Goal: Task Accomplishment & Management: Use online tool/utility

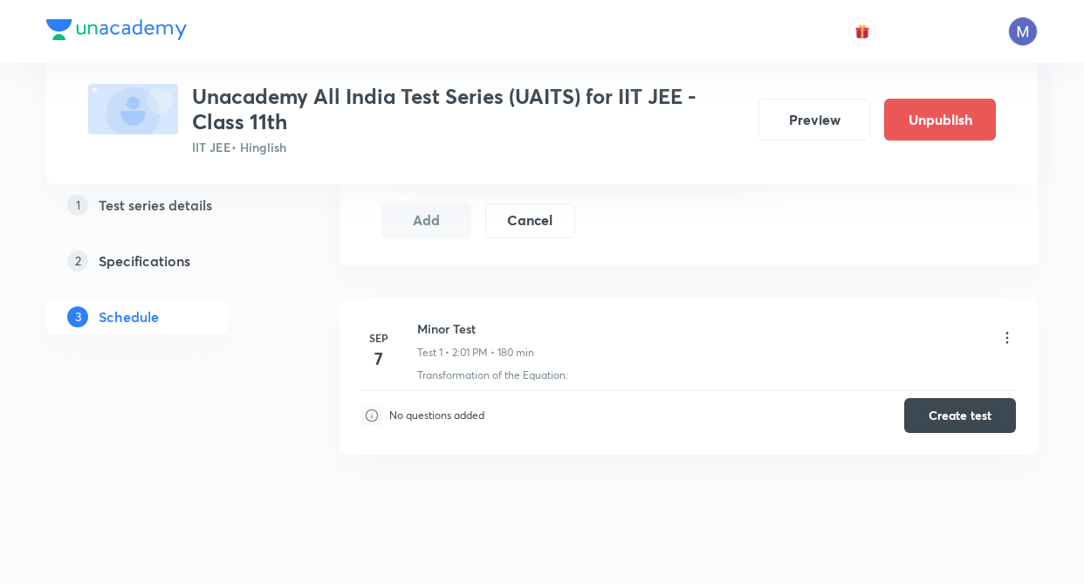
scroll to position [790, 0]
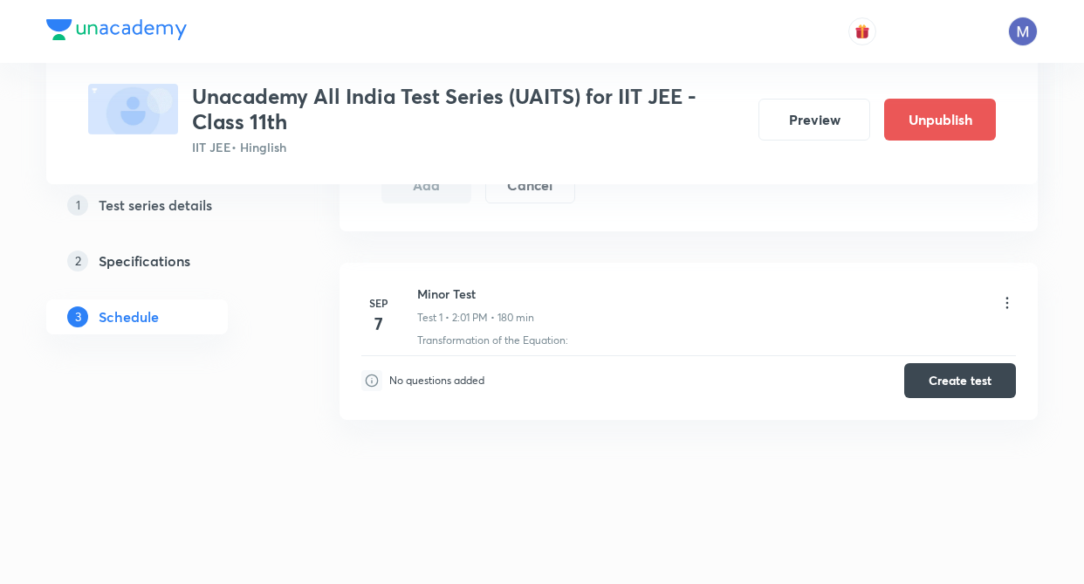
click at [614, 447] on div "Schedule • 1 test Session 2 Live class Test Session title 0/99 ​ Schedule for S…" at bounding box center [689, 40] width 698 height 1026
click at [711, 462] on div "Schedule • 1 test Session 2 Live class Test Session title 0/99 ​ Schedule for S…" at bounding box center [689, 40] width 698 height 1026
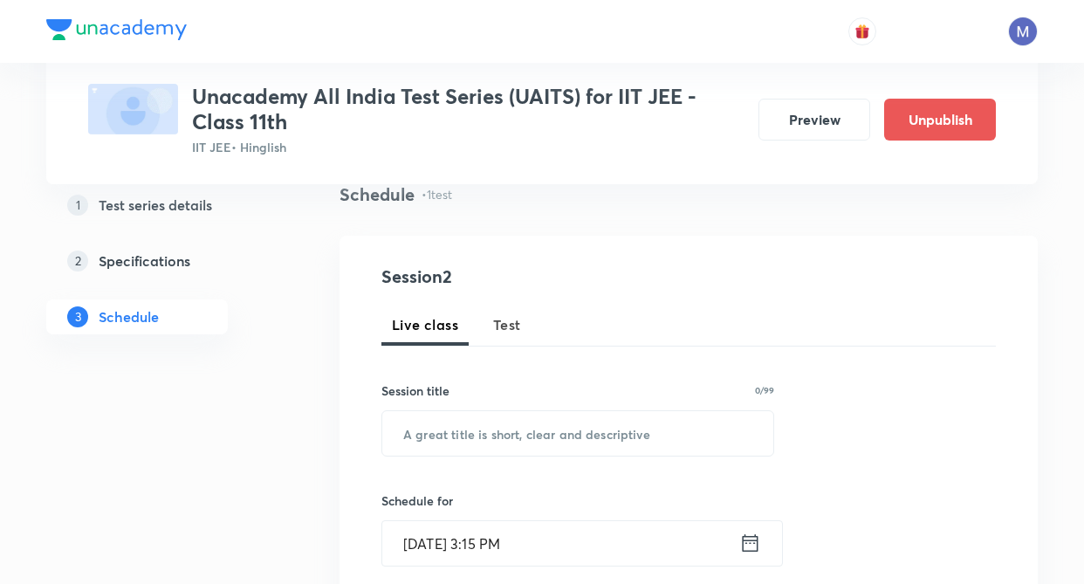
scroll to position [92, 0]
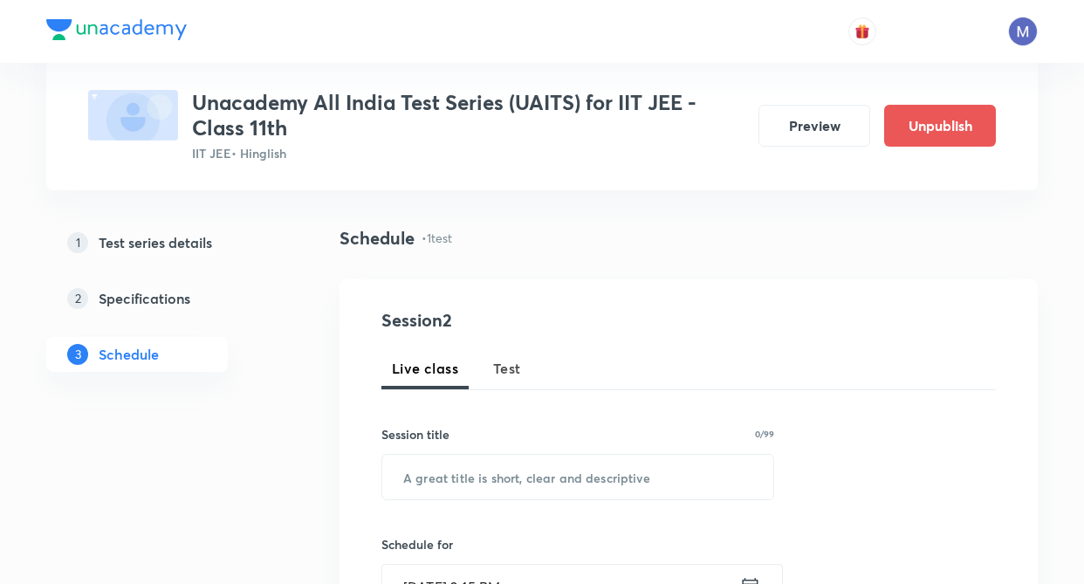
click at [512, 368] on span "Test" at bounding box center [507, 368] width 28 height 21
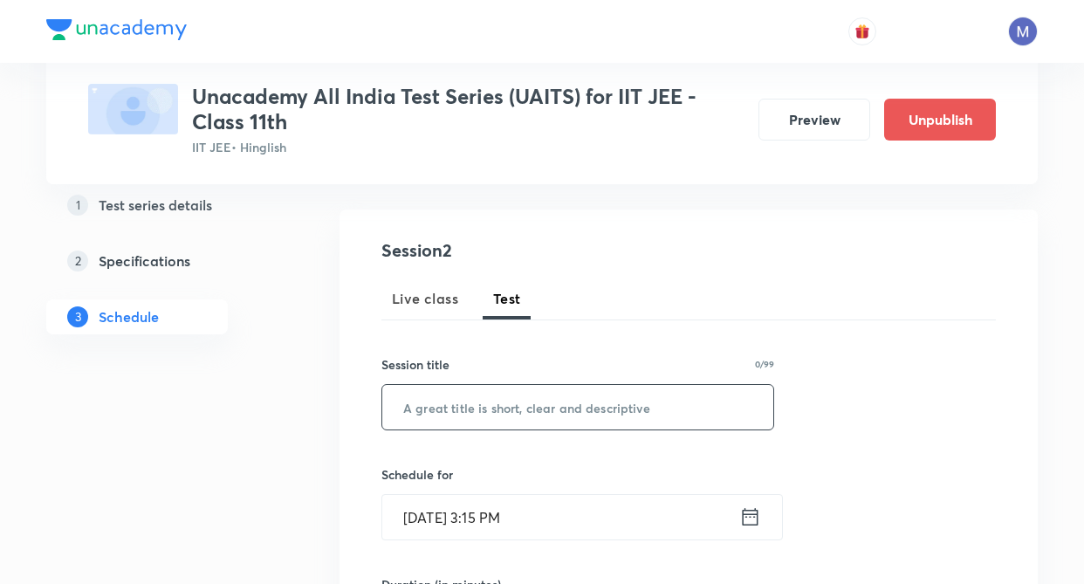
scroll to position [196, 0]
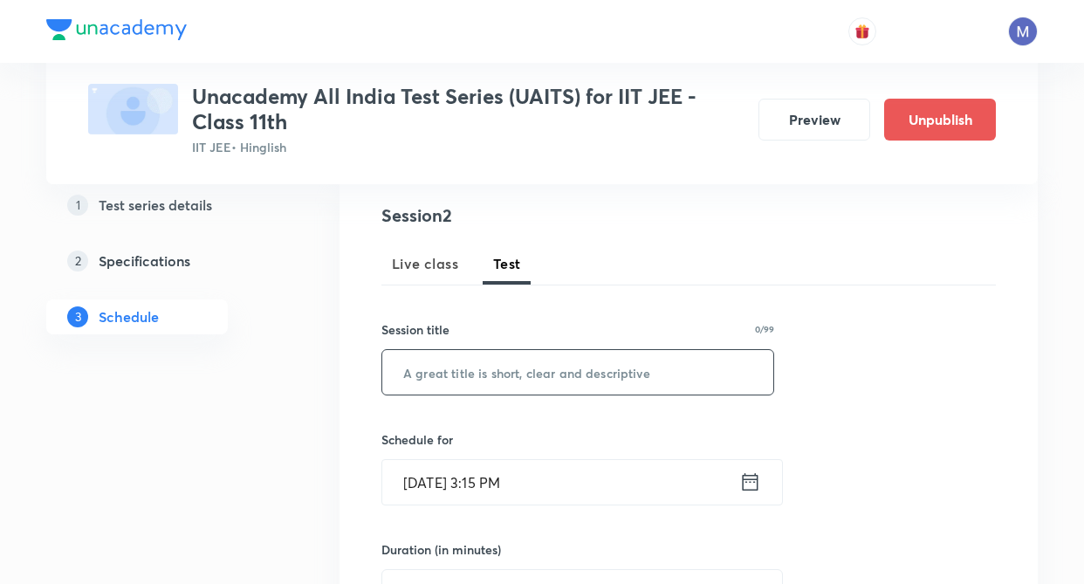
click at [437, 373] on input "text" at bounding box center [577, 372] width 391 height 45
type input "JEE Mains"
click at [354, 435] on div "Session 2 Live class Test Session title 10/99 JEE Mains ​ Schedule for Sep 2, 2…" at bounding box center [689, 556] width 698 height 762
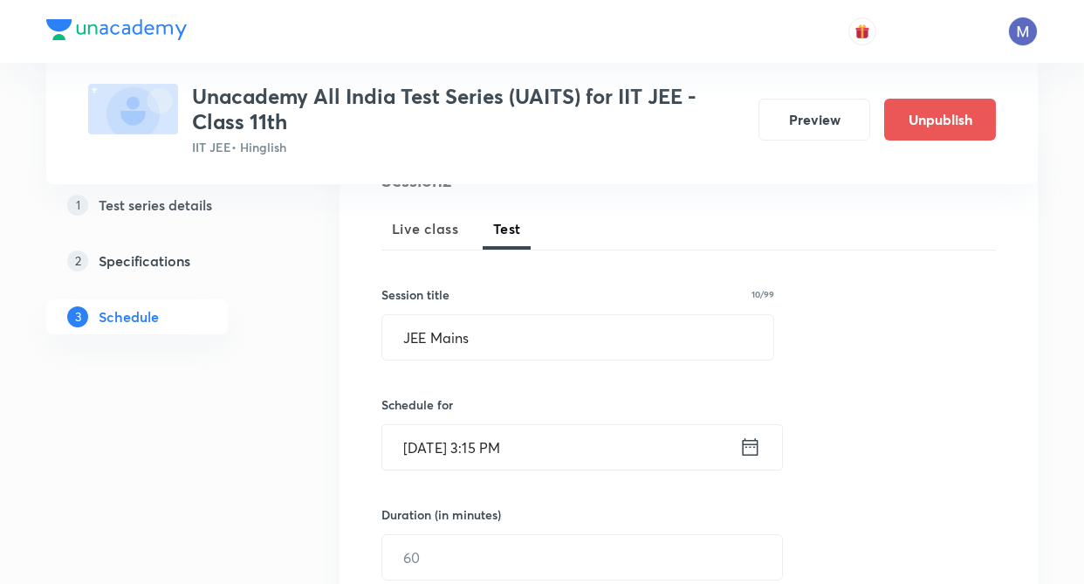
click at [749, 441] on icon at bounding box center [751, 446] width 16 height 17
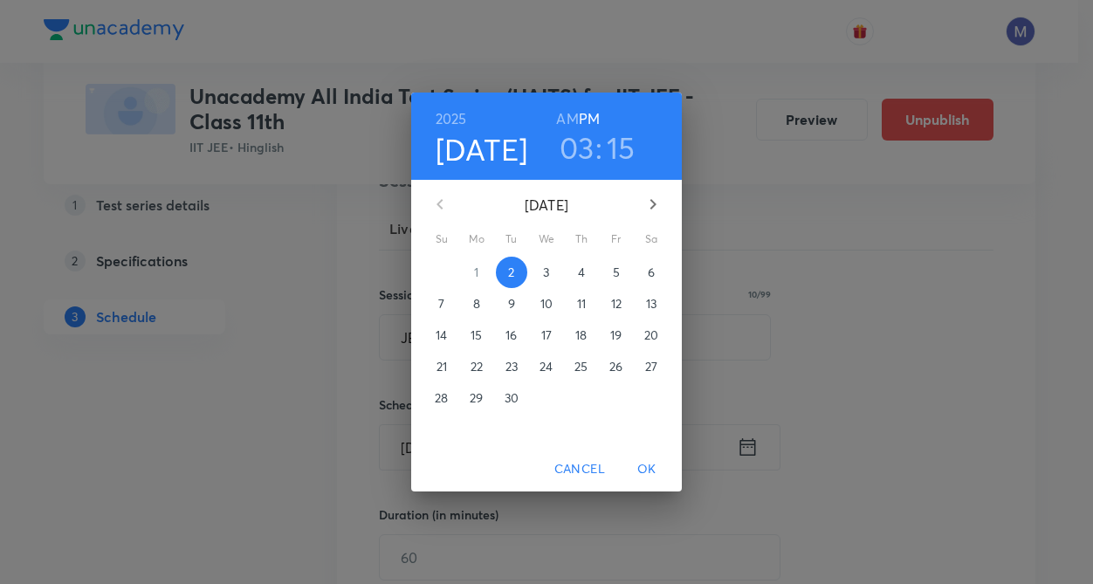
click at [656, 197] on icon "button" at bounding box center [652, 204] width 21 height 21
click at [442, 299] on p "5" at bounding box center [441, 303] width 7 height 17
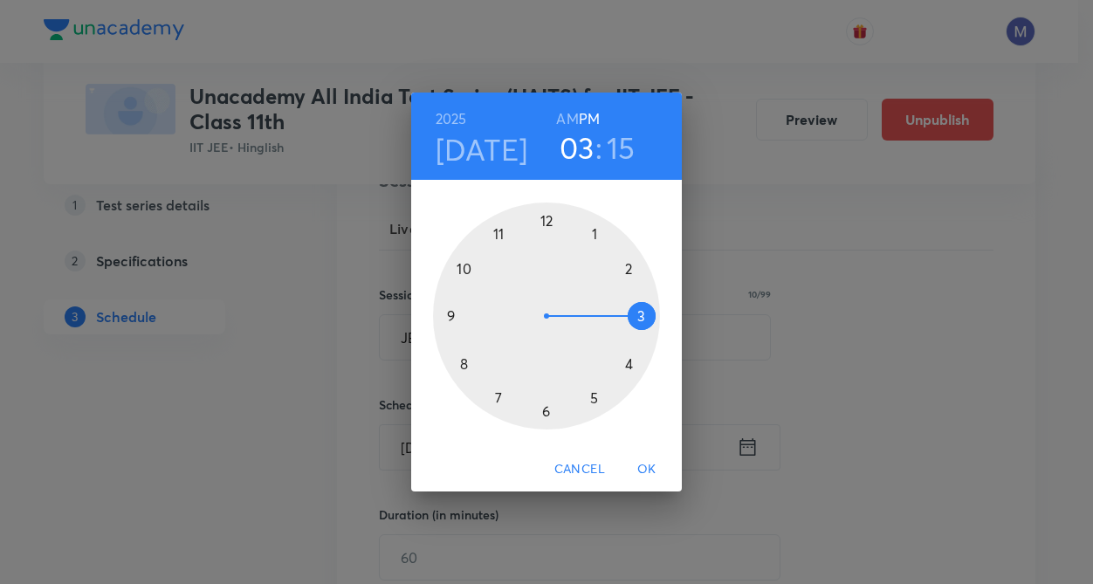
click at [582, 139] on h3 "03" at bounding box center [577, 147] width 35 height 37
click at [629, 266] on div at bounding box center [546, 316] width 227 height 227
click at [549, 223] on div at bounding box center [546, 316] width 227 height 227
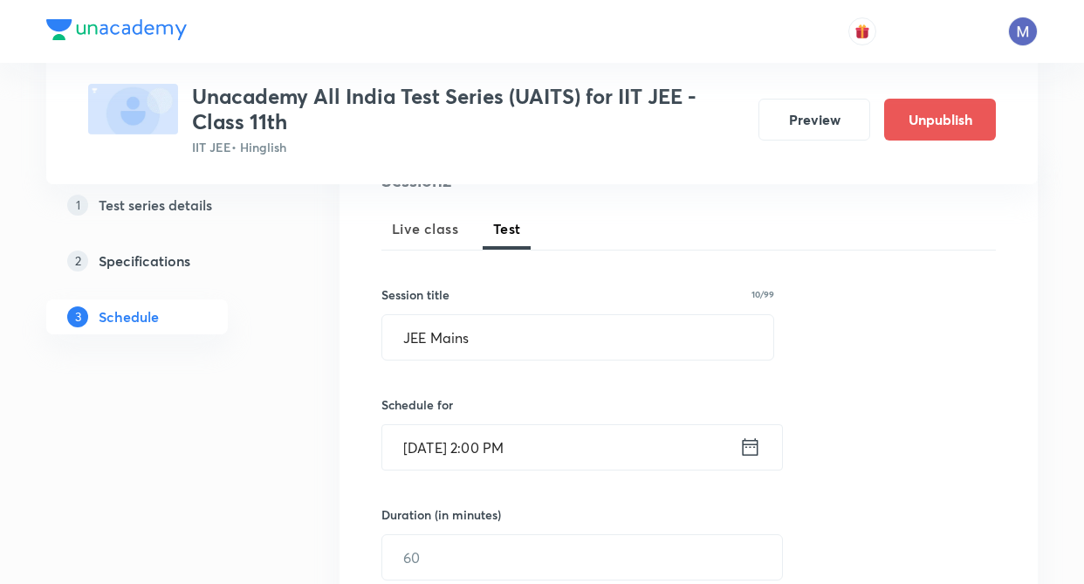
click at [368, 408] on div "Session 2 Live class Test Session title 10/99 JEE Mains ​ Schedule for Oct 5, 2…" at bounding box center [689, 521] width 698 height 762
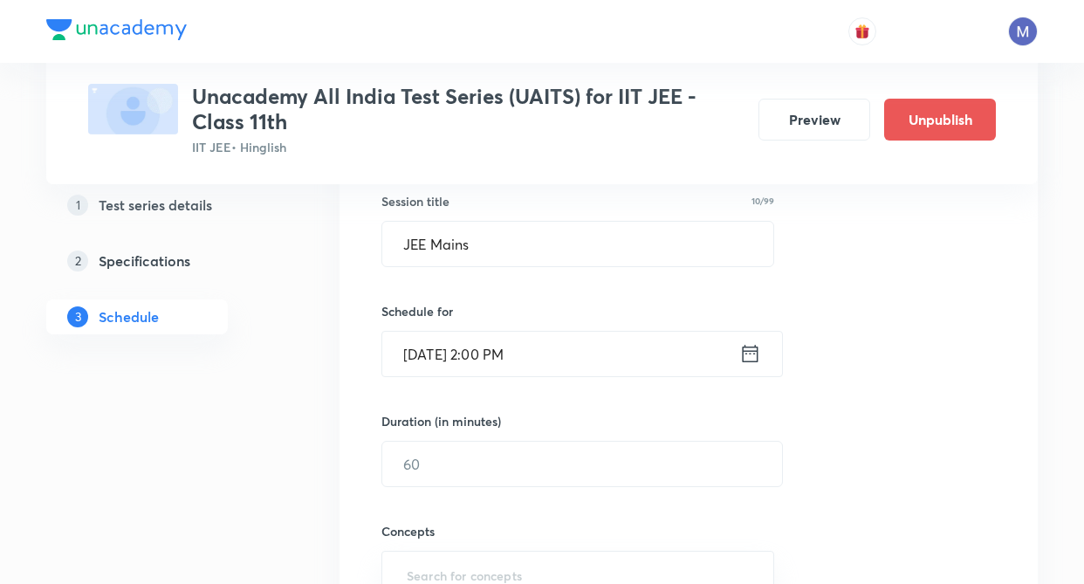
scroll to position [371, 0]
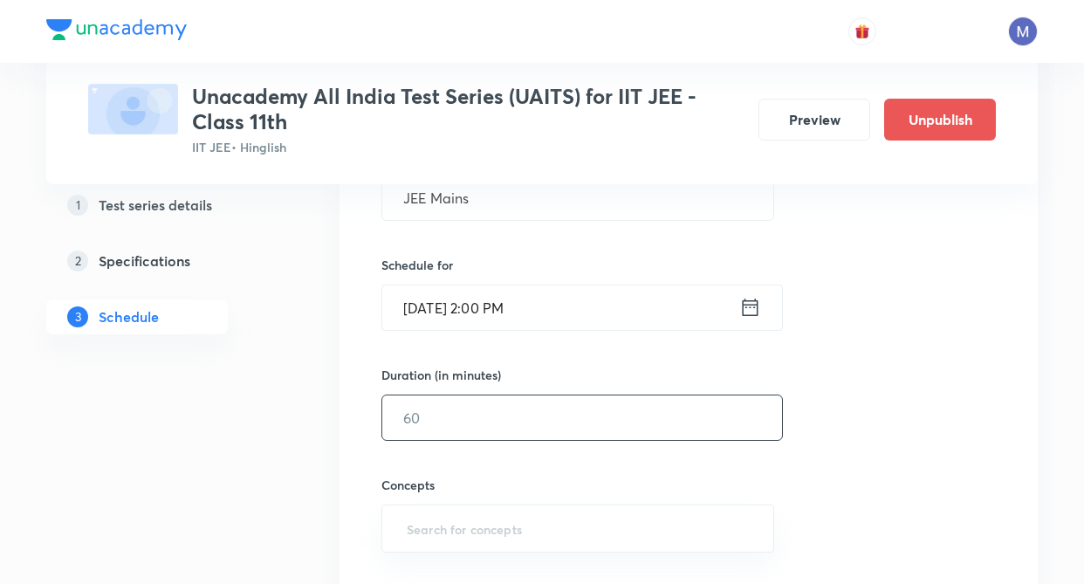
click at [431, 419] on input "text" at bounding box center [582, 417] width 400 height 45
type input "180"
click at [344, 431] on div "Session 2 Live class Test Session title 10/99 JEE Mains ​ Schedule for Oct 5, 2…" at bounding box center [689, 381] width 698 height 762
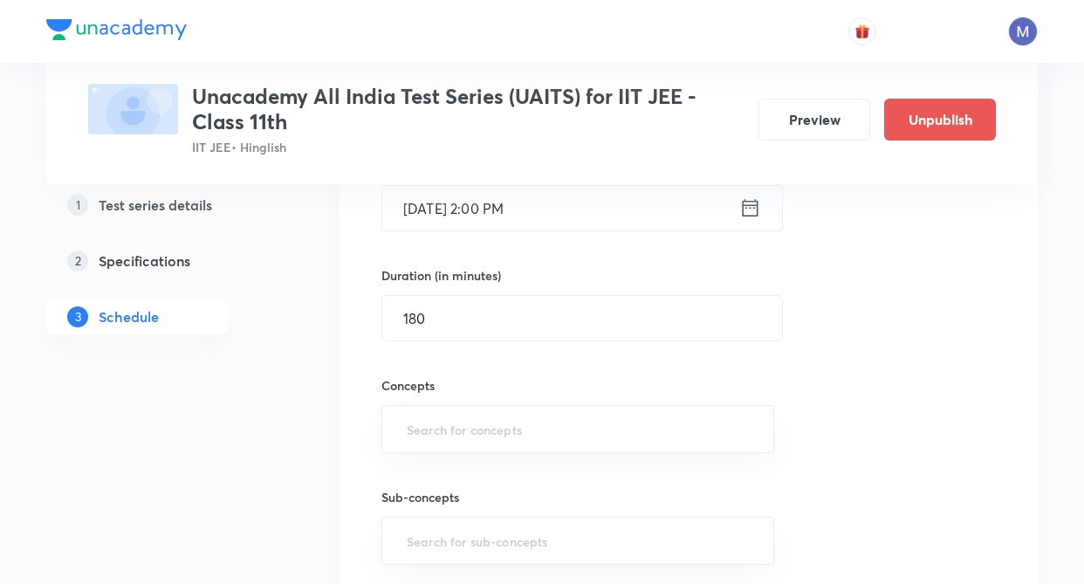
scroll to position [615, 0]
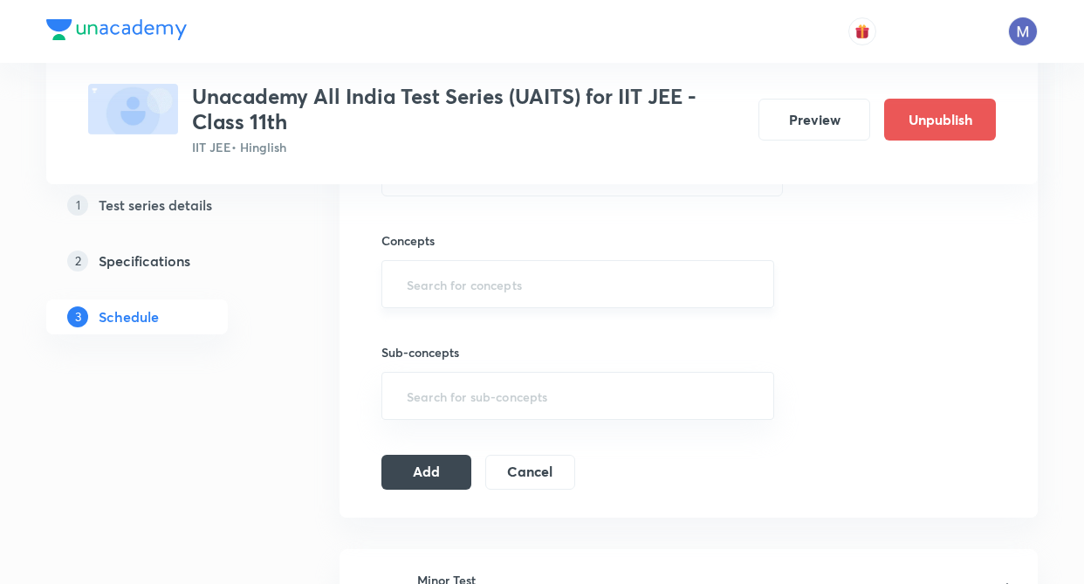
click at [441, 276] on input "text" at bounding box center [577, 284] width 349 height 32
type input "m"
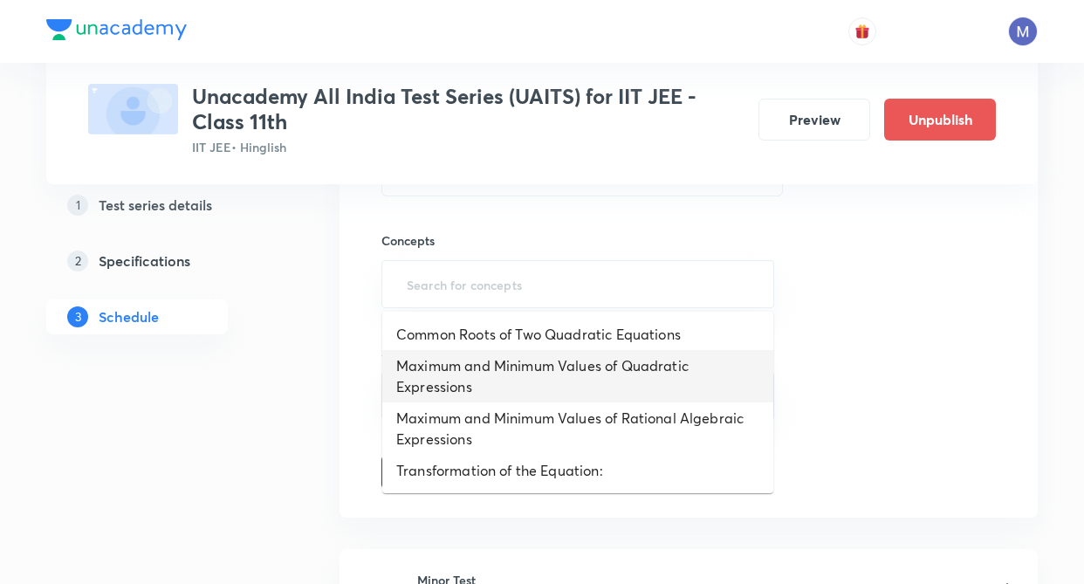
click at [465, 374] on li "Maximum and Minimum Values of Quadratic Expressions" at bounding box center [577, 376] width 391 height 52
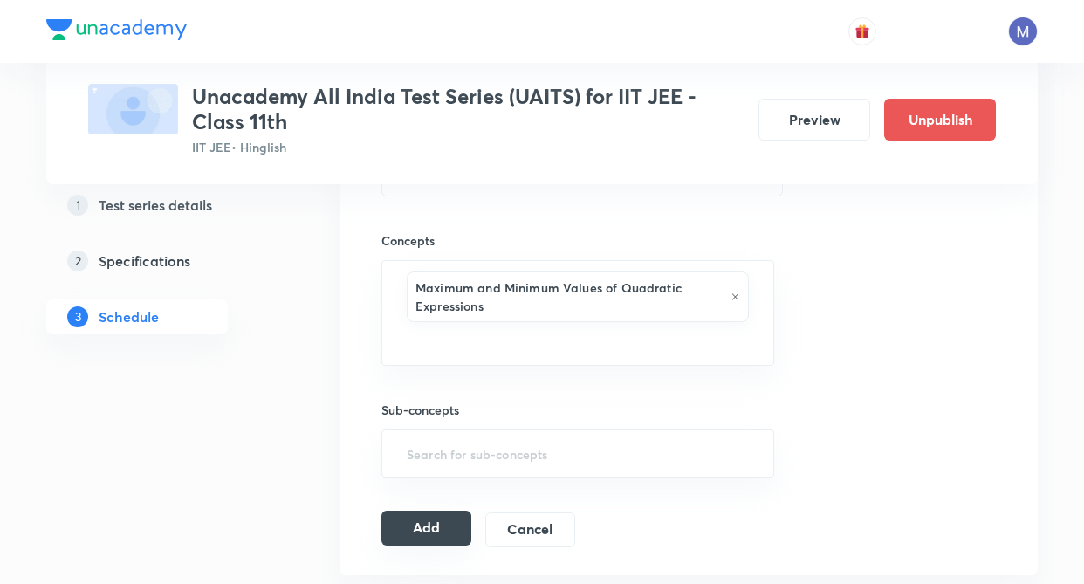
click at [444, 537] on button "Add" at bounding box center [426, 528] width 90 height 35
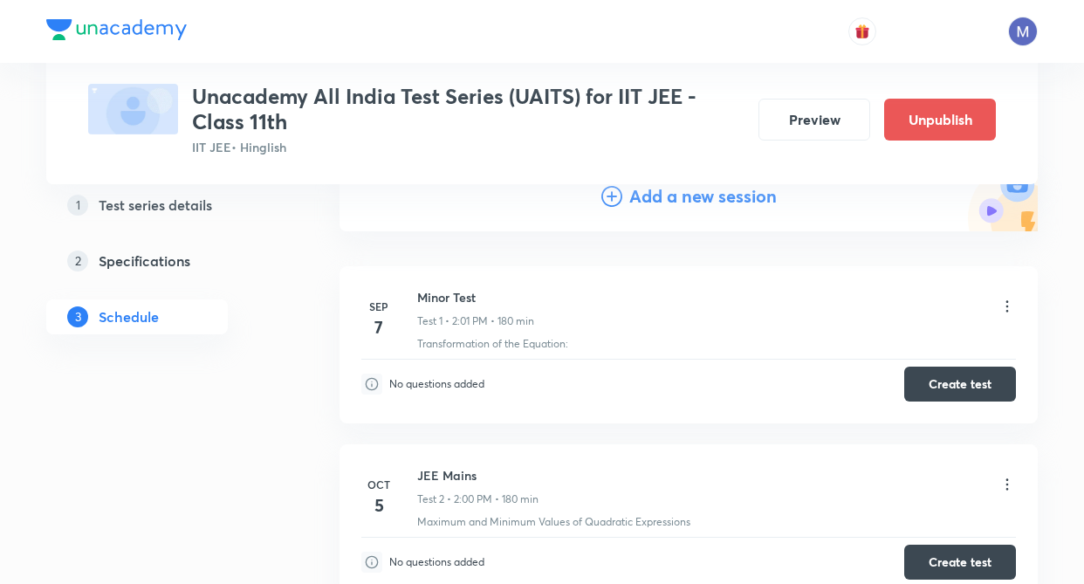
scroll to position [175, 0]
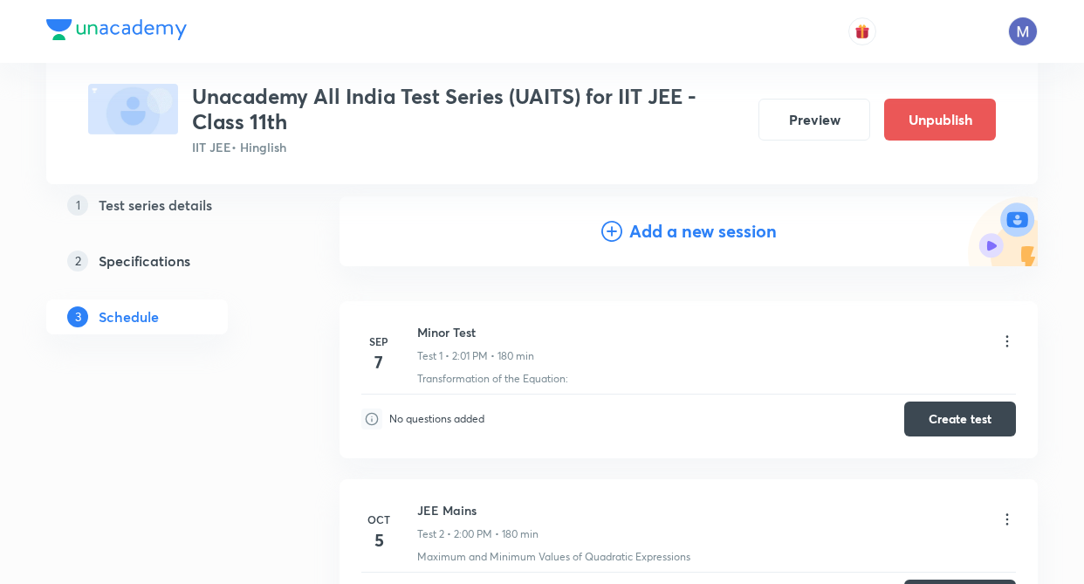
click at [687, 234] on h4 "Add a new session" at bounding box center [703, 231] width 148 height 26
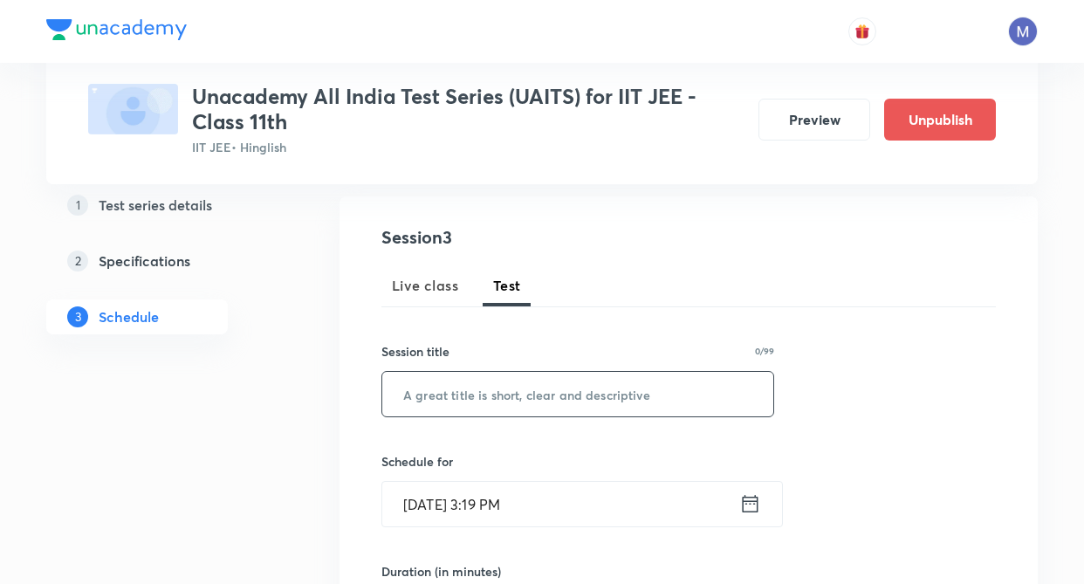
click at [464, 410] on input "text" at bounding box center [577, 394] width 391 height 45
type input "JEE Mains"
click at [369, 433] on div "Session 3 Live class Test Session title 9/99 JEE Mains ​ Schedule for Sep 2, 20…" at bounding box center [689, 577] width 698 height 762
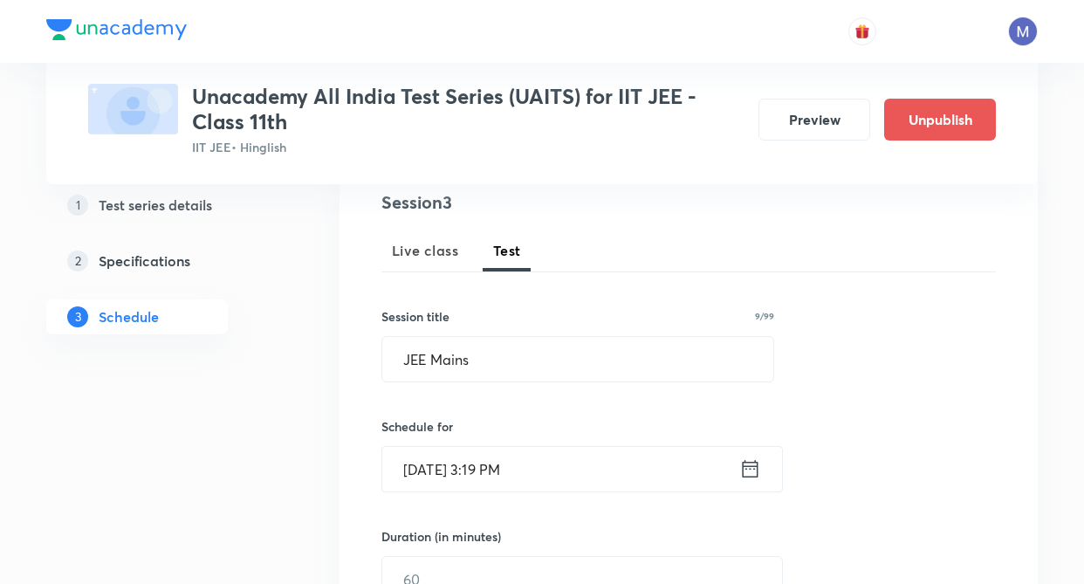
scroll to position [244, 0]
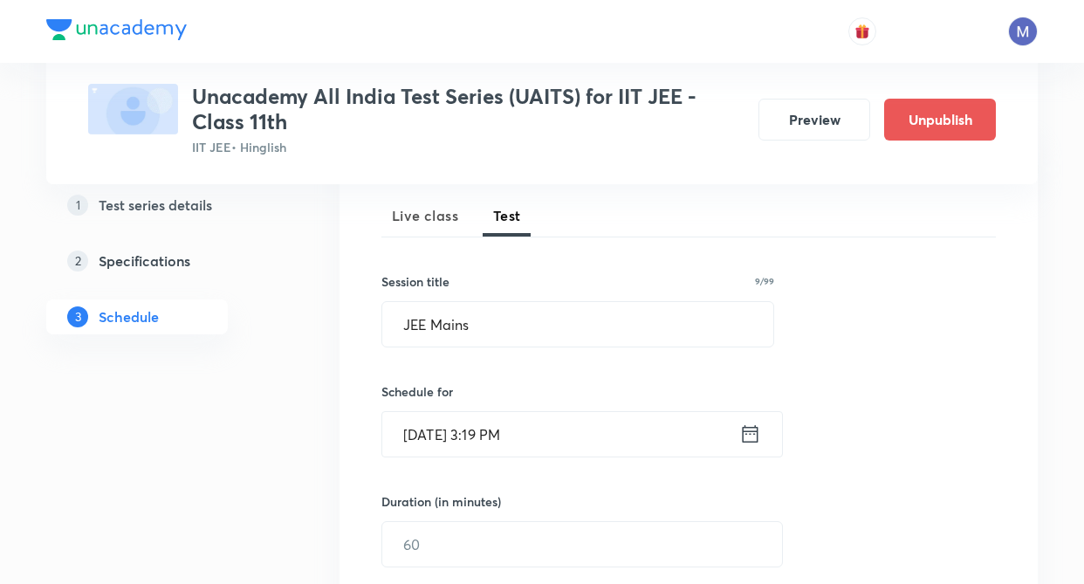
click at [752, 435] on icon at bounding box center [750, 434] width 22 height 24
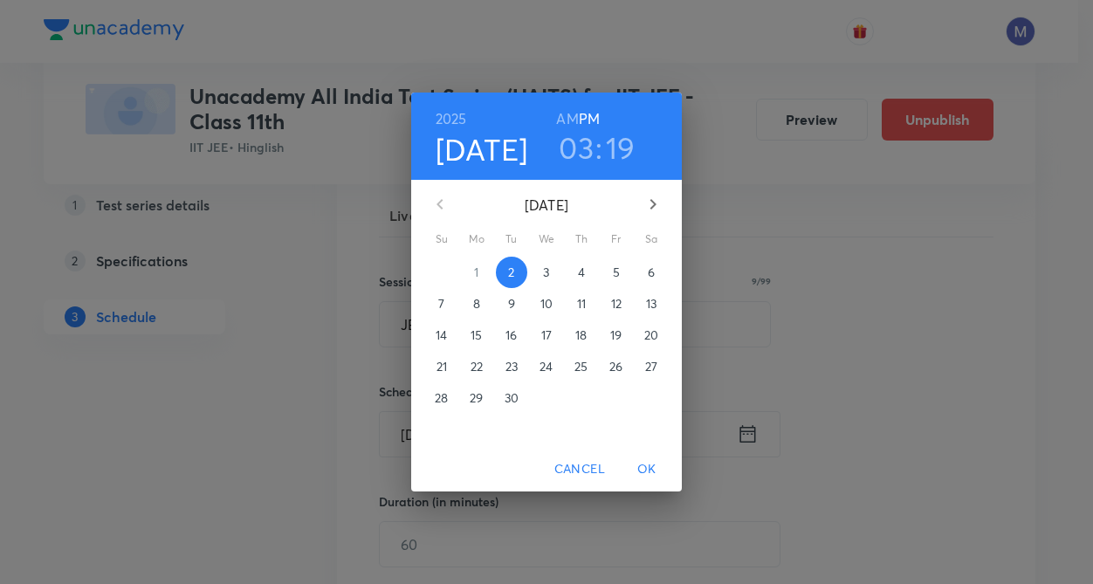
click at [654, 208] on icon "button" at bounding box center [652, 204] width 21 height 21
click at [444, 337] on p "12" at bounding box center [441, 334] width 10 height 17
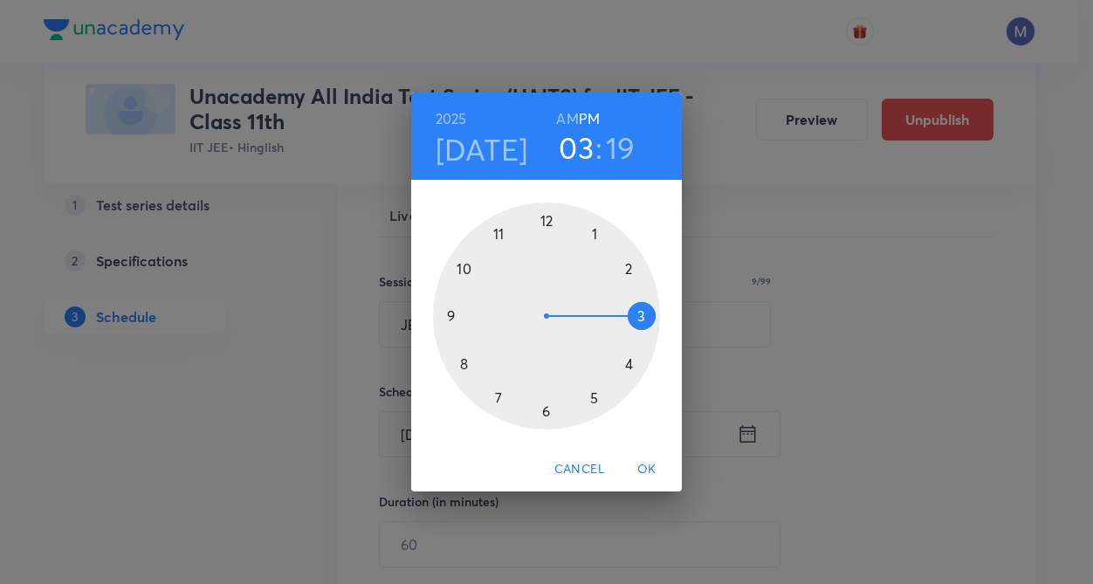
click at [630, 266] on div at bounding box center [546, 316] width 227 height 227
click at [546, 223] on div at bounding box center [546, 316] width 227 height 227
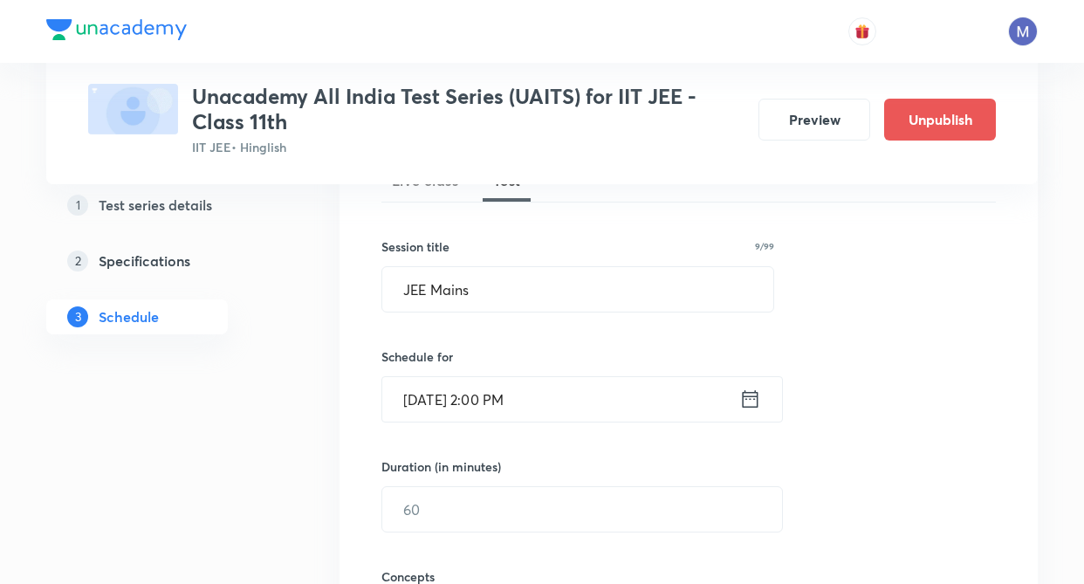
scroll to position [314, 0]
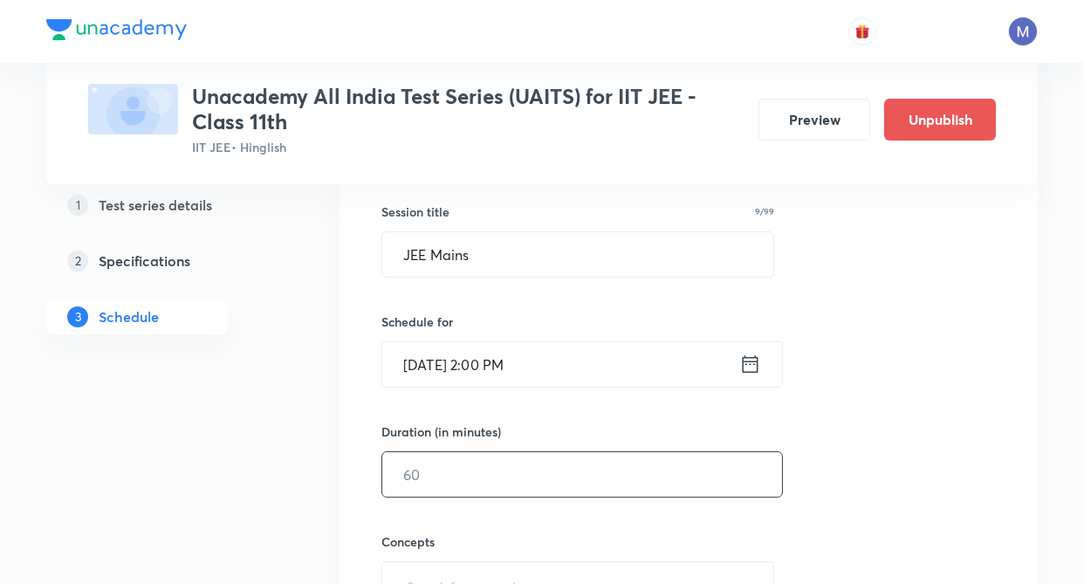
click at [440, 459] on input "text" at bounding box center [582, 474] width 400 height 45
type input "180"
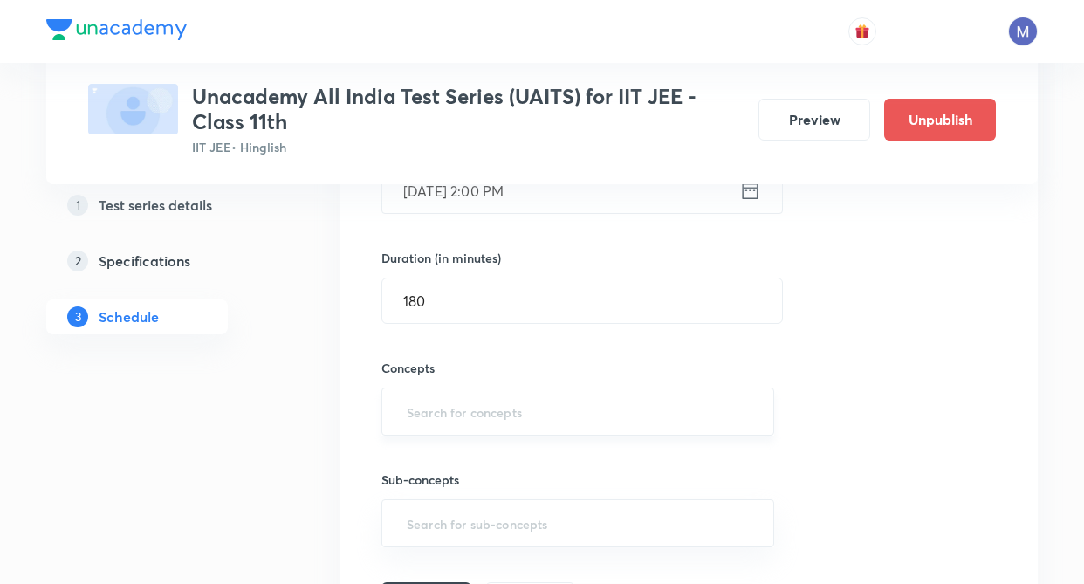
scroll to position [489, 0]
click at [425, 411] on input "text" at bounding box center [577, 411] width 349 height 32
type input "a"
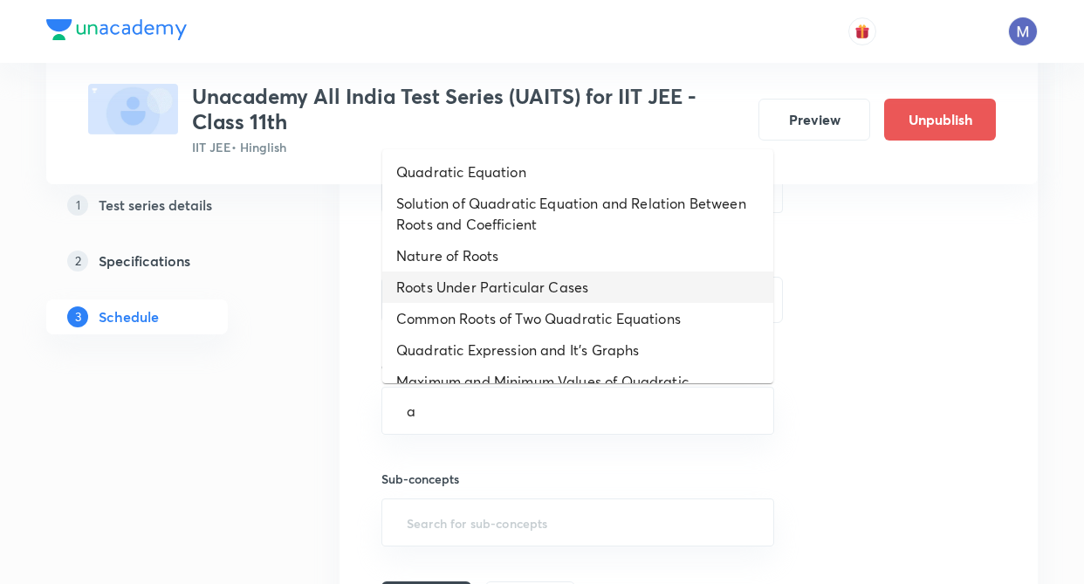
click at [473, 294] on li "Roots Under Particular Cases" at bounding box center [577, 286] width 391 height 31
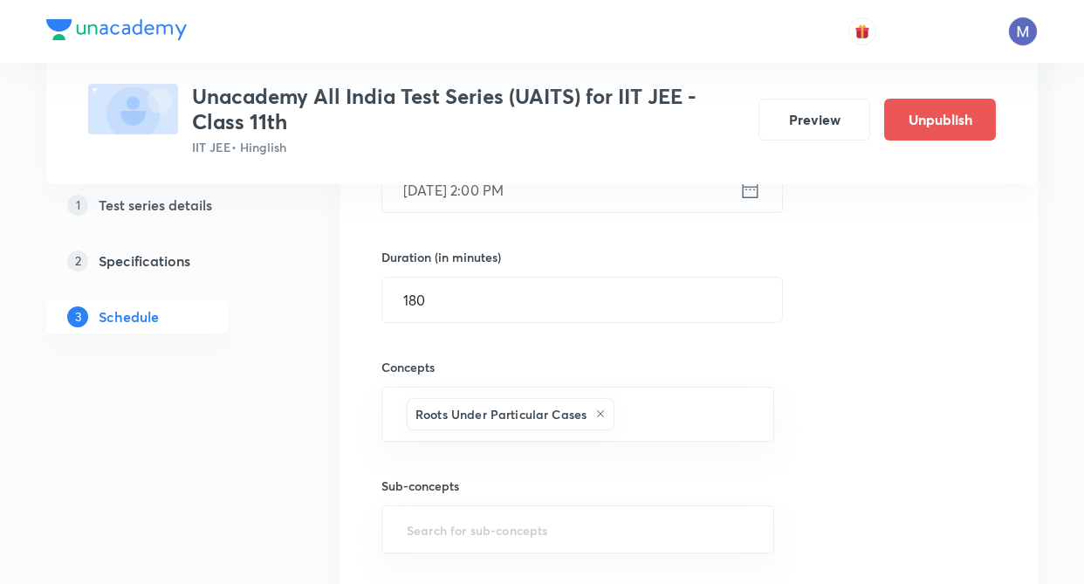
click at [849, 342] on div "Session 3 Live class Test Session title 9/99 JEE Mains ​ Schedule for Oct 12, 2…" at bounding box center [688, 266] width 615 height 713
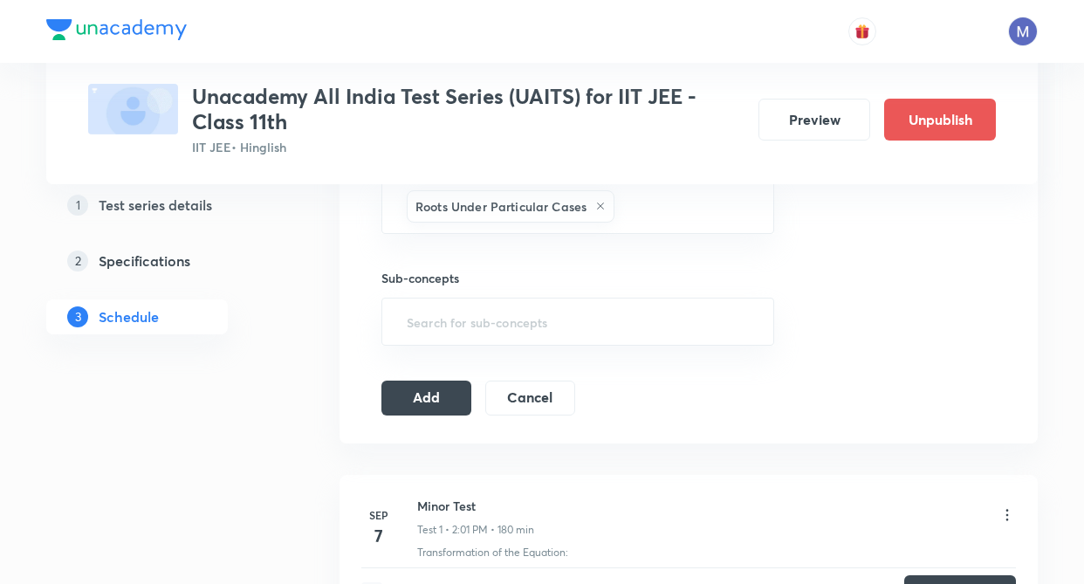
scroll to position [698, 0]
click at [422, 401] on button "Add" at bounding box center [426, 394] width 90 height 35
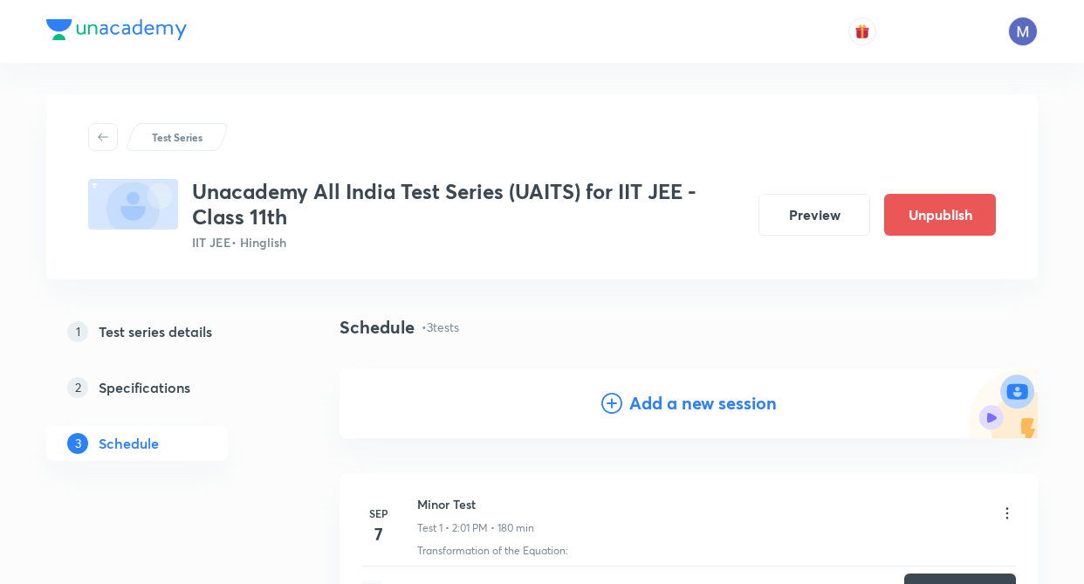
scroll to position [0, 0]
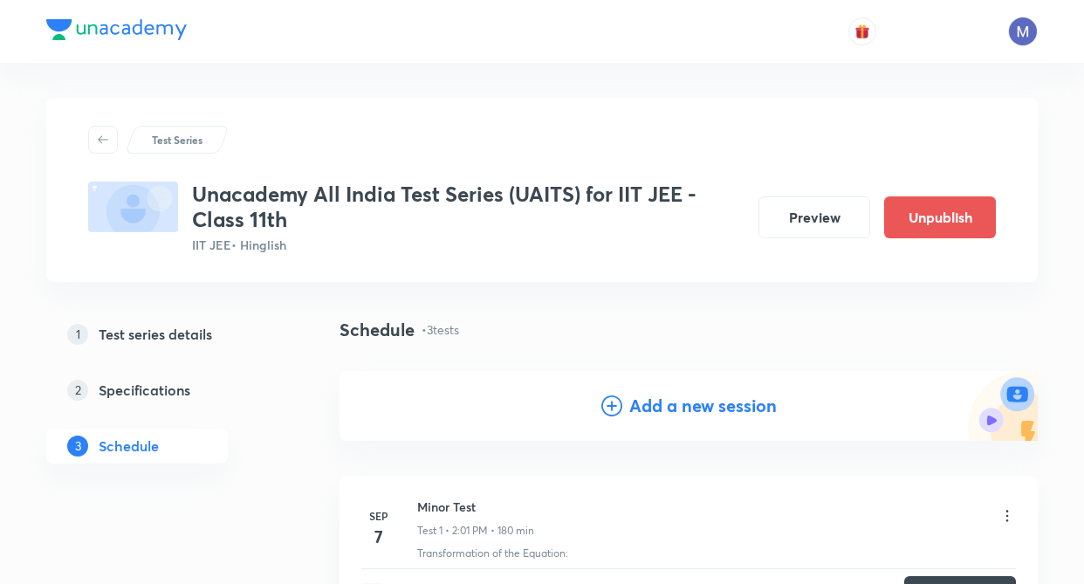
click at [667, 406] on h4 "Add a new session" at bounding box center [703, 406] width 148 height 26
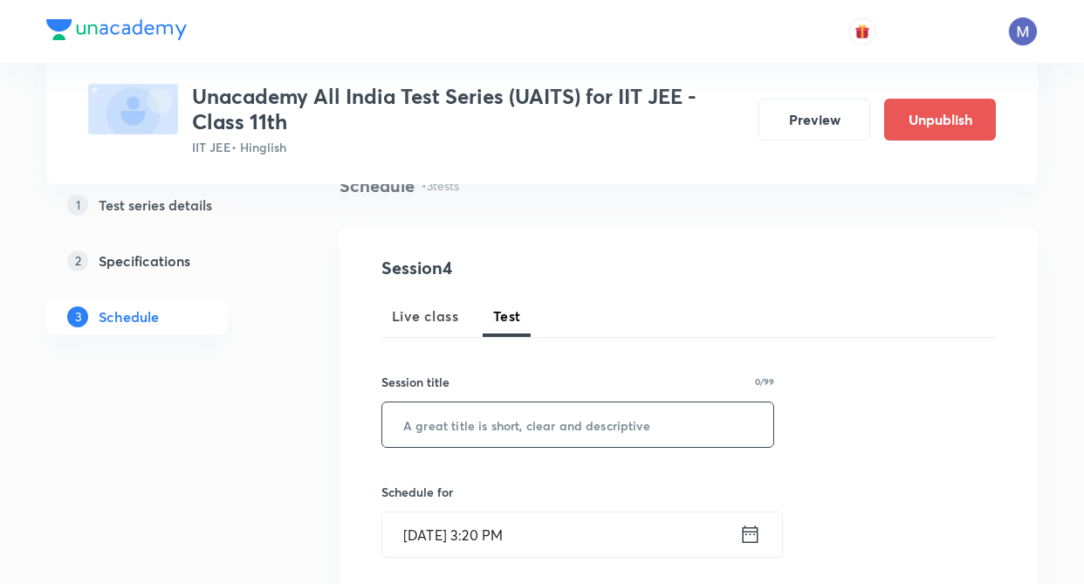
scroll to position [175, 0]
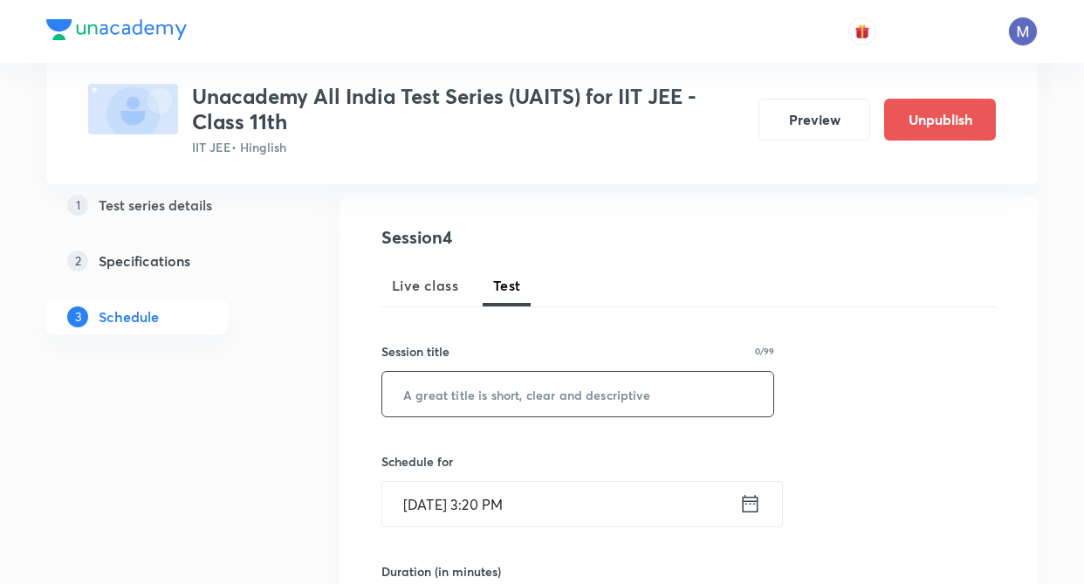
click at [468, 401] on input "text" at bounding box center [577, 394] width 391 height 45
type input "Jee Mains"
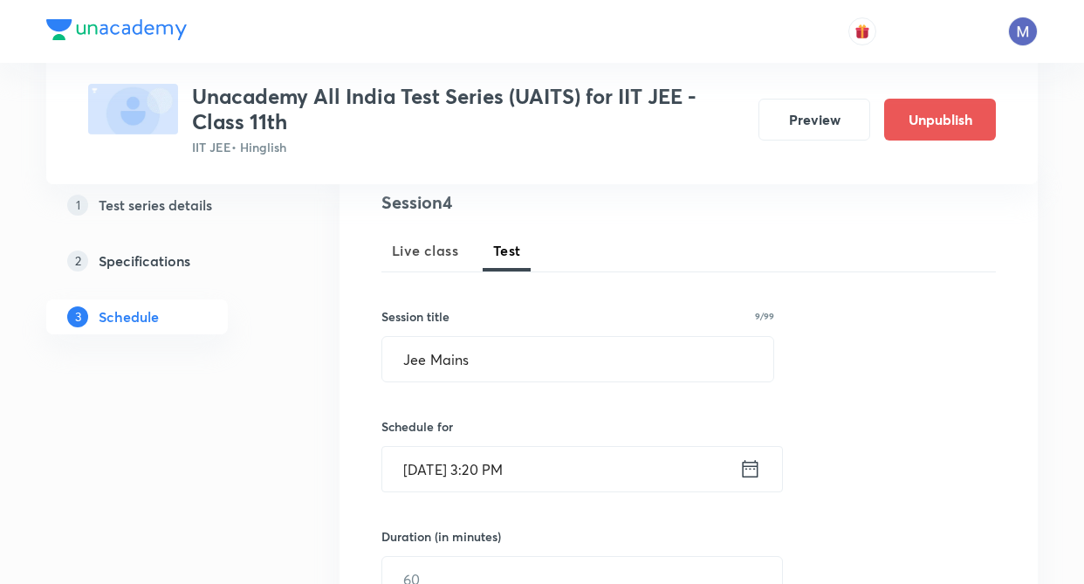
scroll to position [349, 0]
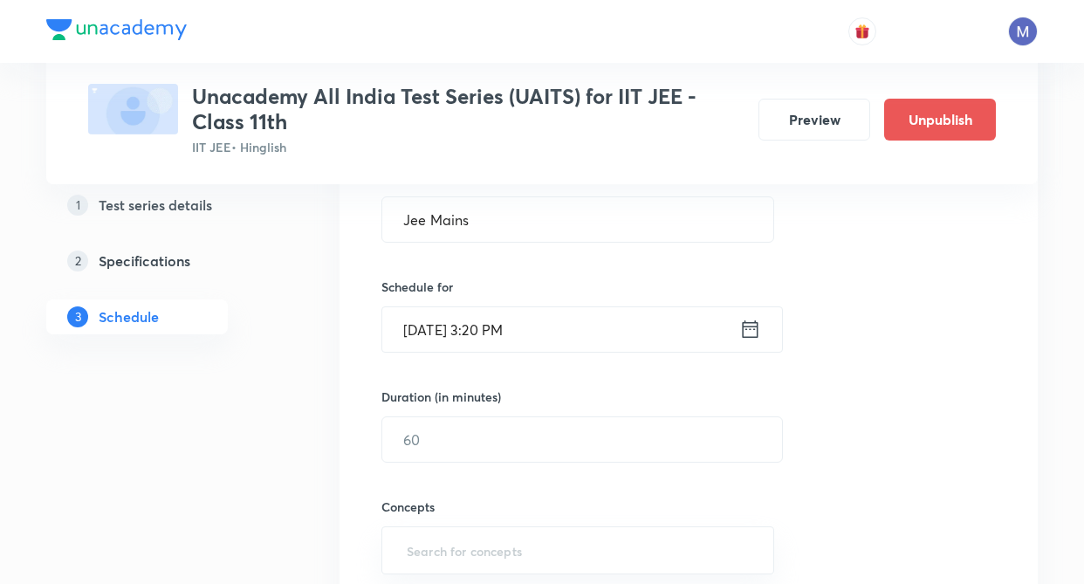
click at [752, 335] on icon at bounding box center [750, 329] width 22 height 24
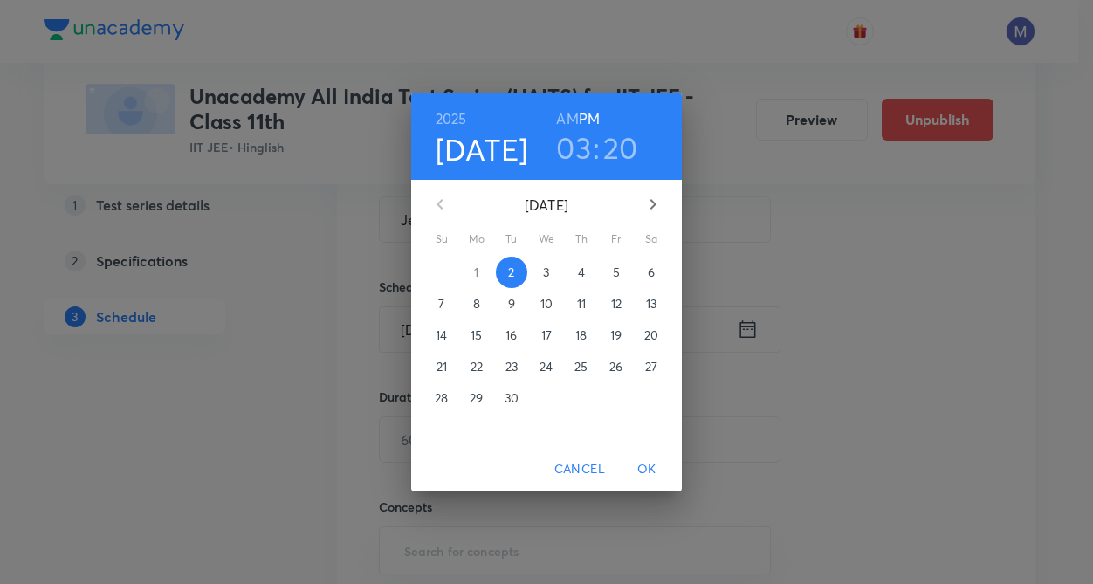
click at [656, 203] on icon "button" at bounding box center [652, 204] width 21 height 21
click at [440, 299] on p "2" at bounding box center [441, 303] width 6 height 17
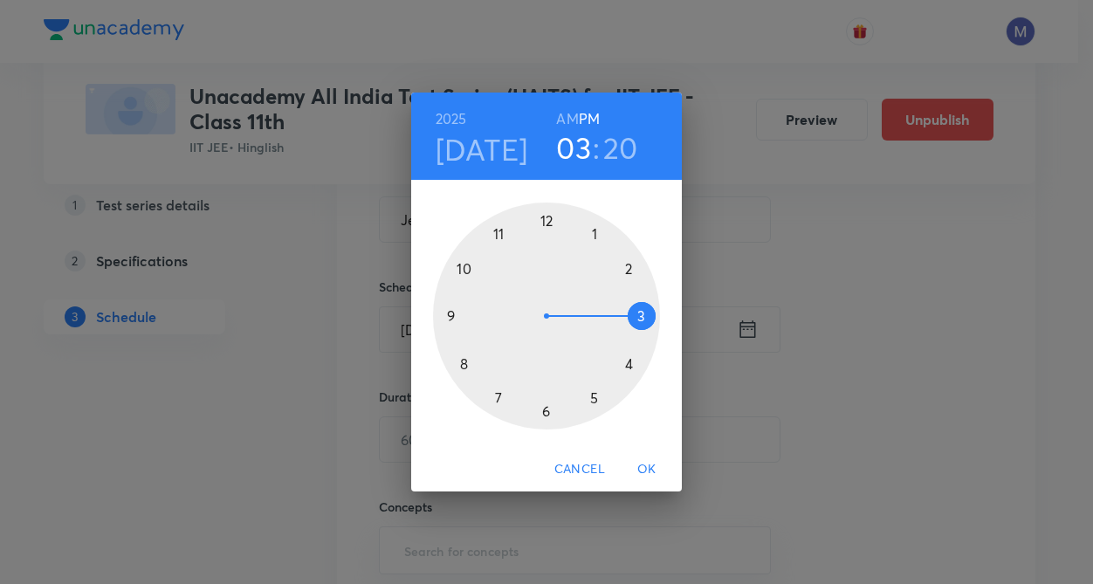
click at [626, 271] on div at bounding box center [546, 316] width 227 height 227
click at [548, 216] on div at bounding box center [546, 316] width 227 height 227
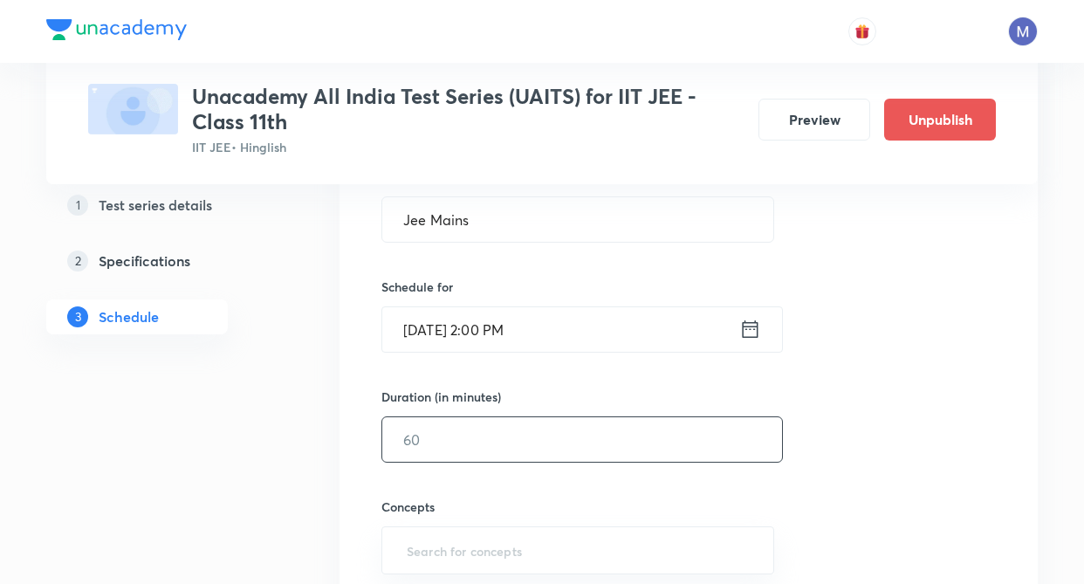
click at [444, 435] on input "text" at bounding box center [582, 439] width 400 height 45
type input "180"
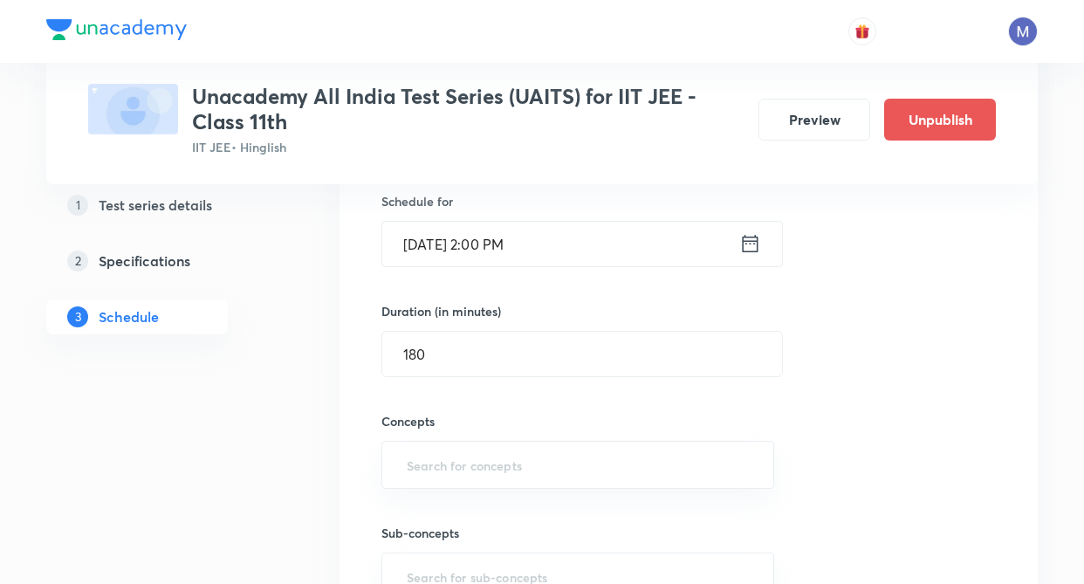
scroll to position [594, 0]
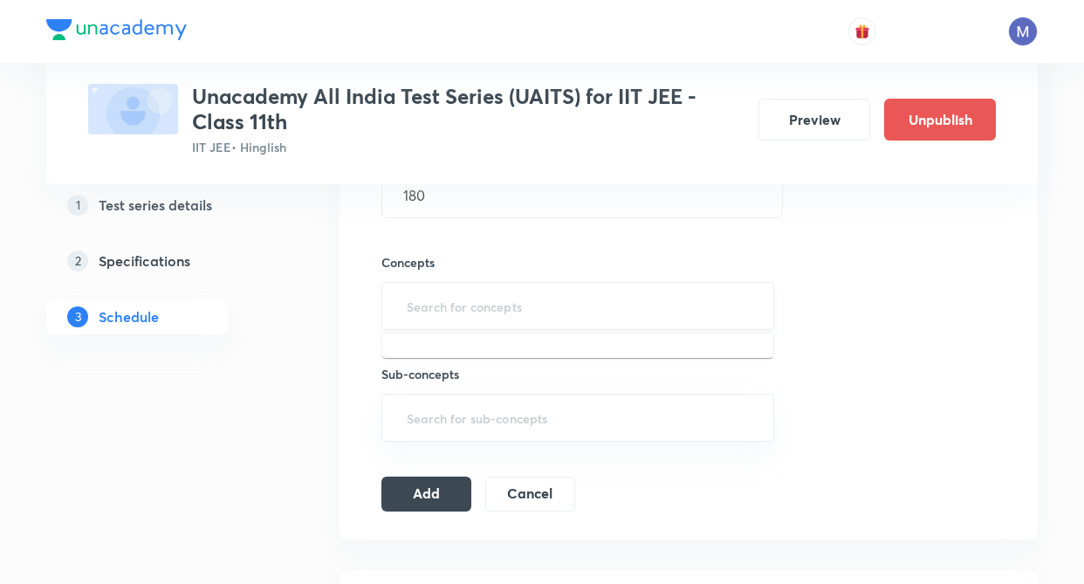
click at [417, 307] on input "text" at bounding box center [577, 306] width 349 height 32
type input "m"
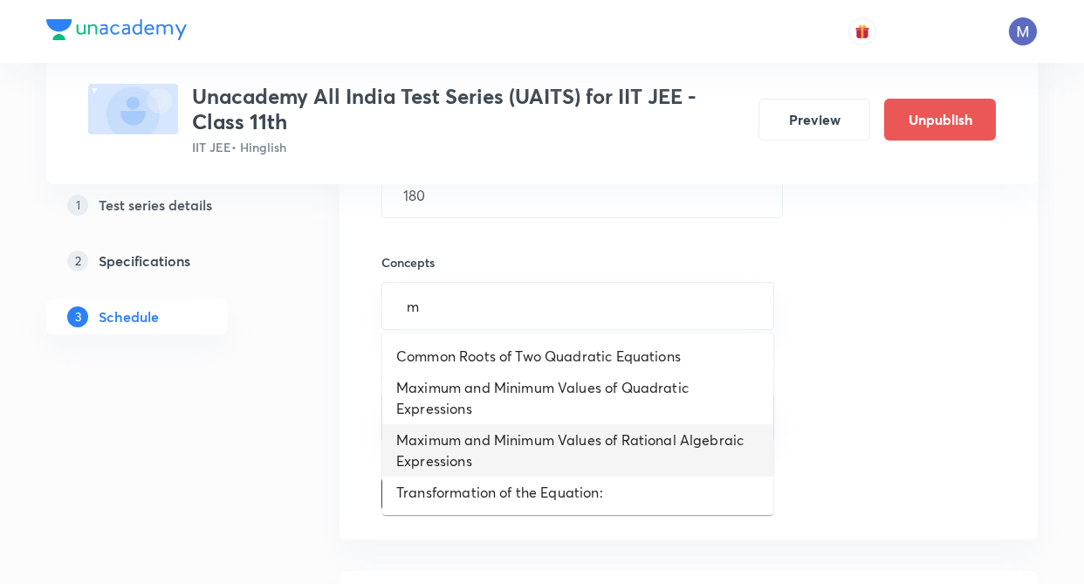
click at [415, 450] on li "Maximum and Minimum Values of Rational Algebraic Expressions" at bounding box center [577, 450] width 391 height 52
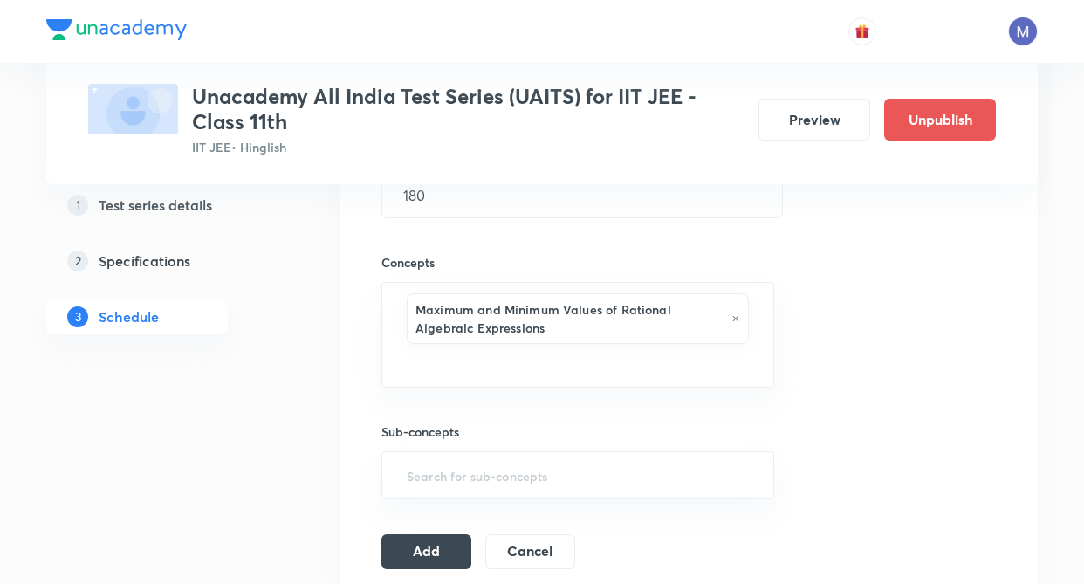
click at [808, 442] on div "Session 4 Live class Test Session title 9/99 Jee Mains ​ Schedule for Nov 2, 20…" at bounding box center [688, 187] width 615 height 764
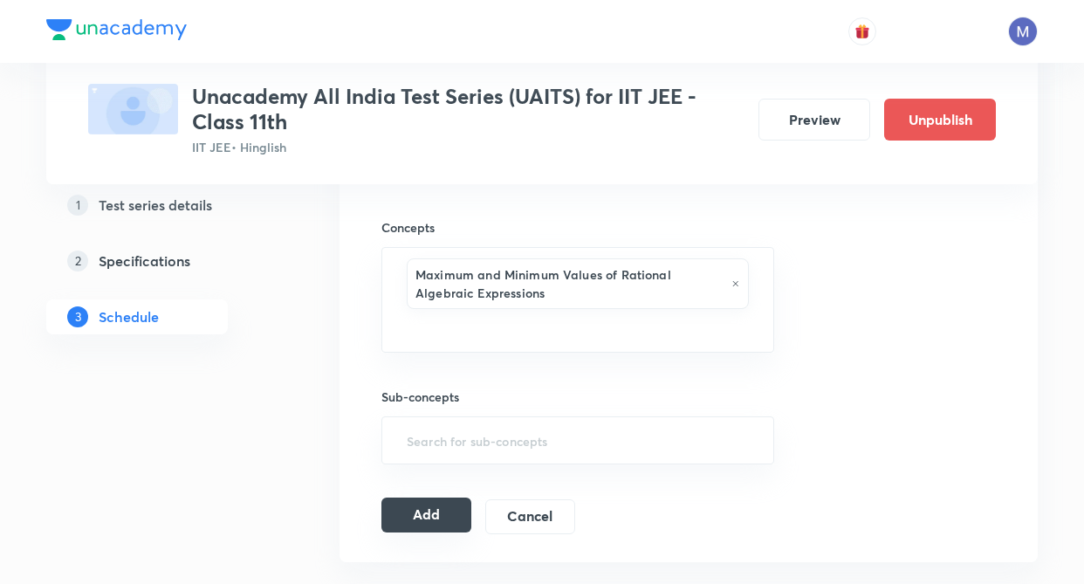
click at [419, 512] on button "Add" at bounding box center [426, 515] width 90 height 35
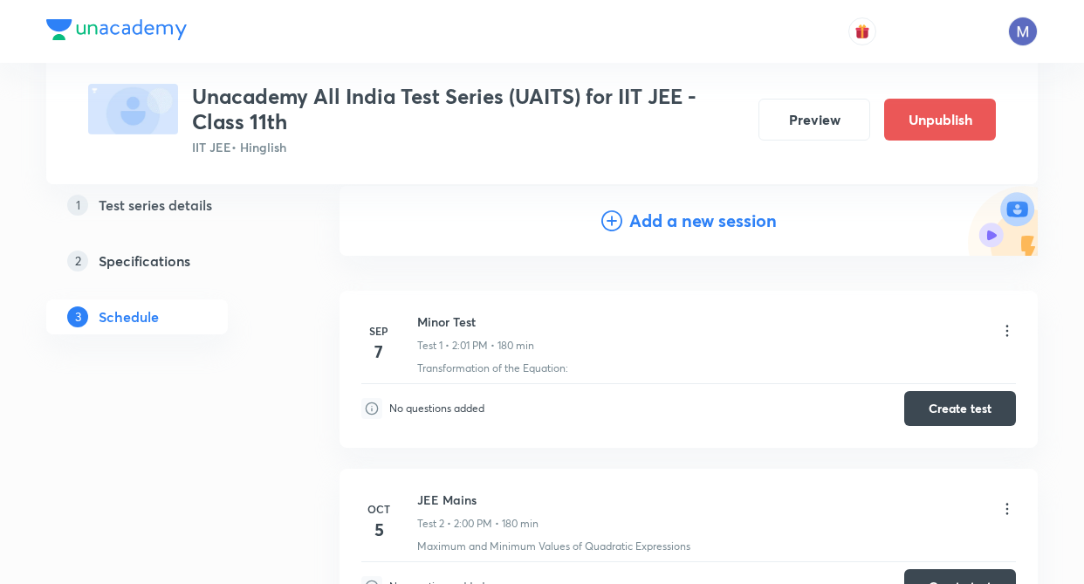
scroll to position [220, 0]
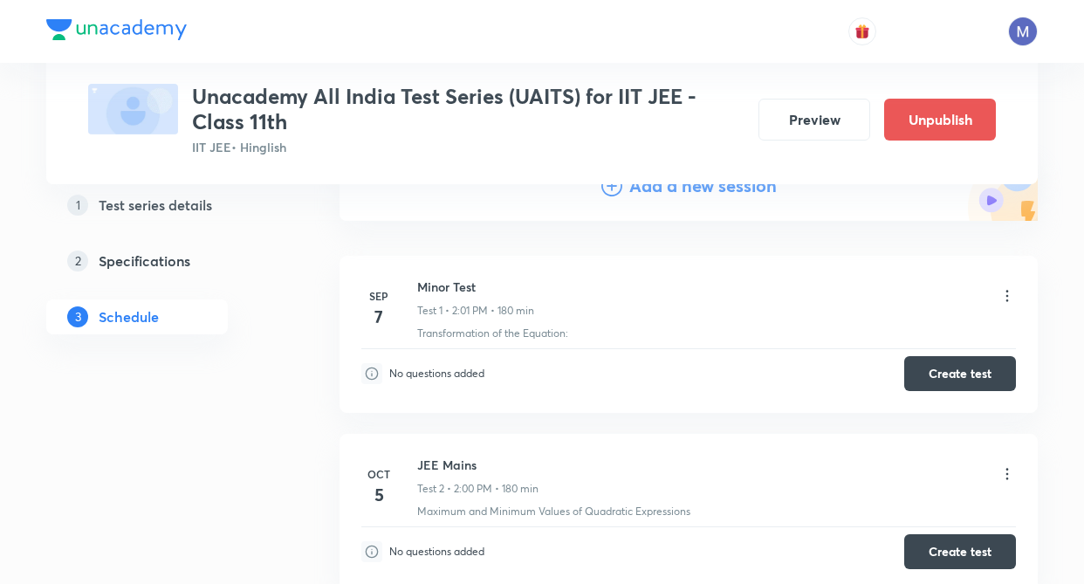
click at [272, 394] on div "1 Test series details 2 Specifications 3 Schedule" at bounding box center [164, 588] width 237 height 983
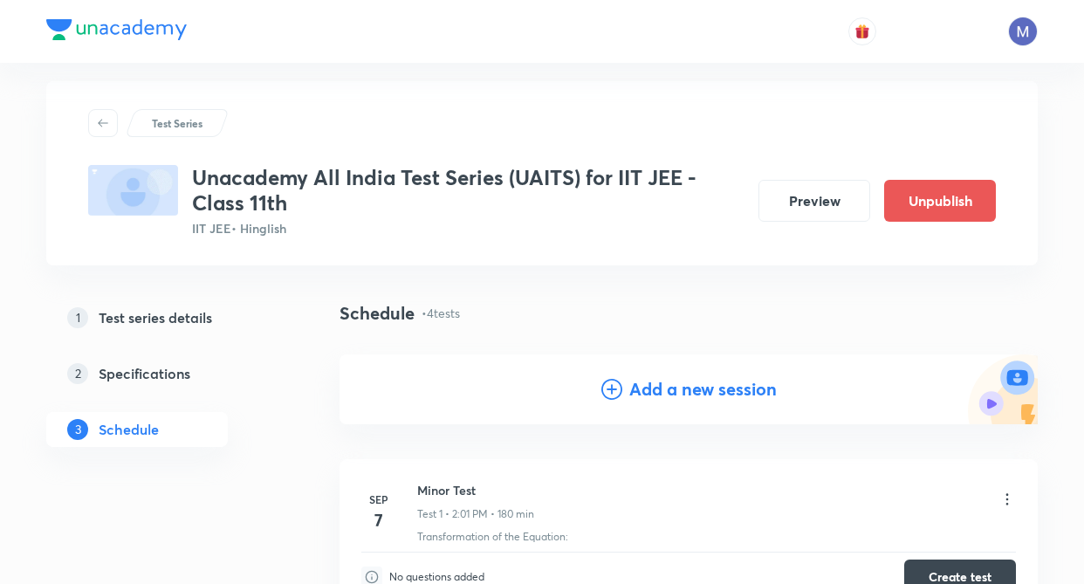
scroll to position [0, 0]
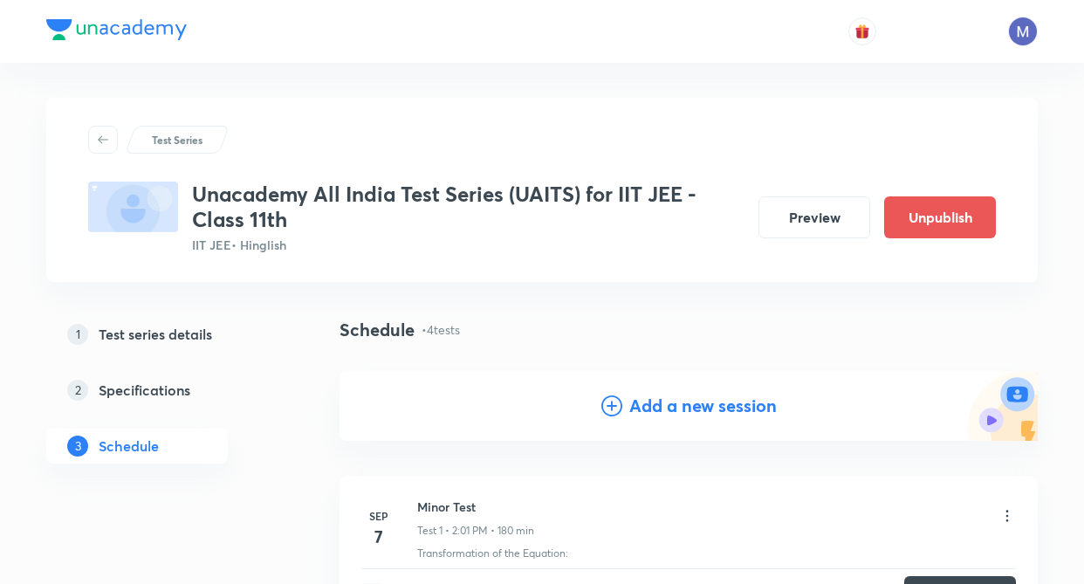
click at [674, 412] on h4 "Add a new session" at bounding box center [703, 406] width 148 height 26
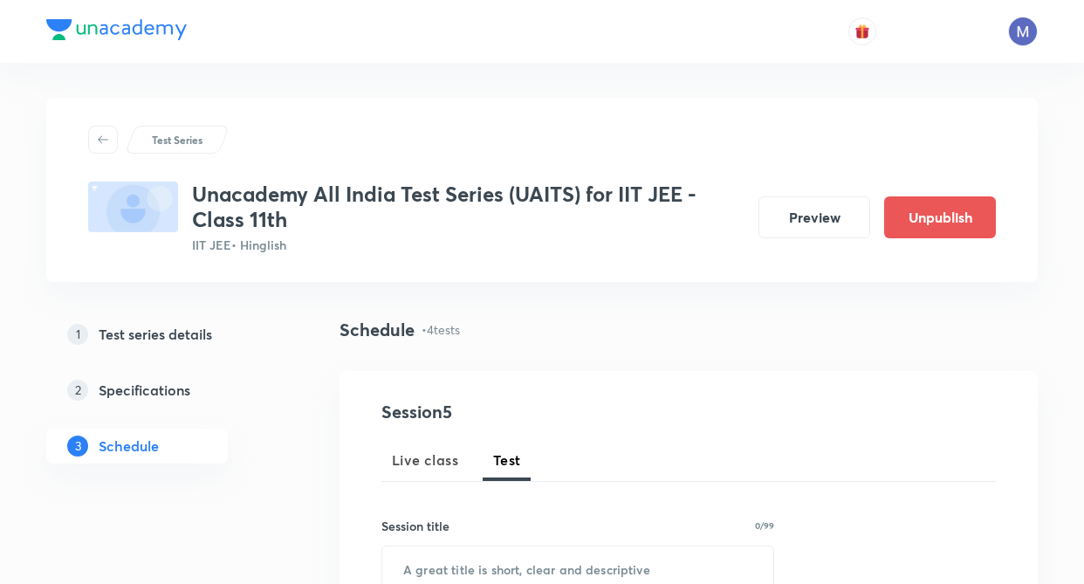
click at [271, 459] on div "1 Test series details 2 Specifications 3 Schedule" at bounding box center [164, 401] width 237 height 168
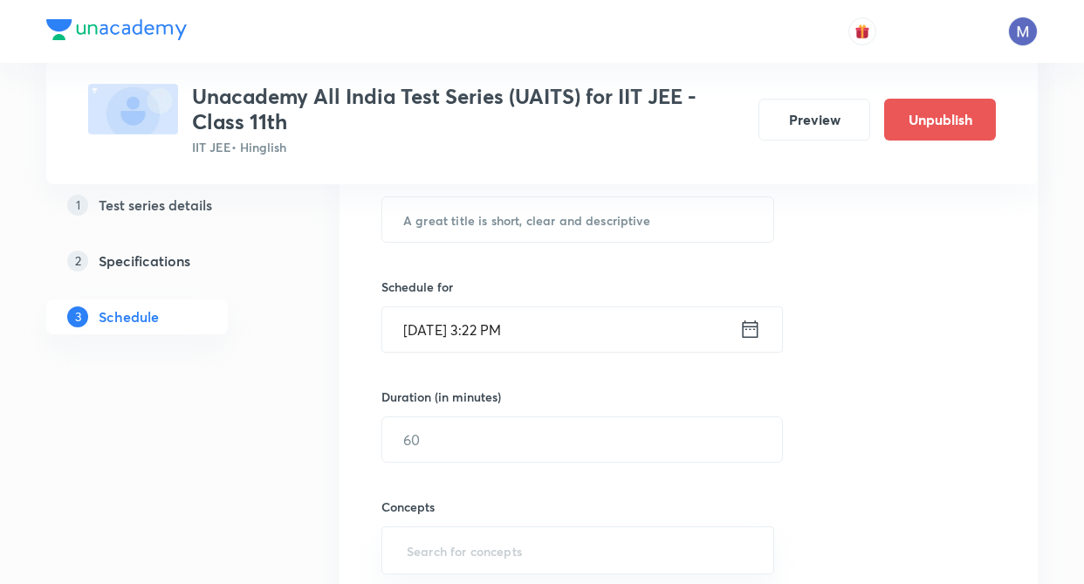
scroll to position [314, 0]
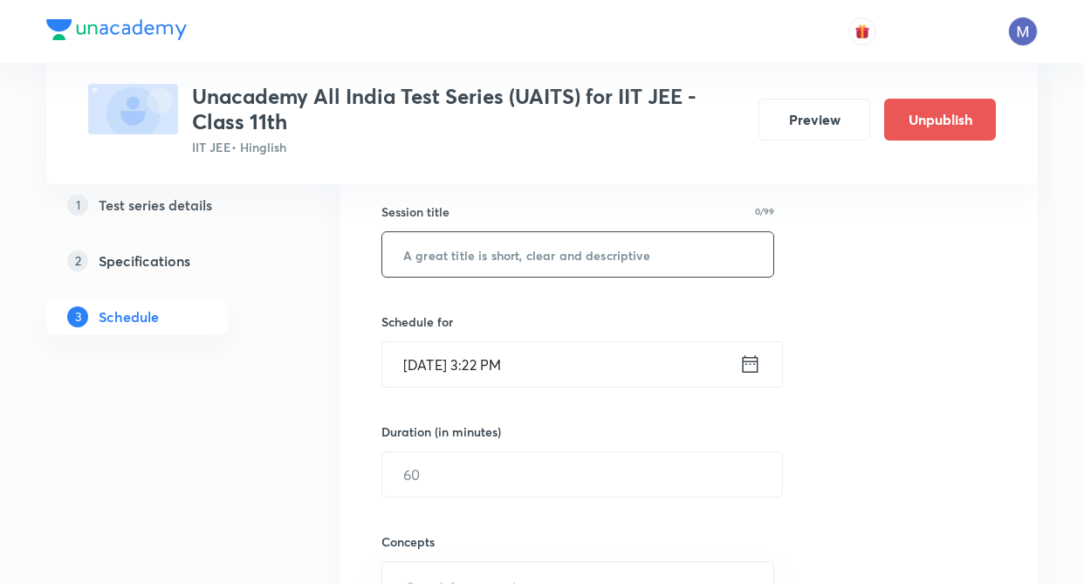
click at [479, 263] on input "text" at bounding box center [577, 254] width 391 height 45
type input "JEE Advance P1"
click at [743, 368] on icon at bounding box center [751, 363] width 16 height 17
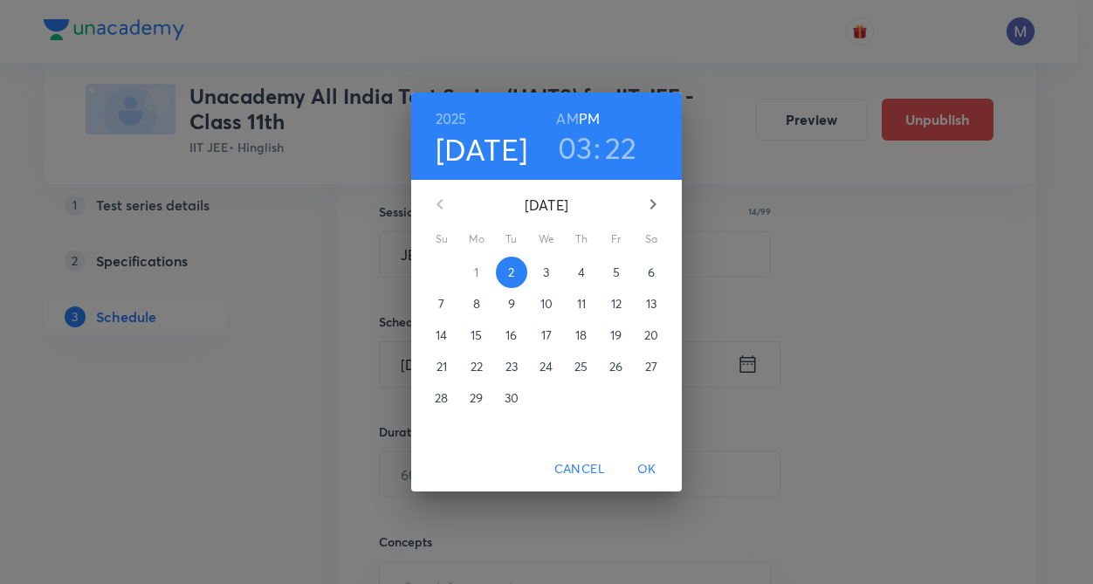
click at [649, 203] on icon "button" at bounding box center [652, 204] width 21 height 21
click at [442, 340] on p "9" at bounding box center [441, 334] width 7 height 17
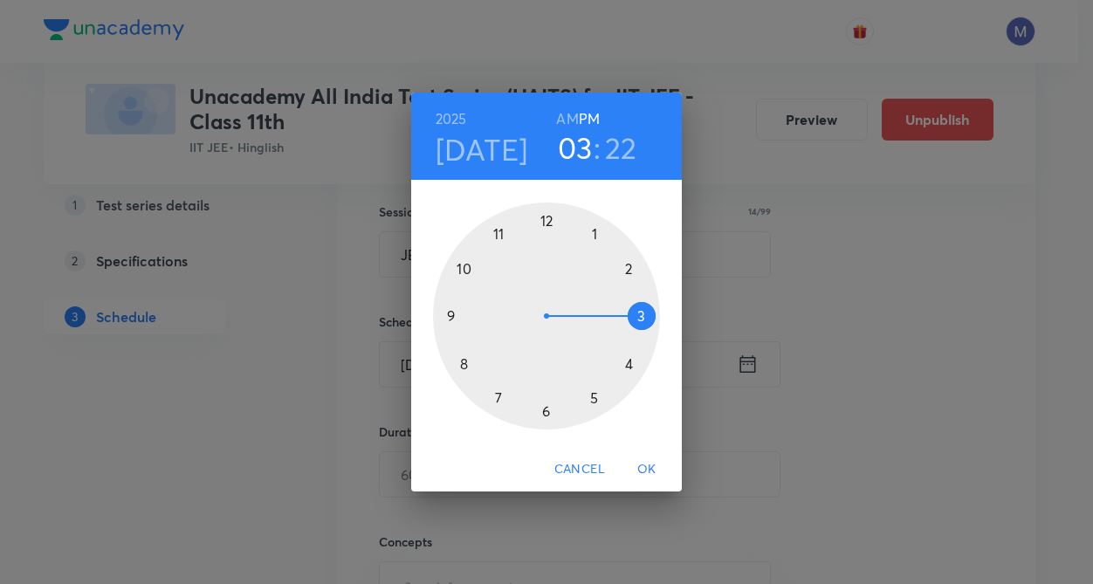
click at [449, 313] on div at bounding box center [546, 316] width 227 height 227
click at [549, 221] on div at bounding box center [546, 316] width 227 height 227
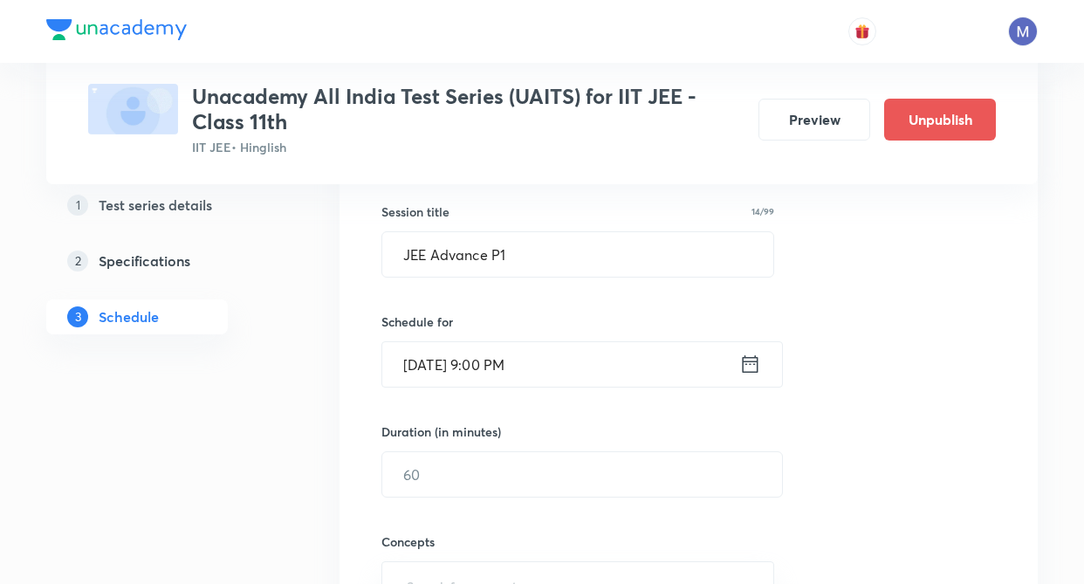
click at [565, 374] on input "Nov 9, 2025, 9:00 PM" at bounding box center [560, 364] width 357 height 45
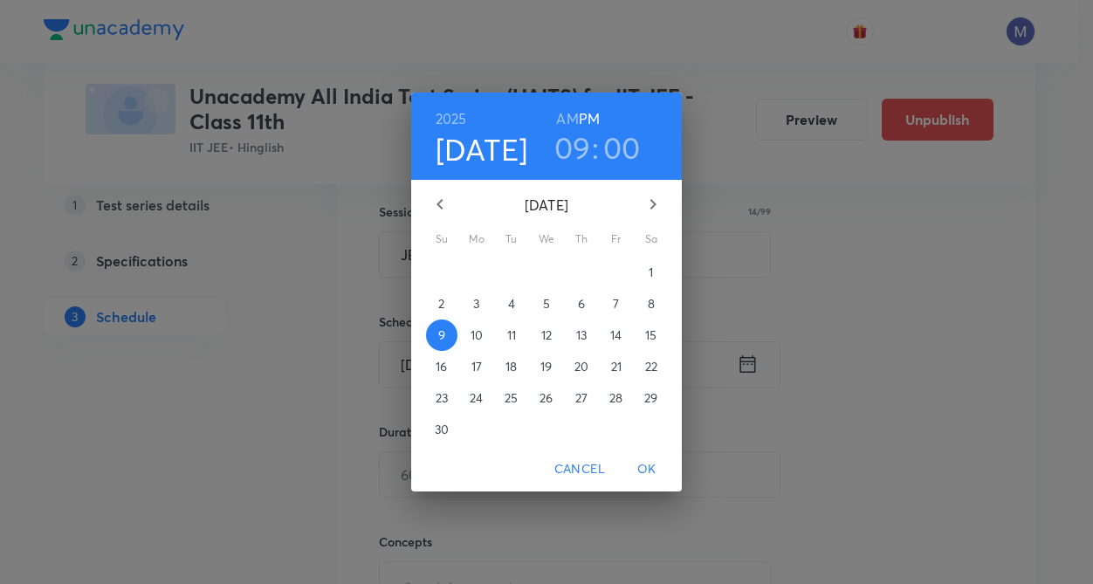
click at [570, 121] on h6 "AM" at bounding box center [567, 119] width 22 height 24
click at [648, 468] on span "OK" at bounding box center [647, 469] width 42 height 22
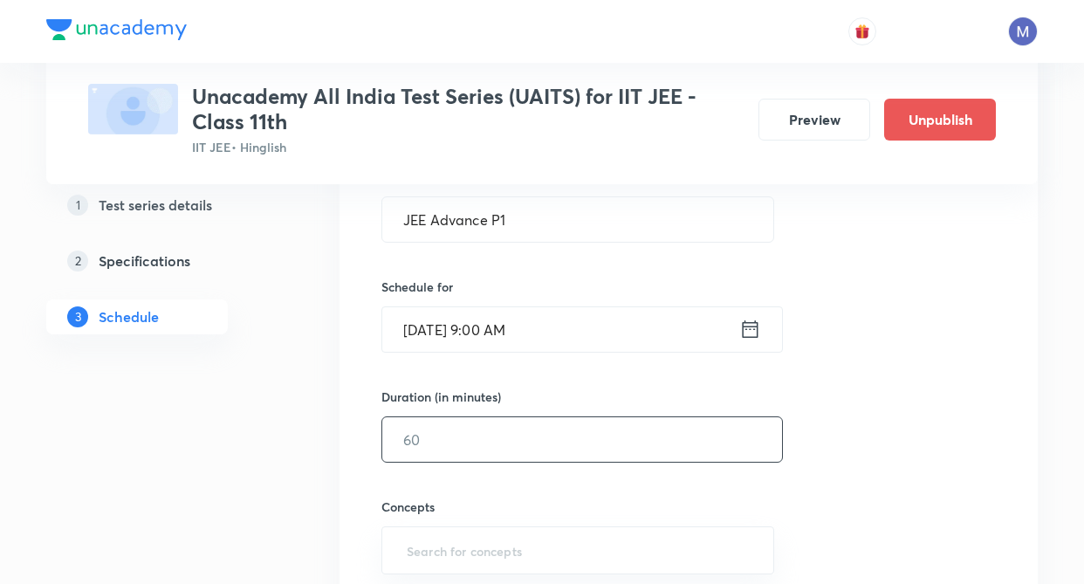
click at [442, 430] on input "text" at bounding box center [582, 439] width 400 height 45
type input "180"
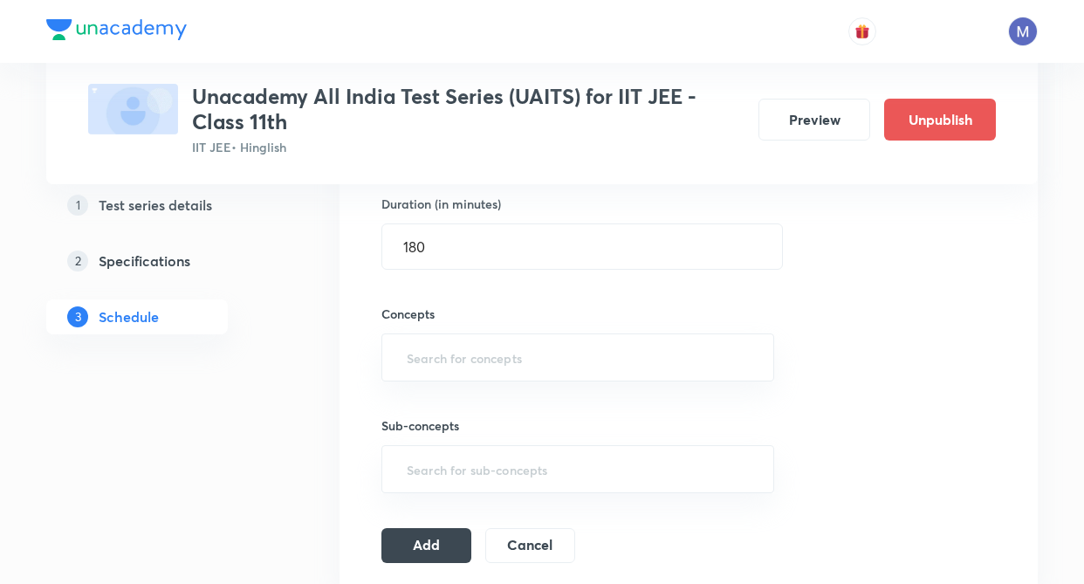
scroll to position [559, 0]
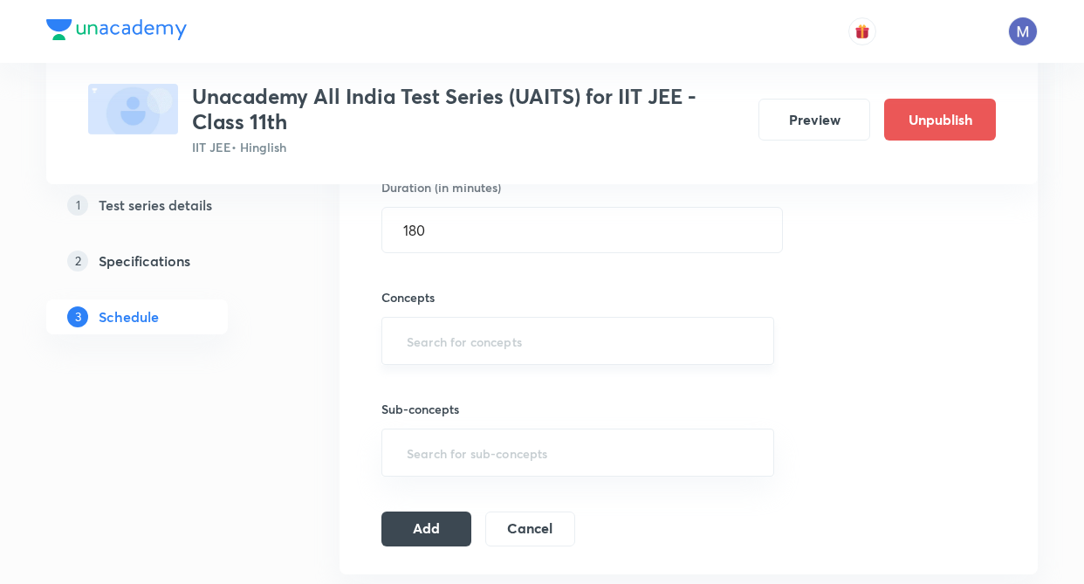
click at [443, 346] on input "text" at bounding box center [577, 341] width 349 height 32
type input "mo"
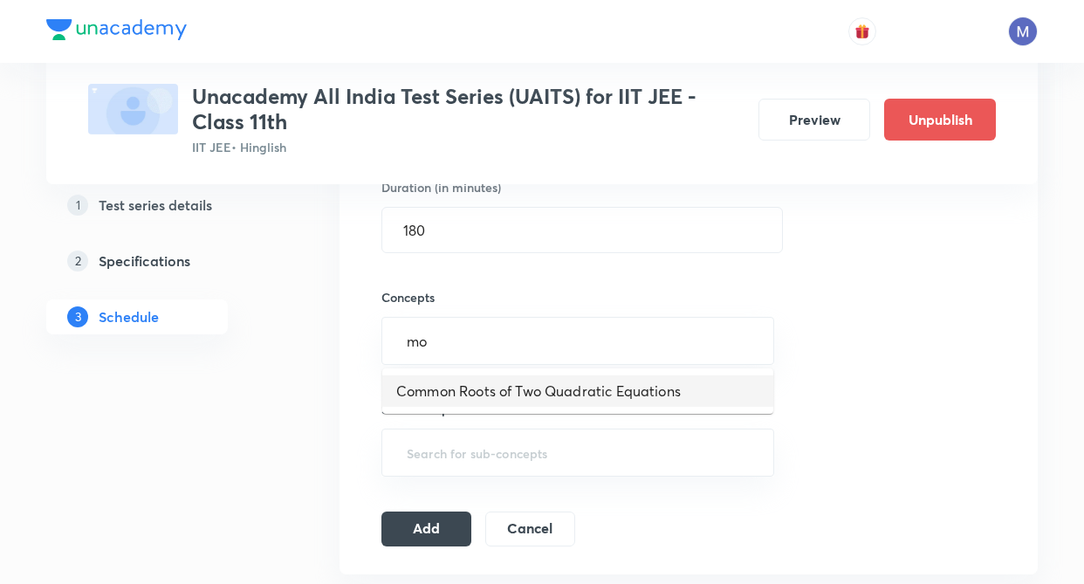
click at [489, 397] on li "Common Roots of Two Quadratic Equations" at bounding box center [577, 390] width 391 height 31
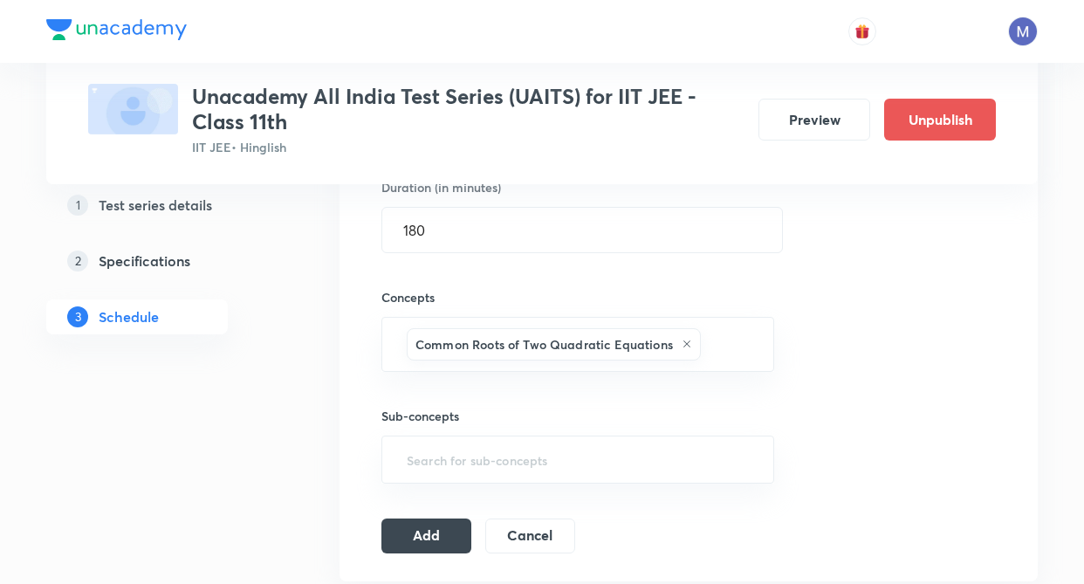
click at [321, 402] on div "Test Series Unacademy All India Test Series (UAITS) for IIT JEE -Class 11th IIT…" at bounding box center [542, 488] width 992 height 1898
click at [429, 541] on button "Add" at bounding box center [426, 534] width 90 height 35
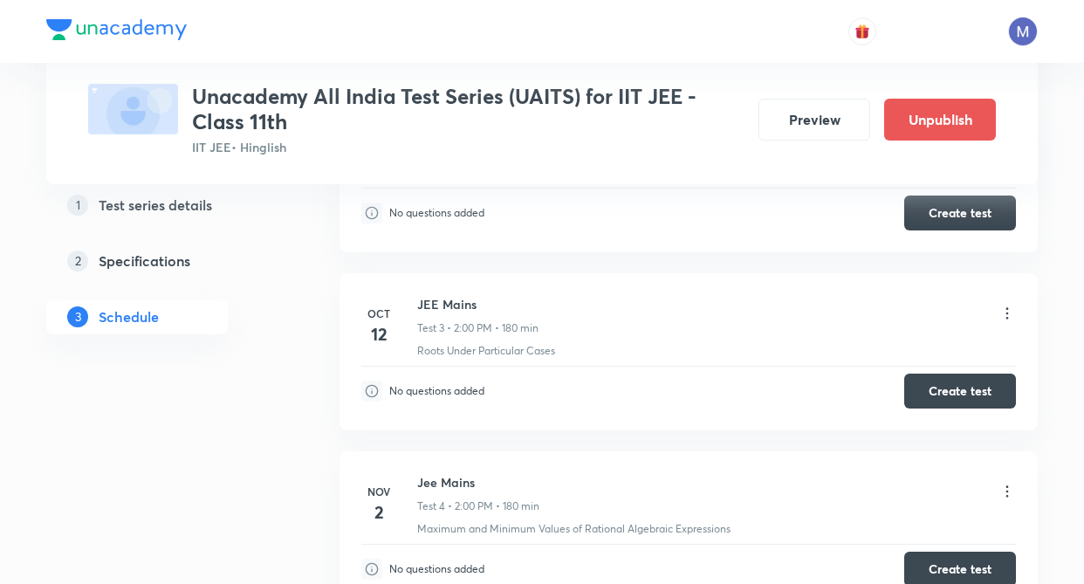
click at [247, 483] on div "1 Test series details 2 Specifications 3 Schedule" at bounding box center [164, 249] width 237 height 983
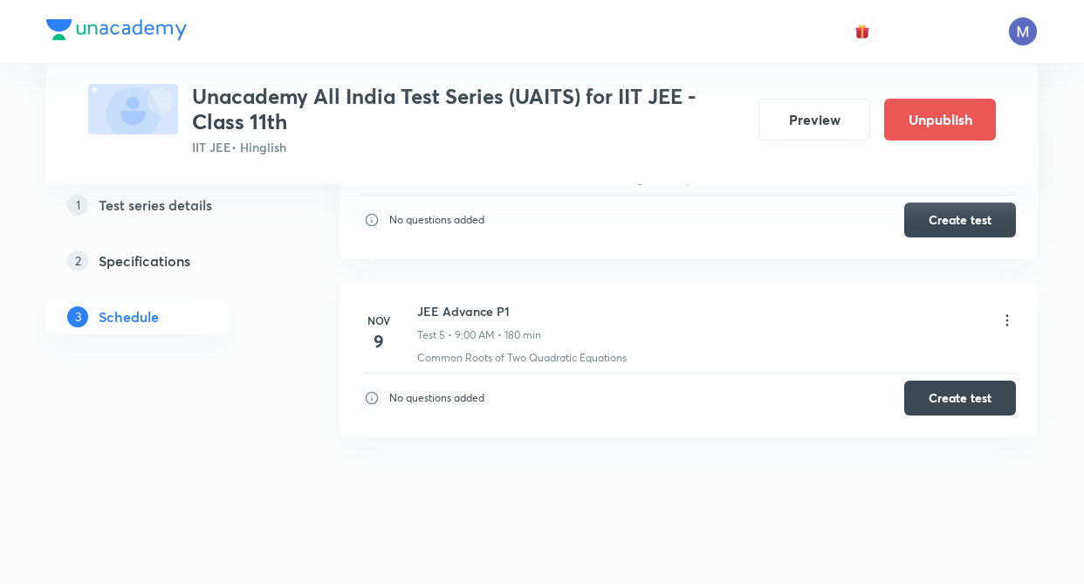
scroll to position [925, 0]
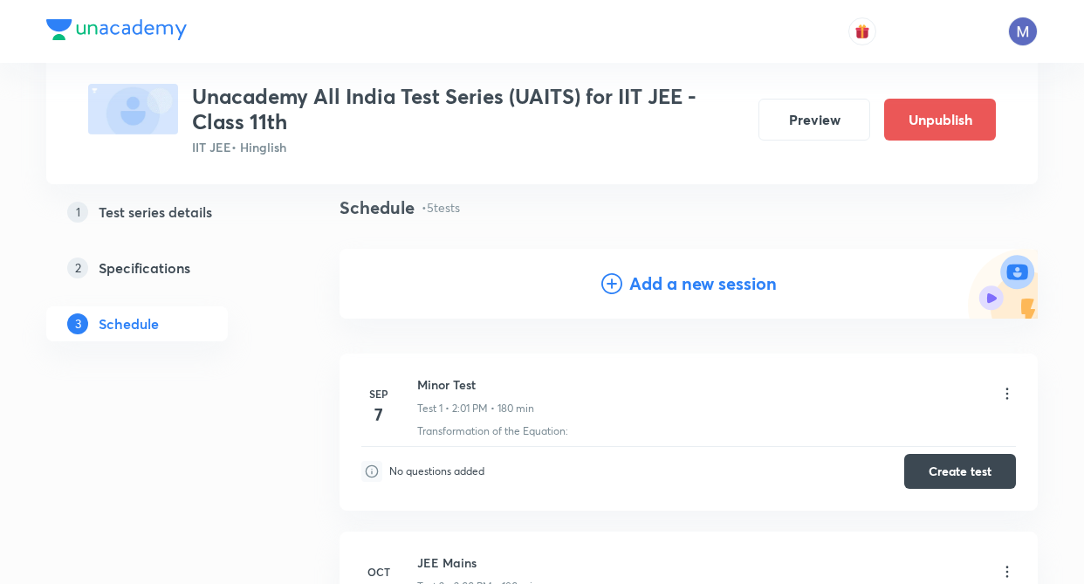
scroll to position [87, 0]
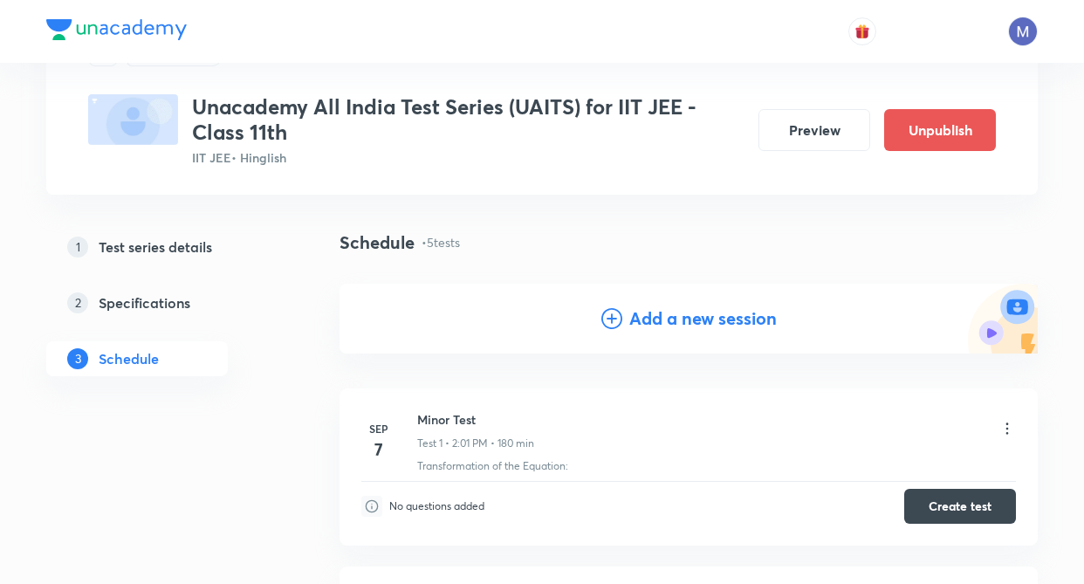
click at [651, 317] on h4 "Add a new session" at bounding box center [703, 319] width 148 height 26
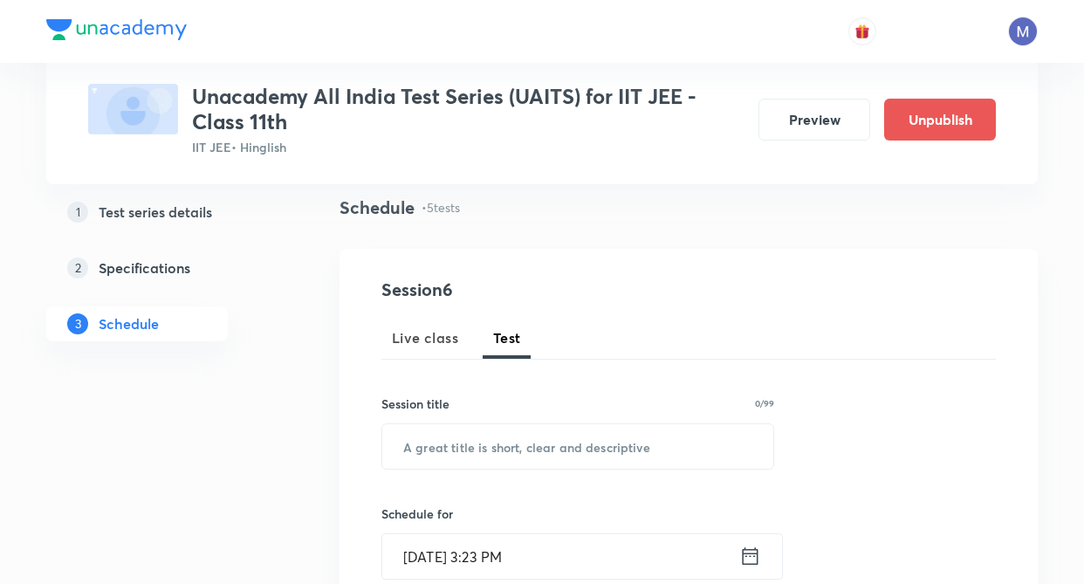
scroll to position [157, 0]
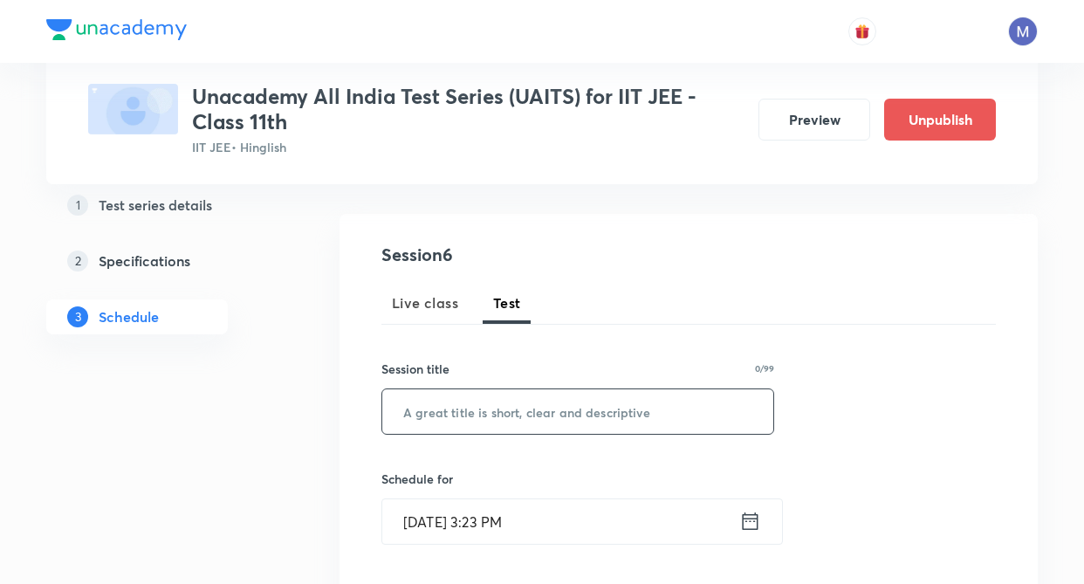
click at [429, 428] on input "text" at bounding box center [577, 411] width 391 height 45
type input "JEE Advance P2"
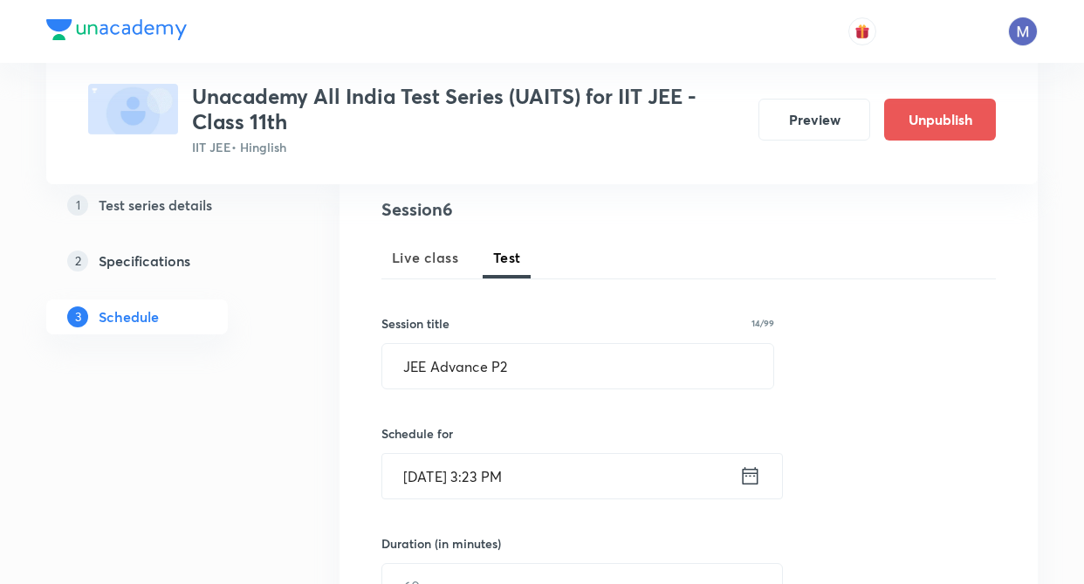
scroll to position [262, 0]
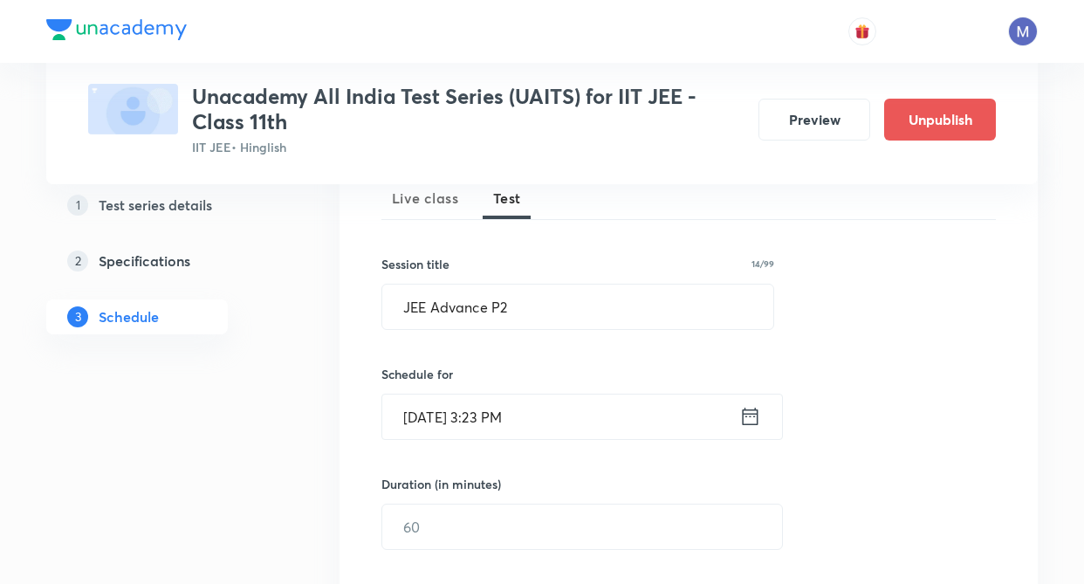
click at [753, 416] on icon at bounding box center [750, 416] width 22 height 24
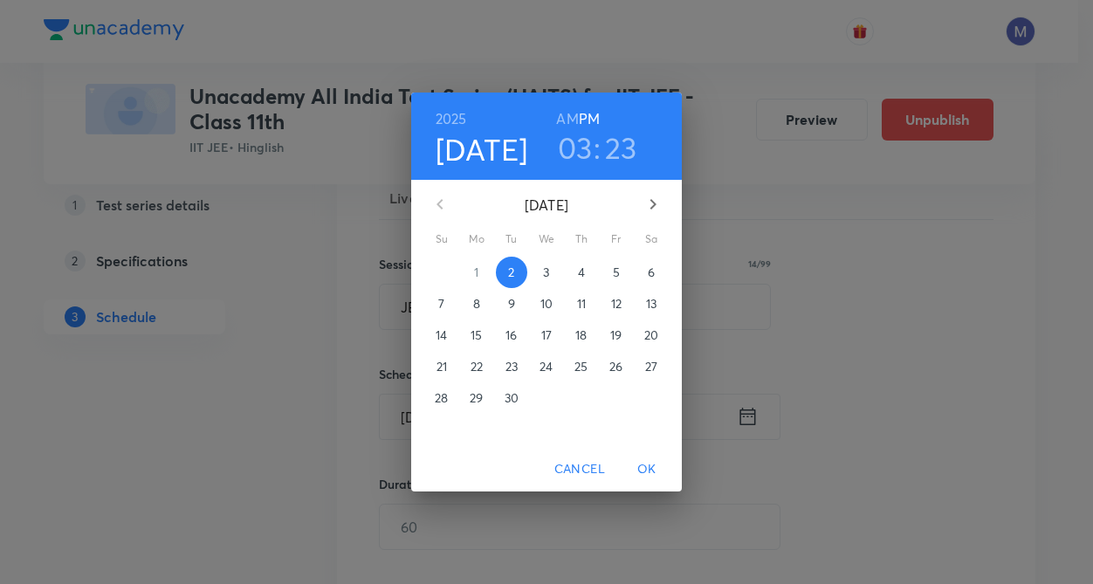
click at [651, 197] on icon "button" at bounding box center [652, 204] width 21 height 21
click at [650, 204] on icon "button" at bounding box center [652, 204] width 21 height 21
click at [445, 333] on p "9" at bounding box center [441, 334] width 7 height 17
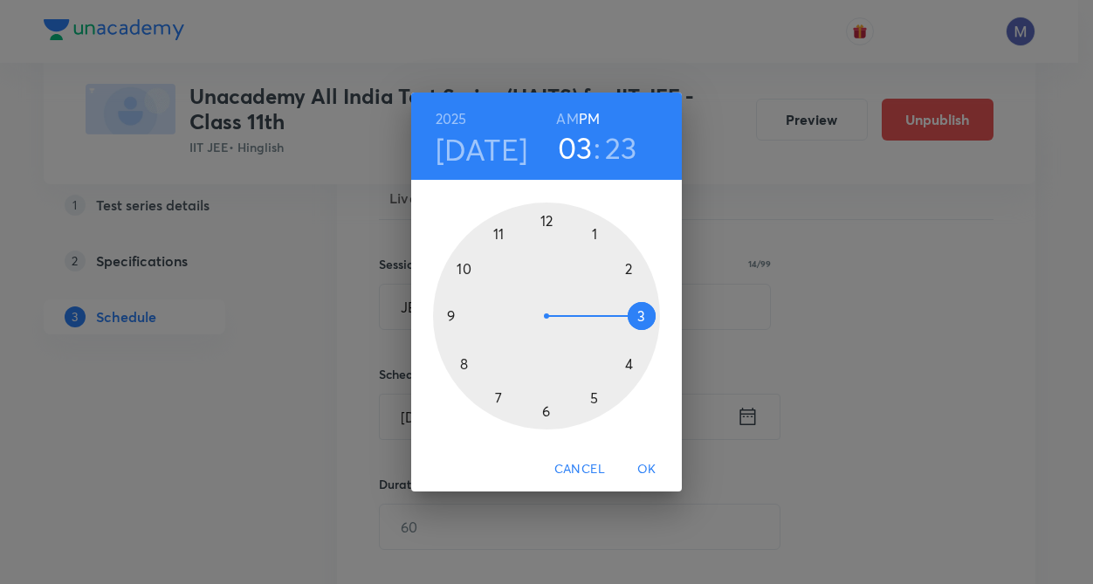
click at [631, 268] on div at bounding box center [546, 316] width 227 height 227
click at [543, 220] on div at bounding box center [546, 316] width 227 height 227
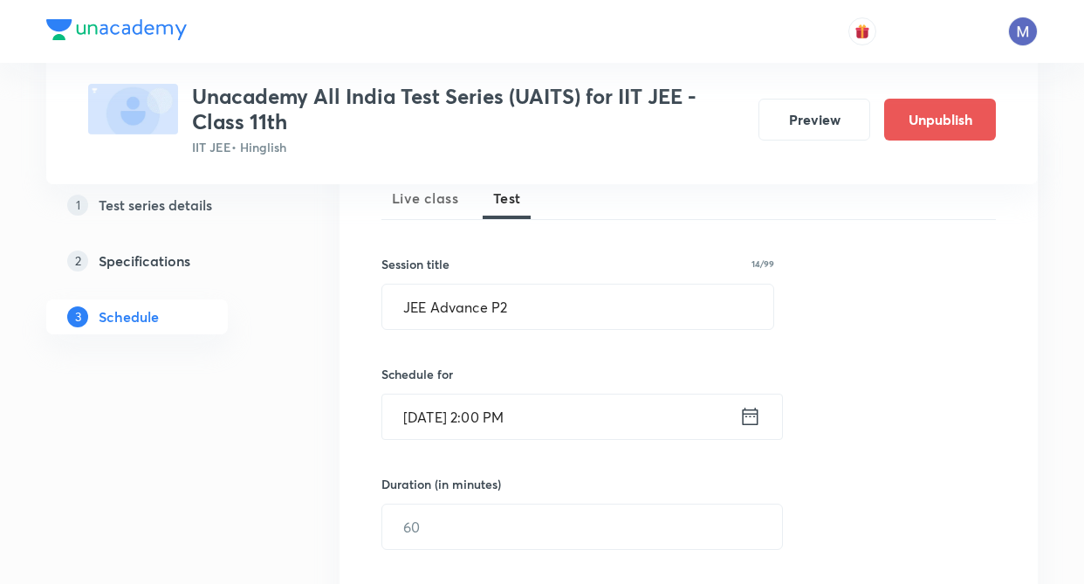
click at [348, 352] on div "Session 6 Live class Test Session title 14/99 JEE Advance P2 ​ Schedule for Nov…" at bounding box center [689, 490] width 698 height 762
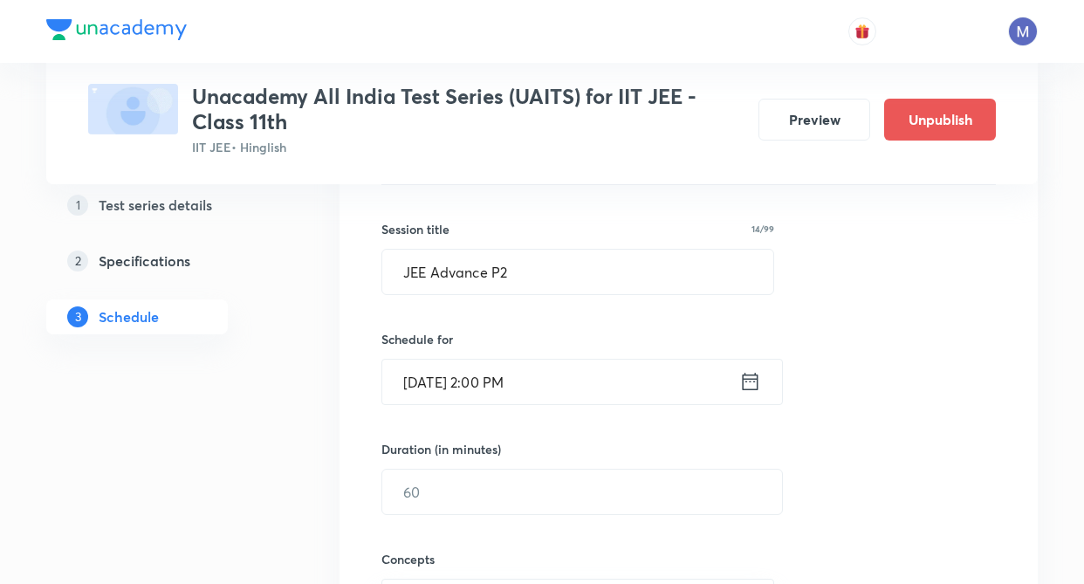
scroll to position [332, 0]
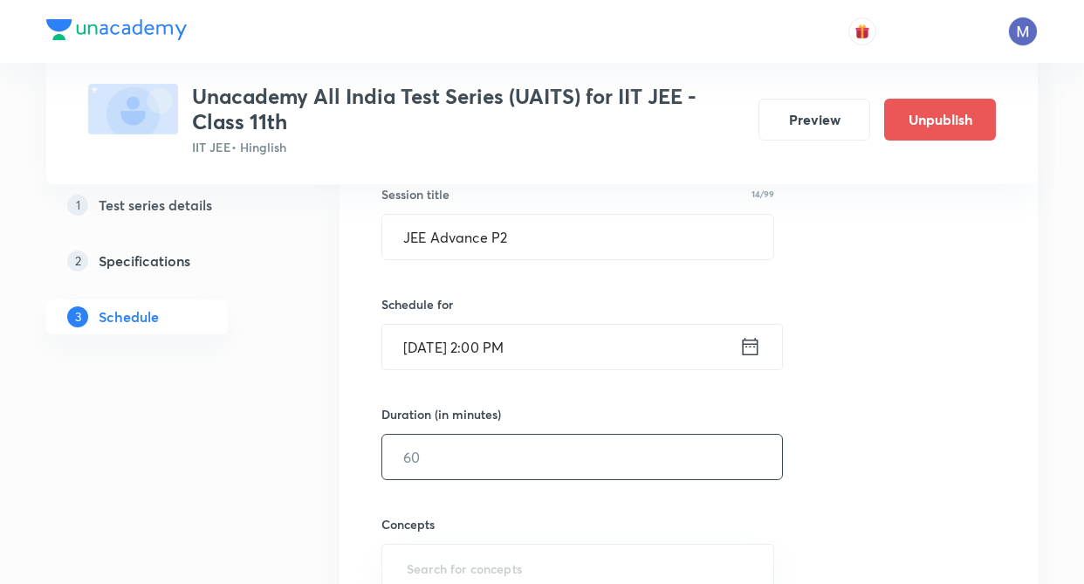
click at [451, 462] on input "text" at bounding box center [582, 457] width 400 height 45
type input "180"
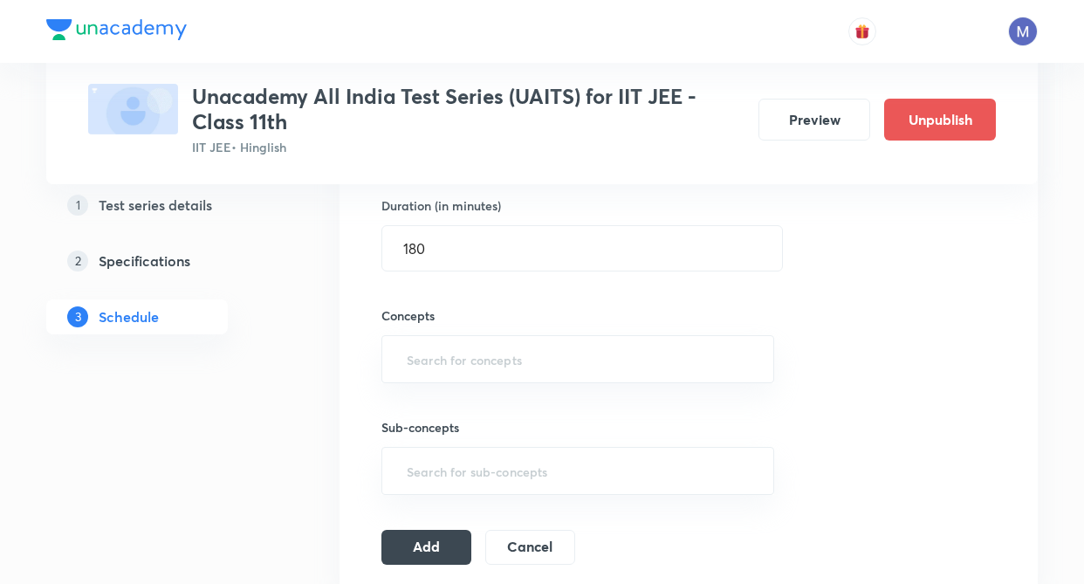
scroll to position [541, 0]
click at [421, 366] on input "text" at bounding box center [577, 358] width 349 height 32
type input "m"
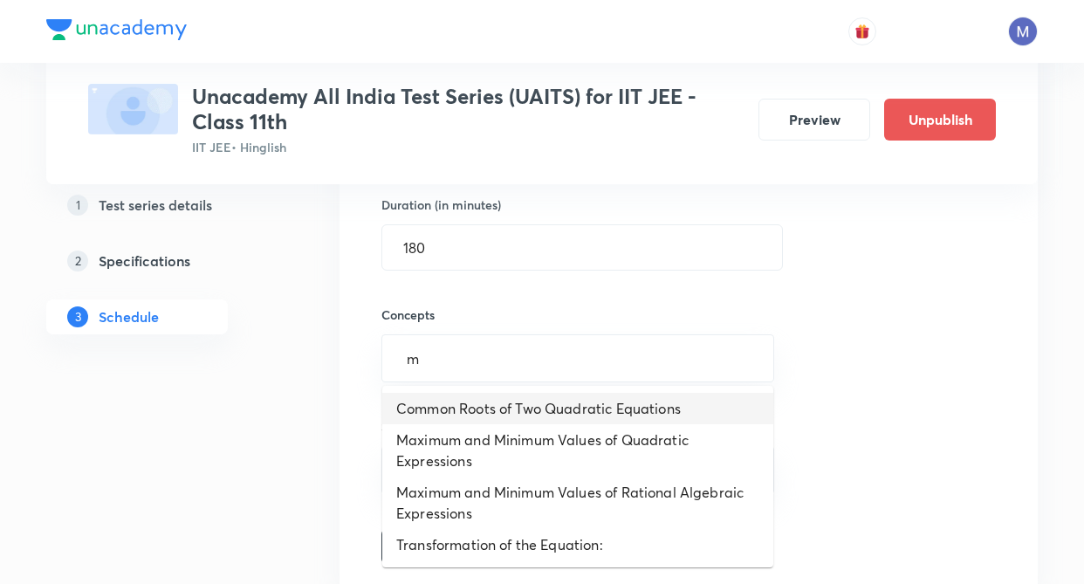
click at [458, 401] on li "Common Roots of Two Quadratic Equations" at bounding box center [577, 408] width 391 height 31
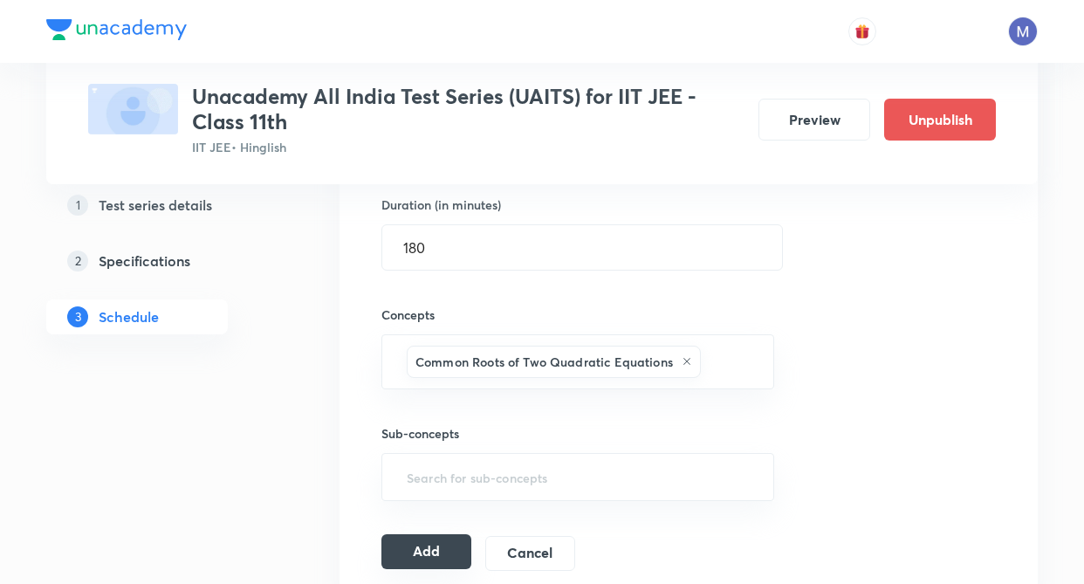
click at [442, 551] on button "Add" at bounding box center [426, 551] width 90 height 35
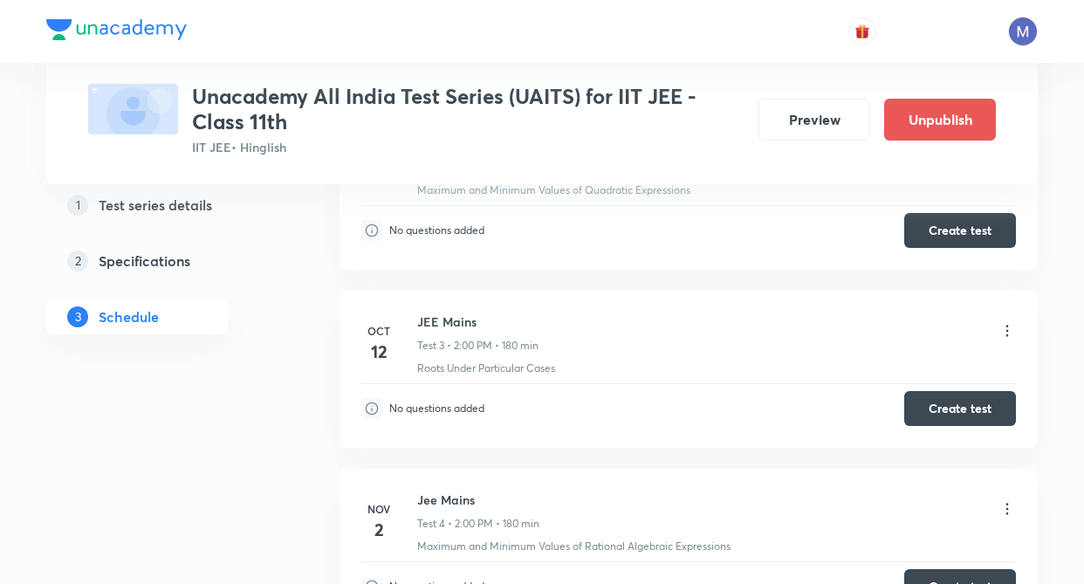
click at [206, 471] on div "1 Test series details 2 Specifications 3 Schedule" at bounding box center [164, 445] width 237 height 1339
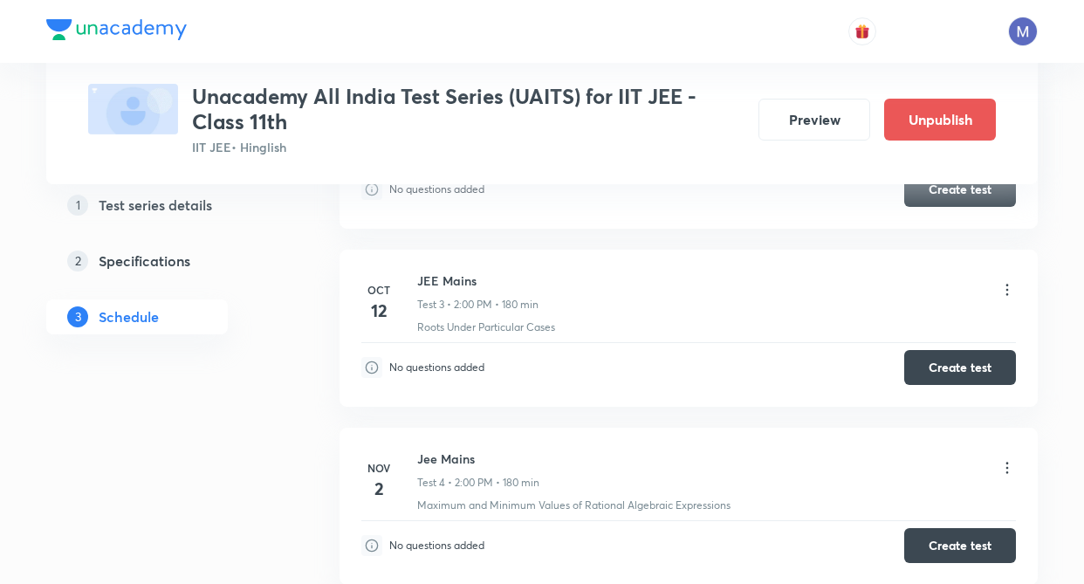
scroll to position [733, 0]
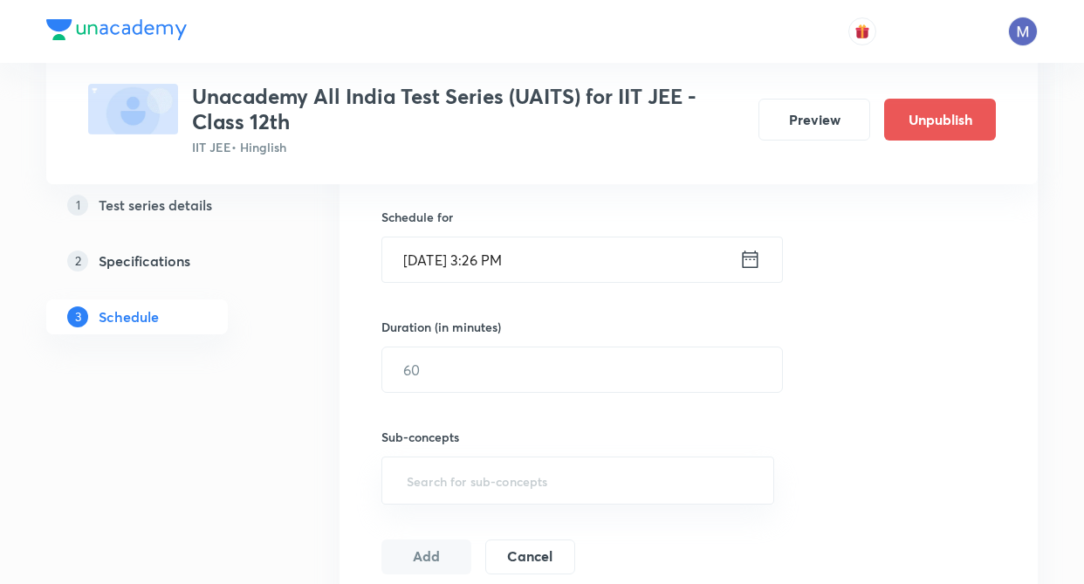
scroll to position [384, 0]
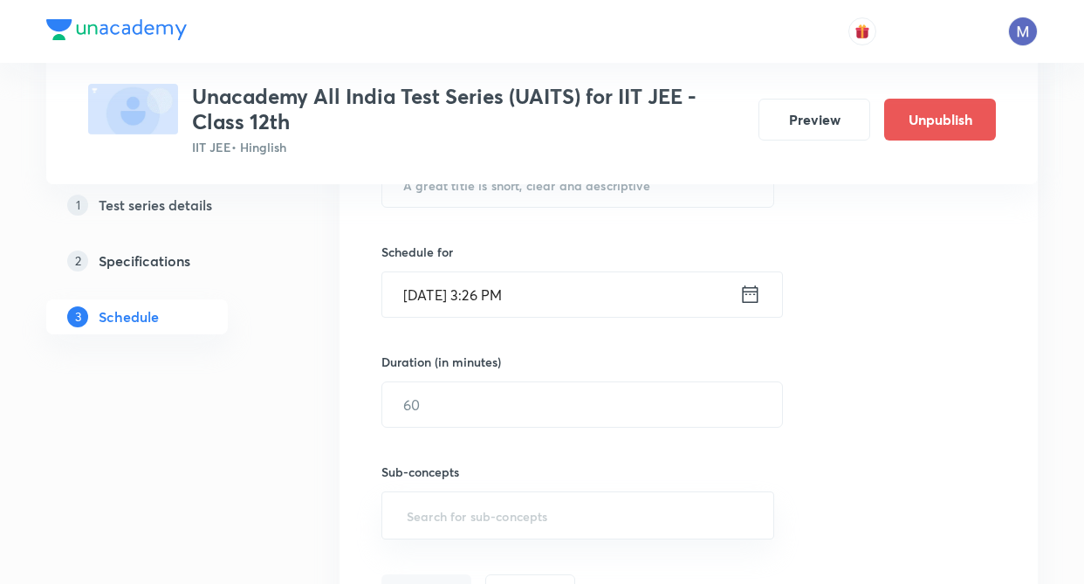
click at [334, 385] on div "Test Series Unacademy All India Test Series (UAITS) for IIT JEE - Class 12th II…" at bounding box center [542, 336] width 992 height 1245
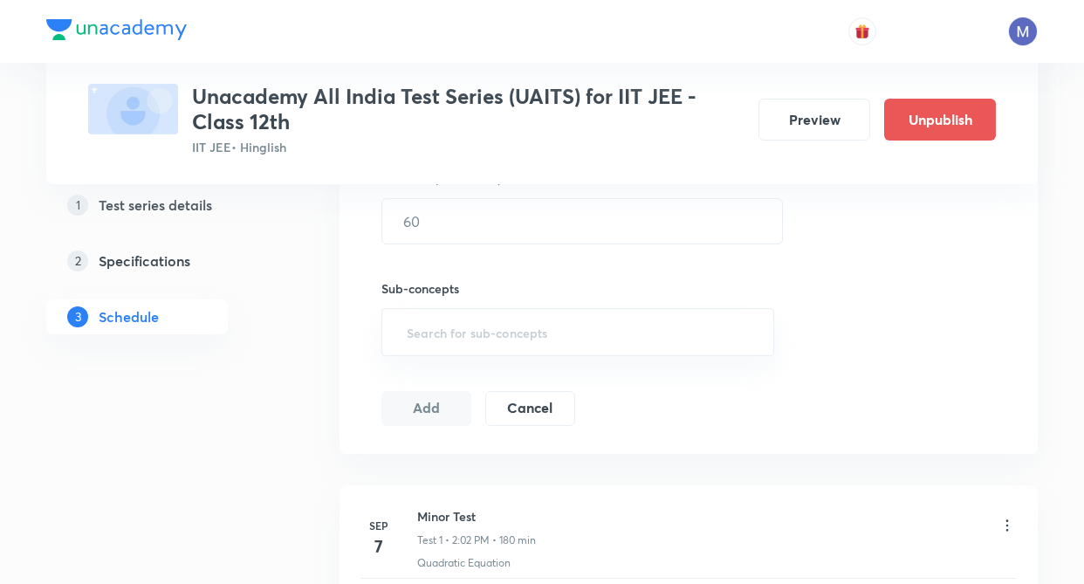
scroll to position [371, 0]
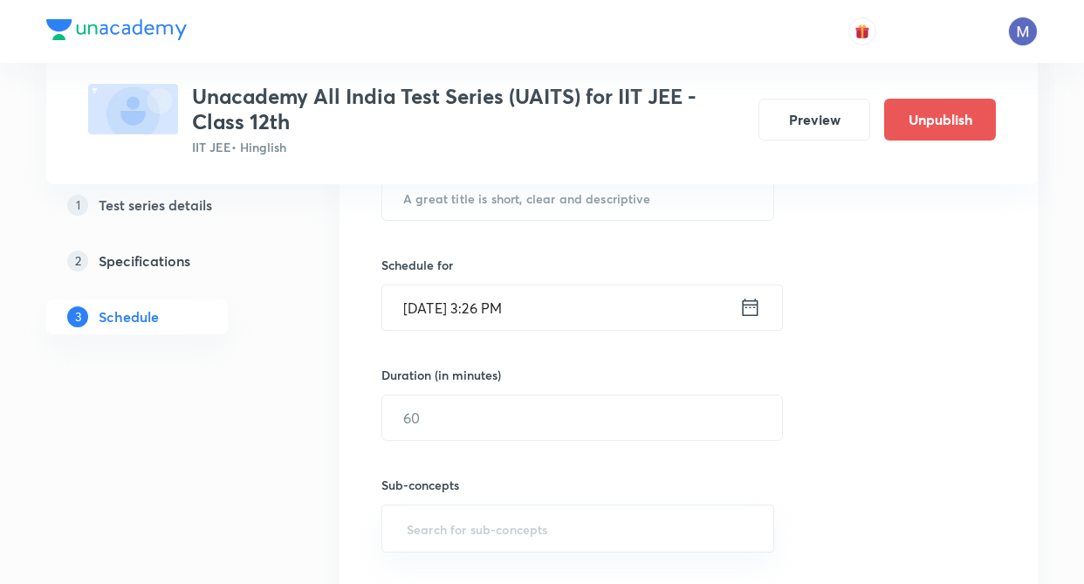
click at [334, 385] on div "Test Series Unacademy All India Test Series (UAITS) for IIT JEE - Class 12th II…" at bounding box center [542, 349] width 992 height 1245
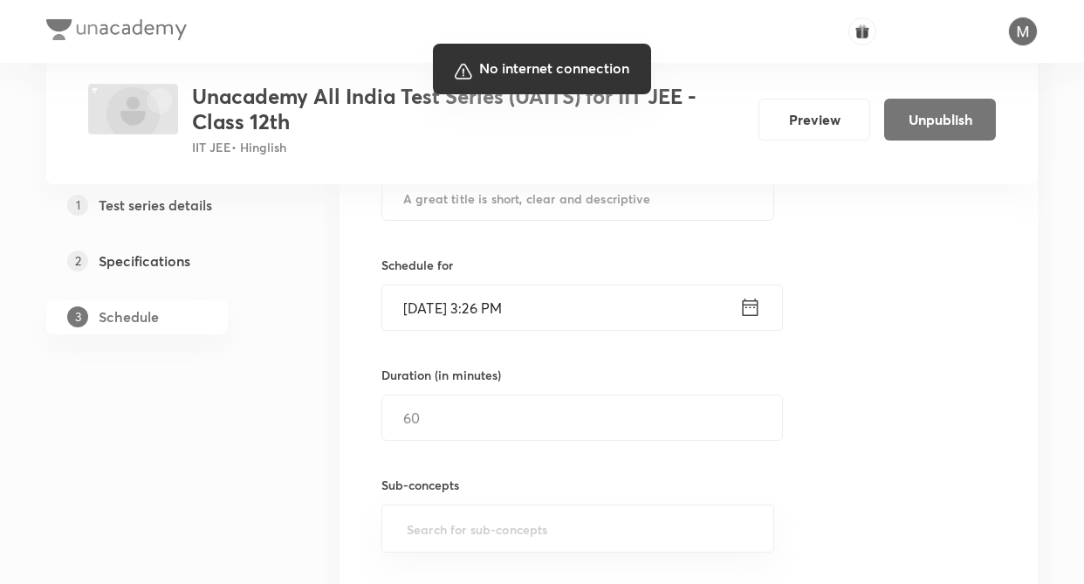
click at [967, 389] on div at bounding box center [542, 292] width 1084 height 584
click at [1019, 450] on div "Session 2 Live class Test Session title 0/99 ​ Schedule for Sep 2, 2025, 3:26 P…" at bounding box center [689, 325] width 698 height 650
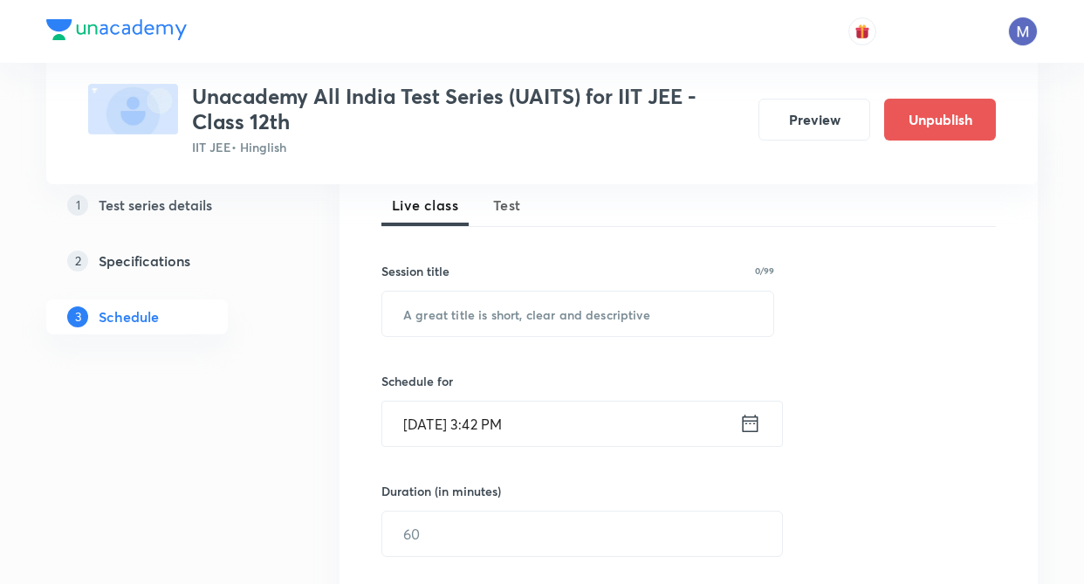
scroll to position [231, 0]
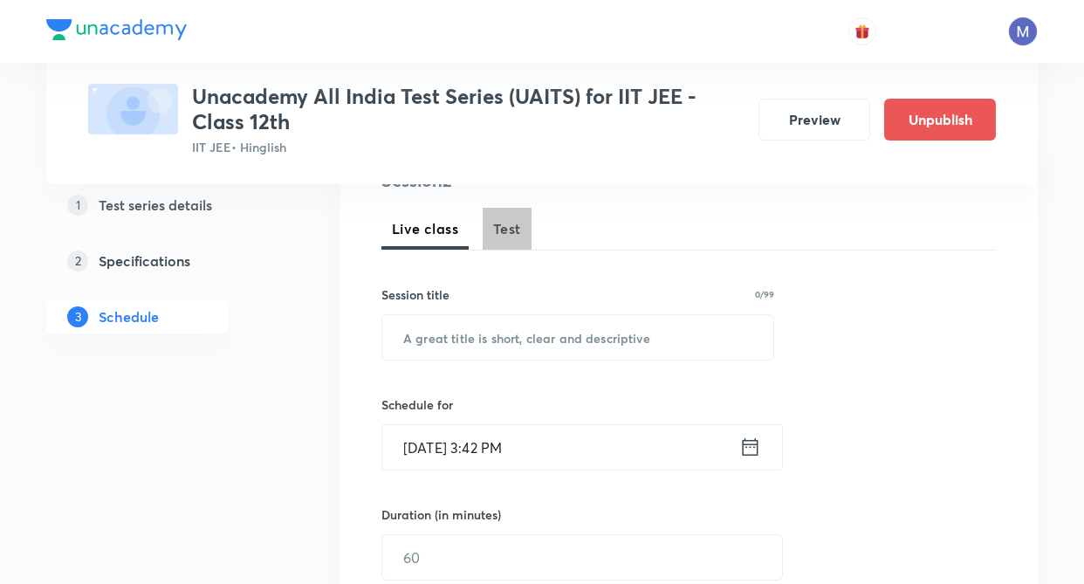
click at [516, 230] on span "Test" at bounding box center [507, 228] width 28 height 21
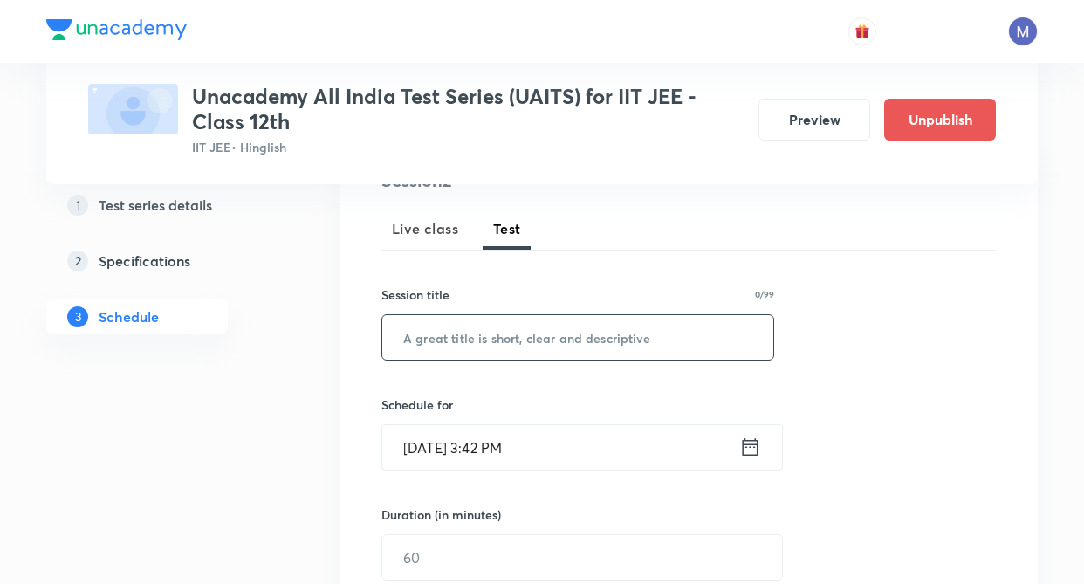
click at [494, 320] on input "text" at bounding box center [577, 337] width 391 height 45
type input "JEE Mains"
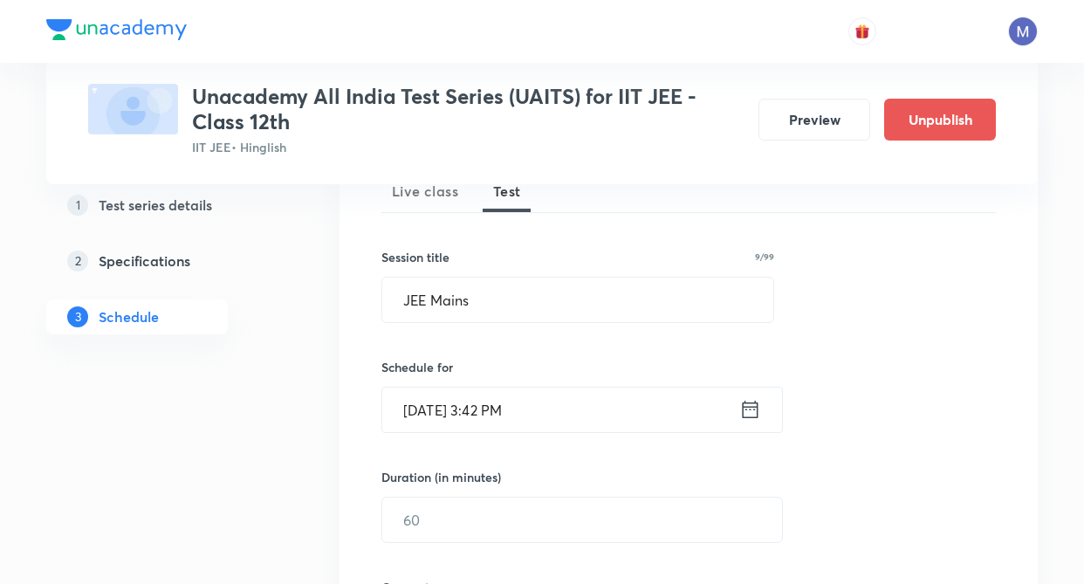
click at [855, 350] on div "Session 2 Live class Test Session title 9/99 JEE Mains ​ Schedule for Sep 2, 20…" at bounding box center [688, 483] width 615 height 706
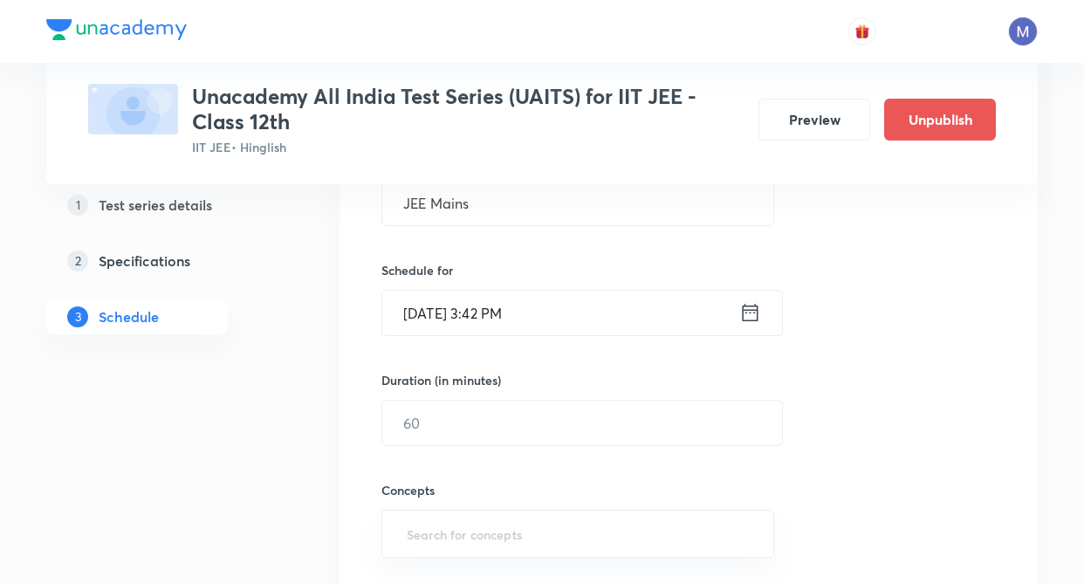
scroll to position [406, 0]
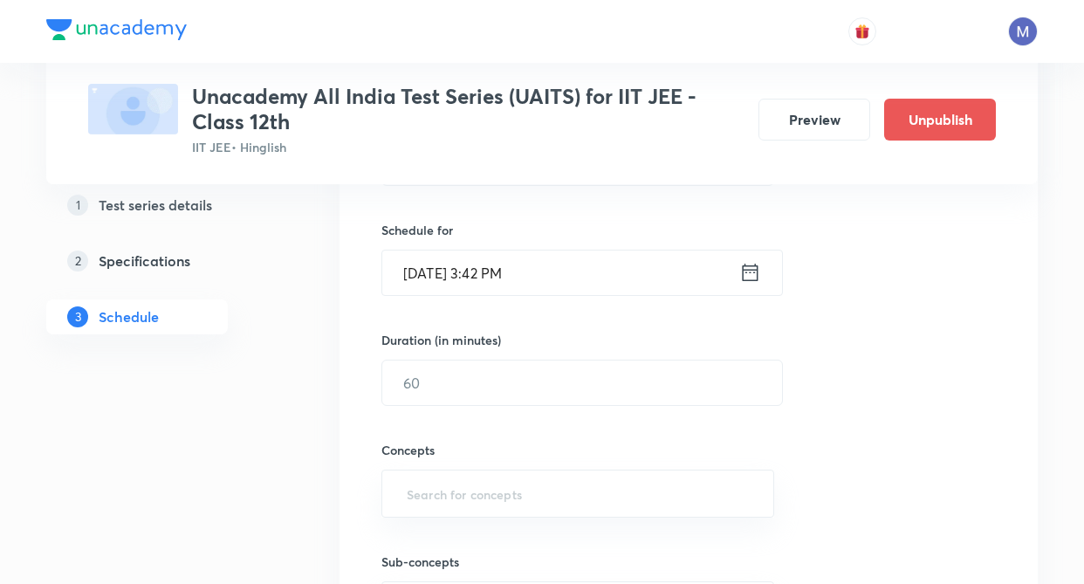
click at [752, 272] on icon at bounding box center [750, 272] width 22 height 24
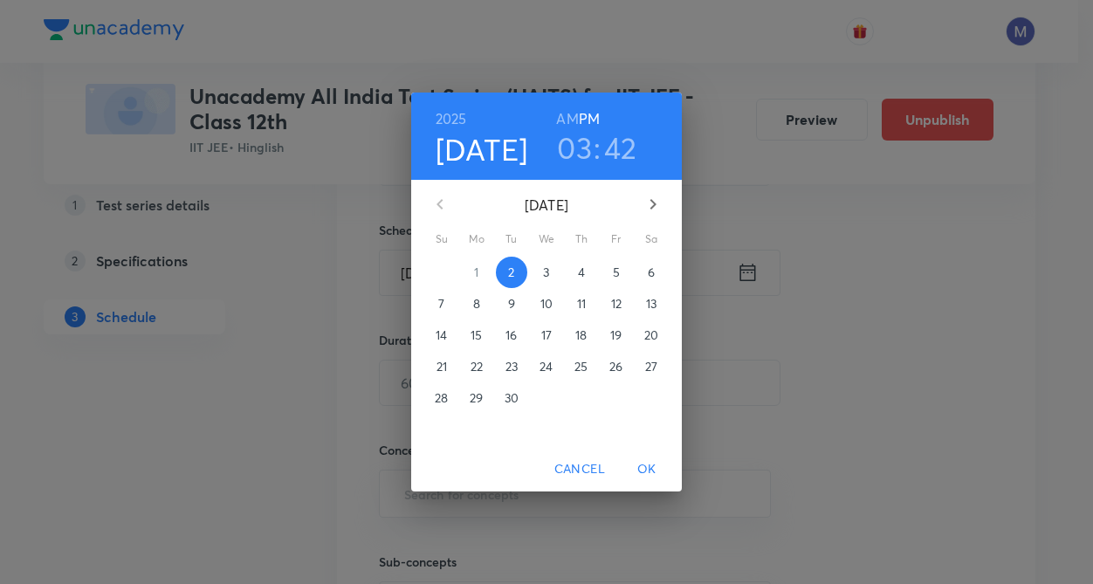
click at [445, 338] on span "14" at bounding box center [441, 334] width 31 height 17
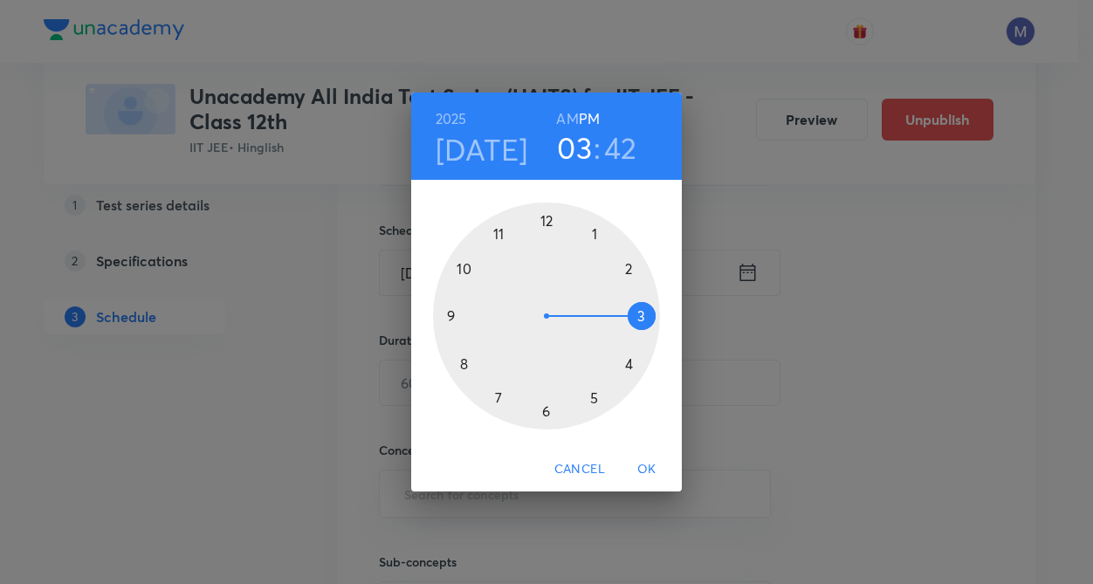
drag, startPoint x: 628, startPoint y: 273, endPoint x: 595, endPoint y: 242, distance: 45.1
click at [627, 268] on div at bounding box center [546, 316] width 227 height 227
click at [544, 219] on div at bounding box center [546, 316] width 227 height 227
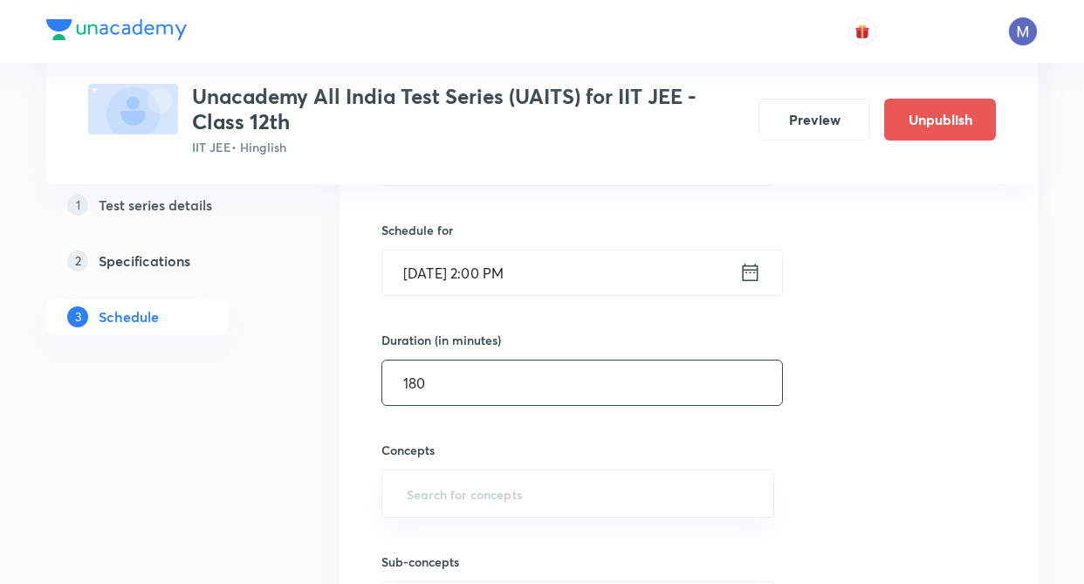
drag, startPoint x: 498, startPoint y: 391, endPoint x: 347, endPoint y: 498, distance: 184.8
click at [496, 394] on input "180" at bounding box center [582, 383] width 400 height 45
type input "180"
click at [302, 525] on div "Test Series Unacademy All India Test Series (UAITS) for IIT JEE - Class 12th II…" at bounding box center [542, 370] width 992 height 1357
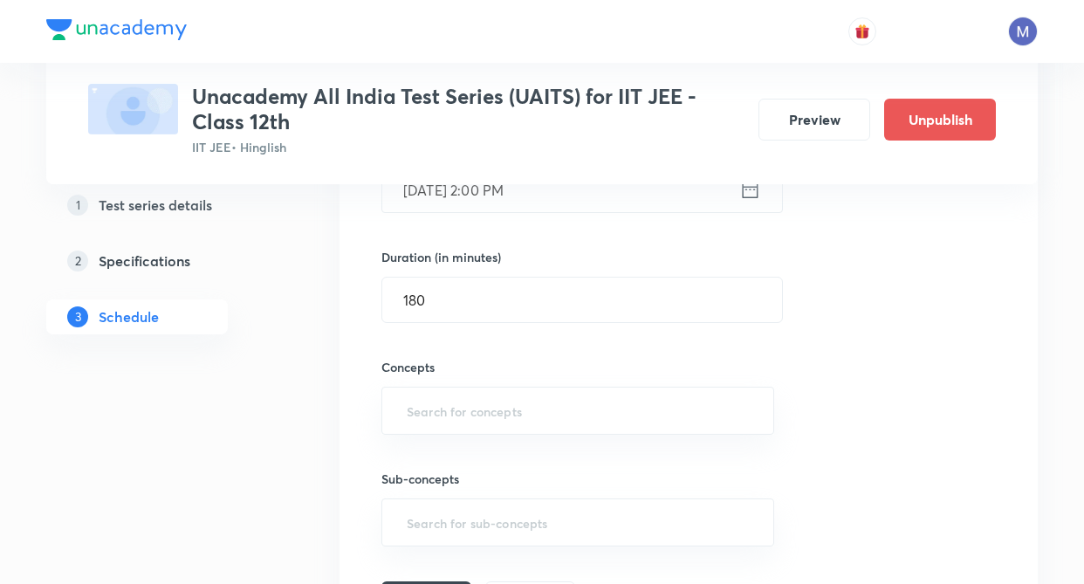
scroll to position [546, 0]
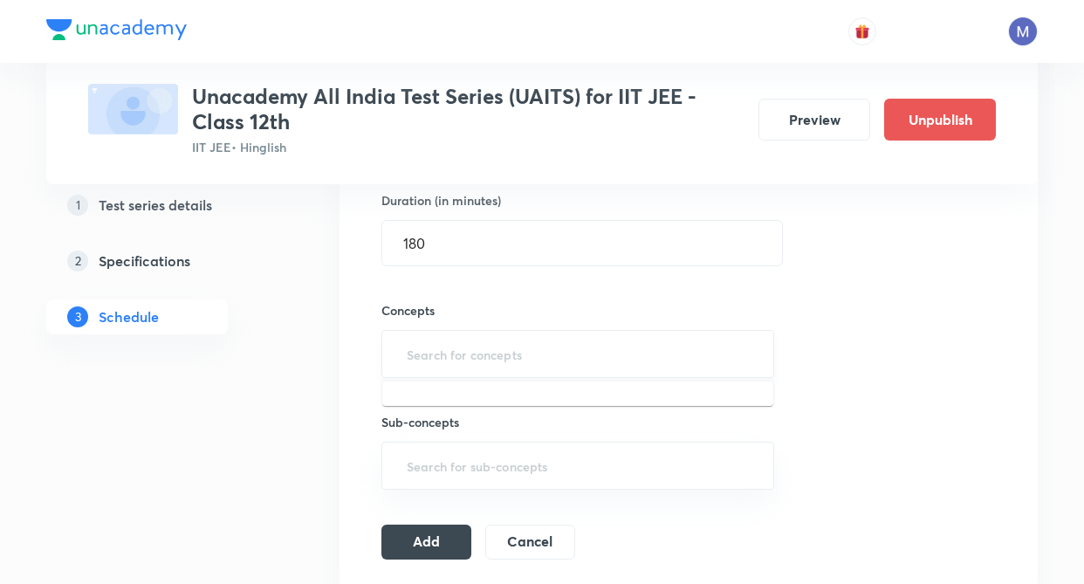
type input "m"
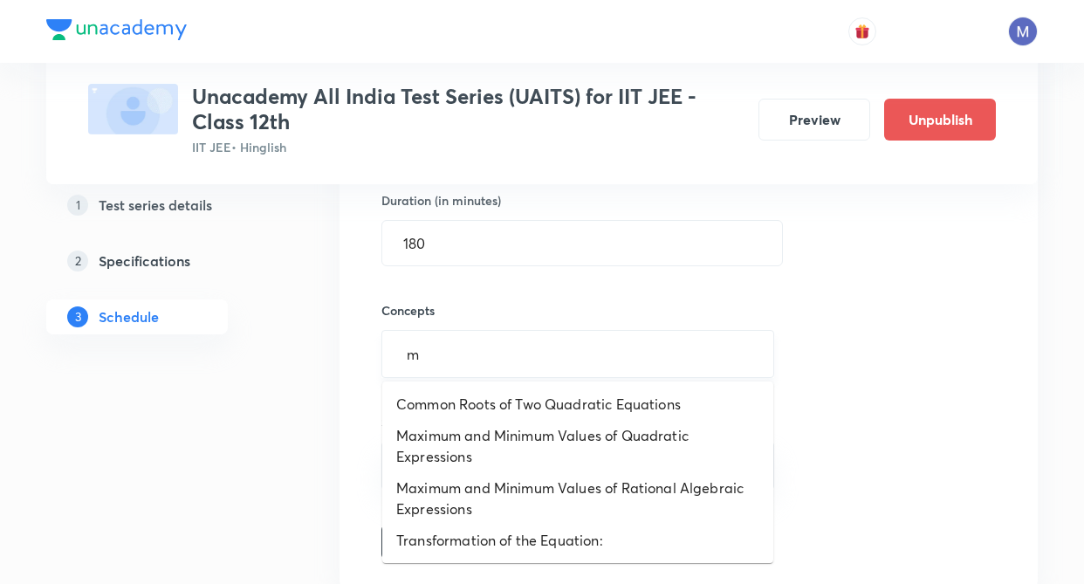
click at [508, 341] on input "m" at bounding box center [577, 354] width 349 height 32
drag, startPoint x: 496, startPoint y: 410, endPoint x: 360, endPoint y: 485, distance: 155.5
click at [496, 412] on li "Common Roots of Two Quadratic Equations" at bounding box center [577, 403] width 391 height 31
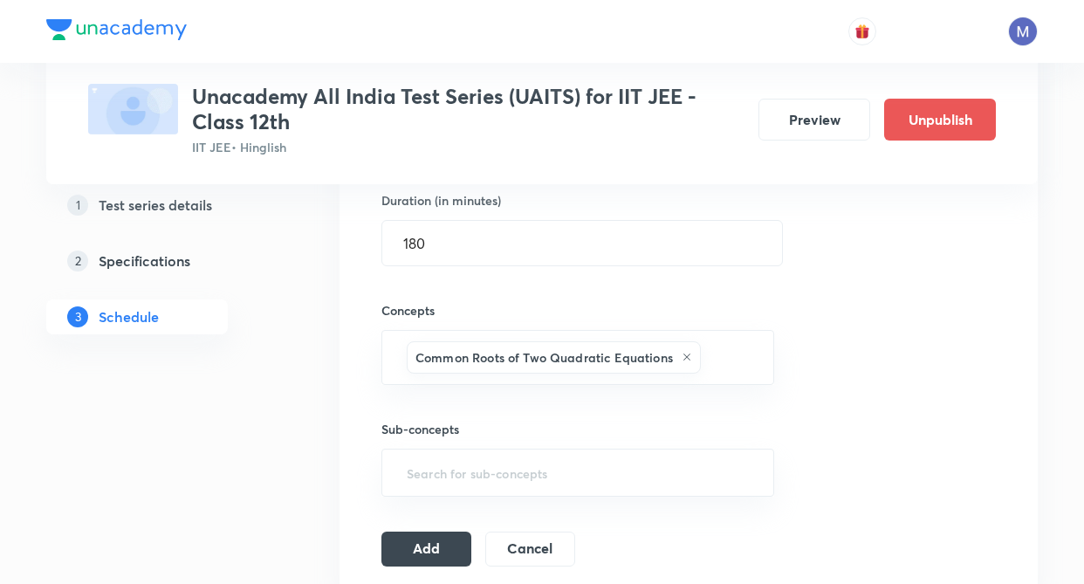
drag, startPoint x: 320, startPoint y: 498, endPoint x: 405, endPoint y: 512, distance: 86.7
click at [330, 502] on div "Test Series Unacademy All India Test Series (UAITS) for IIT JEE - Class 12th II…" at bounding box center [542, 234] width 992 height 1364
click at [438, 545] on button "Add" at bounding box center [426, 547] width 90 height 35
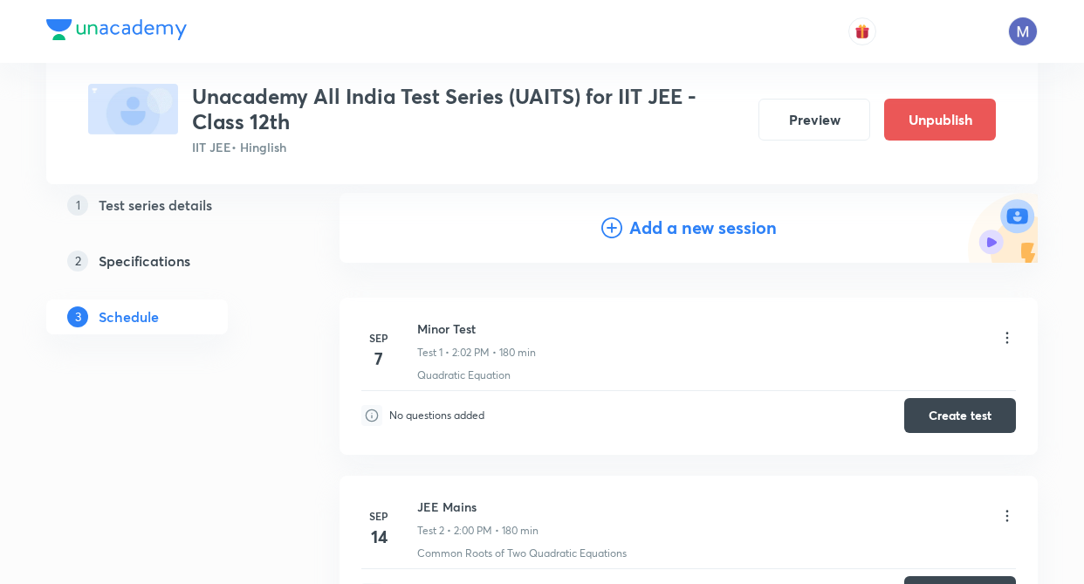
scroll to position [143, 0]
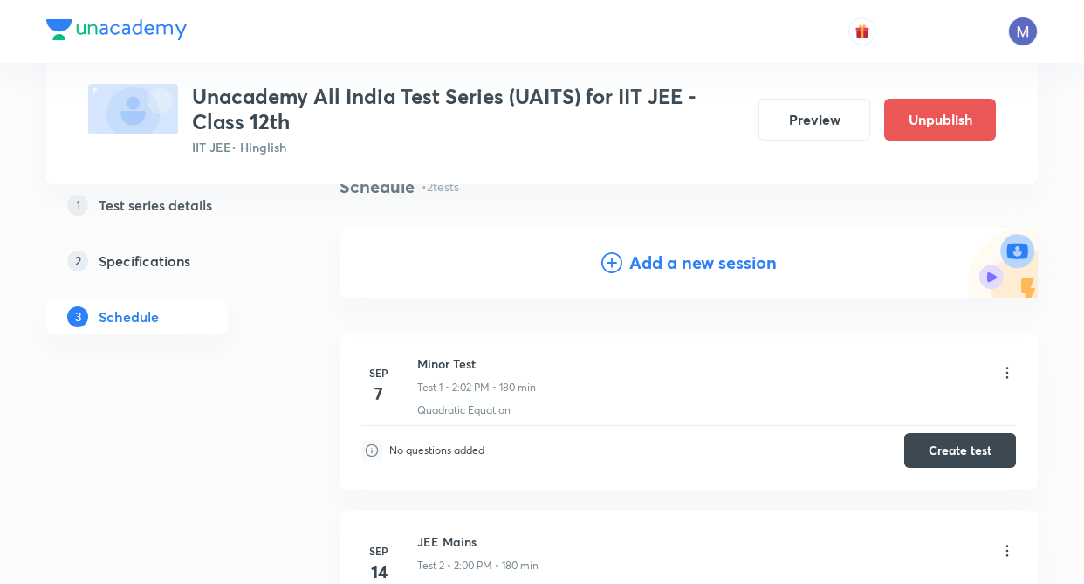
click at [685, 255] on h4 "Add a new session" at bounding box center [703, 263] width 148 height 26
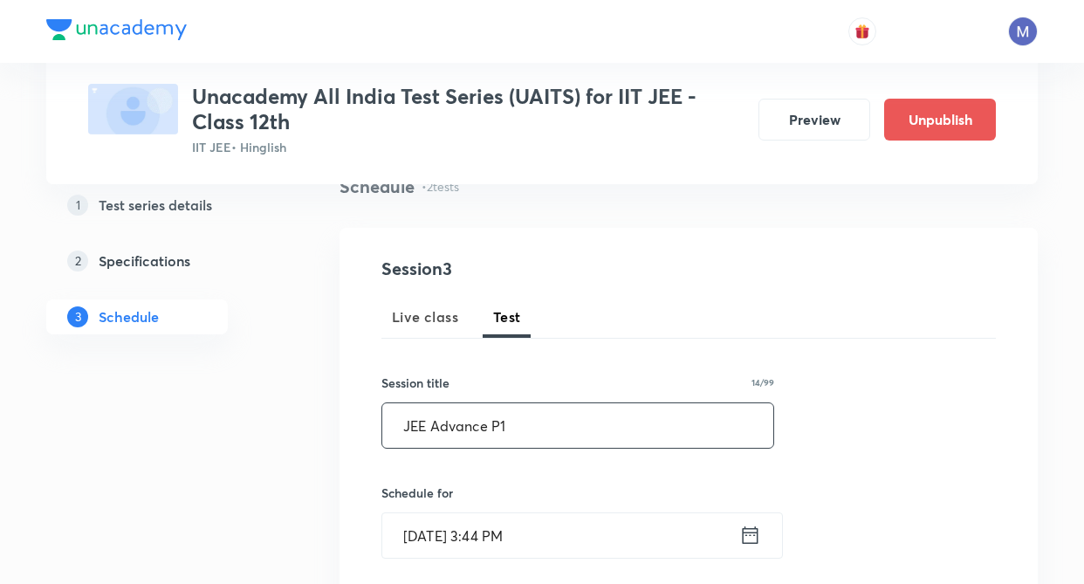
drag, startPoint x: 491, startPoint y: 413, endPoint x: 447, endPoint y: 432, distance: 47.7
click at [488, 416] on input "JEE Advance P1" at bounding box center [577, 425] width 391 height 45
type input "JEE Advance P1"
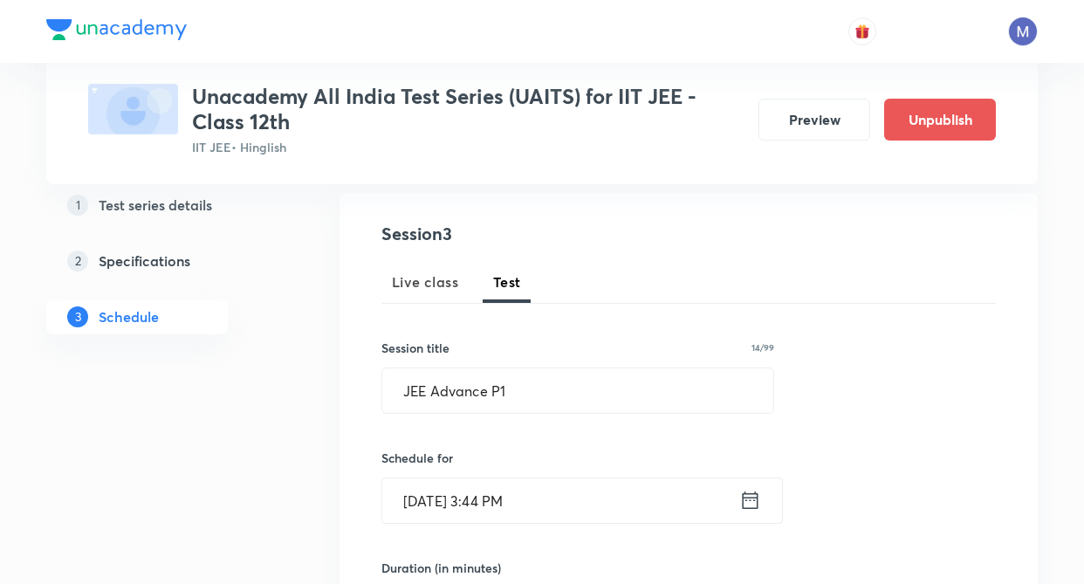
drag, startPoint x: 349, startPoint y: 454, endPoint x: 415, endPoint y: 435, distance: 68.2
click at [350, 454] on div "Session 3 Live class Test Session title 14/99 JEE Advance P1 ​ Schedule for Sep…" at bounding box center [689, 574] width 698 height 762
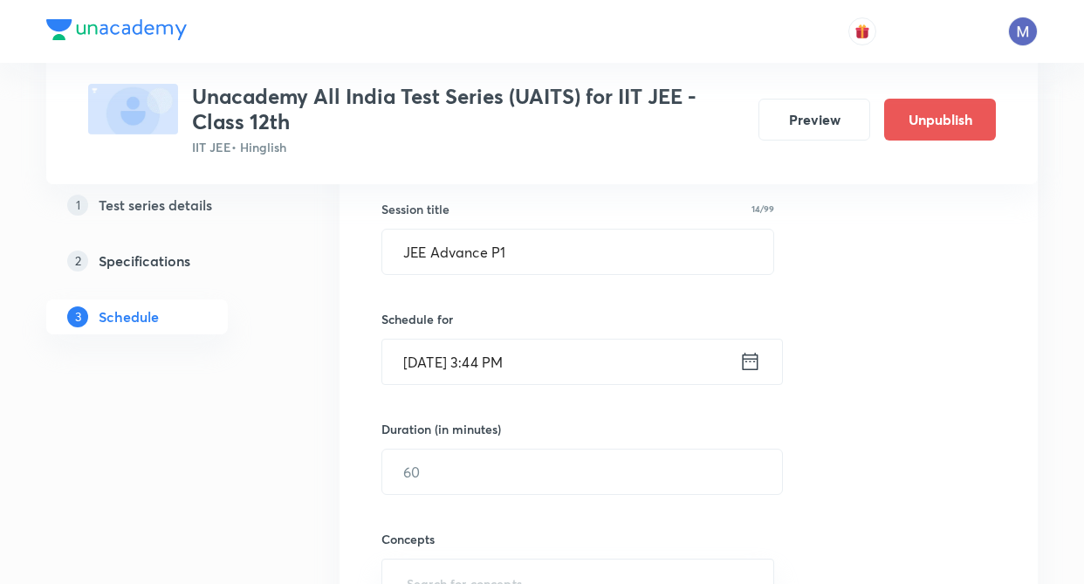
scroll to position [318, 0]
click at [753, 365] on icon at bounding box center [750, 360] width 22 height 24
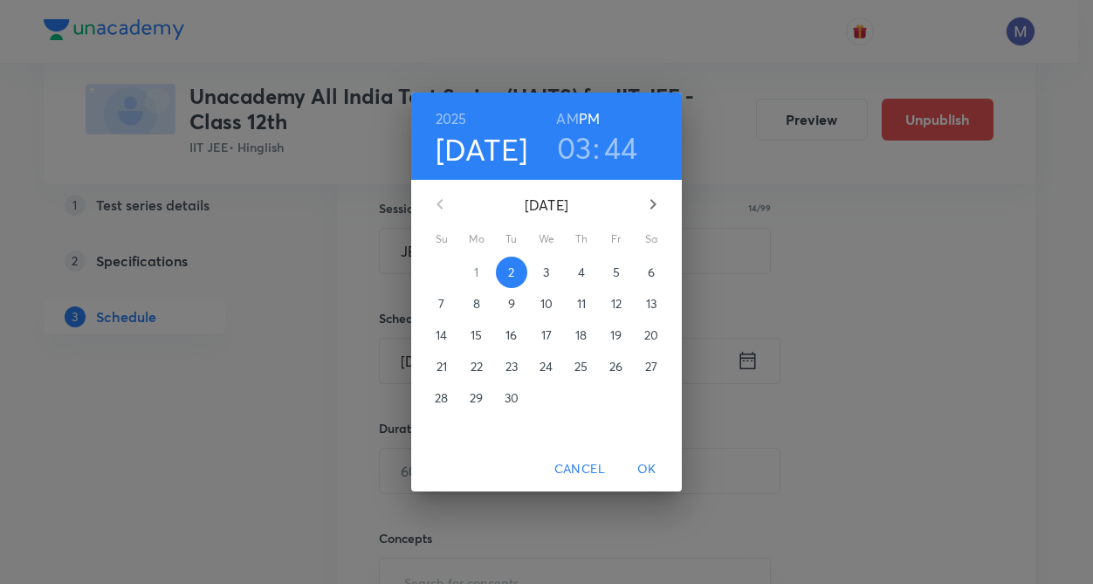
click at [439, 366] on p "21" at bounding box center [441, 366] width 10 height 17
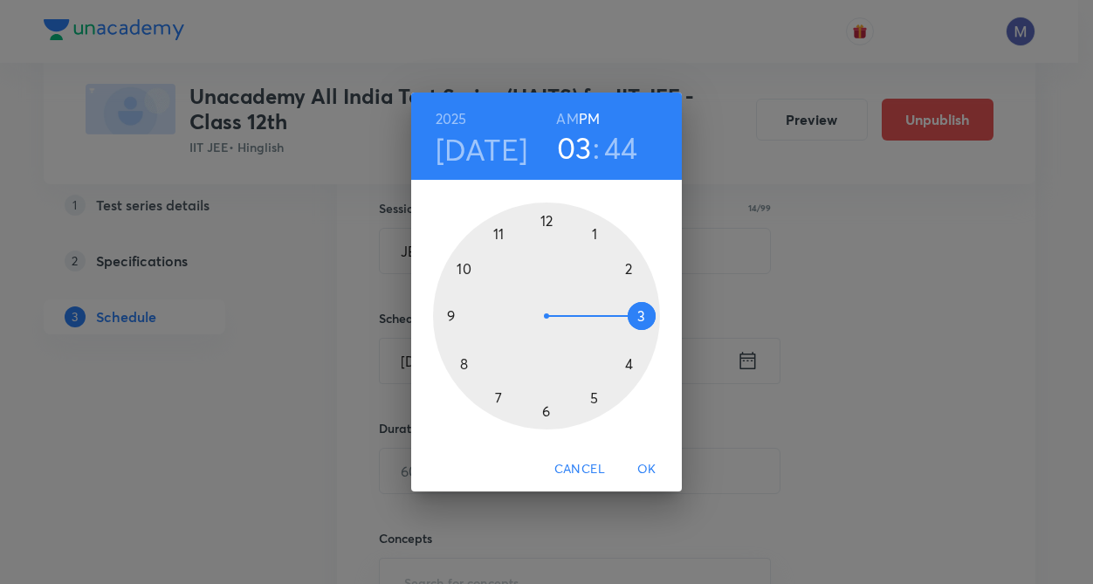
drag, startPoint x: 450, startPoint y: 316, endPoint x: 478, endPoint y: 276, distance: 48.9
click at [450, 315] on div at bounding box center [546, 316] width 227 height 227
drag, startPoint x: 569, startPoint y: 119, endPoint x: 574, endPoint y: 155, distance: 37.0
click at [569, 123] on h6 "AM" at bounding box center [567, 119] width 22 height 24
click at [546, 225] on div at bounding box center [546, 316] width 227 height 227
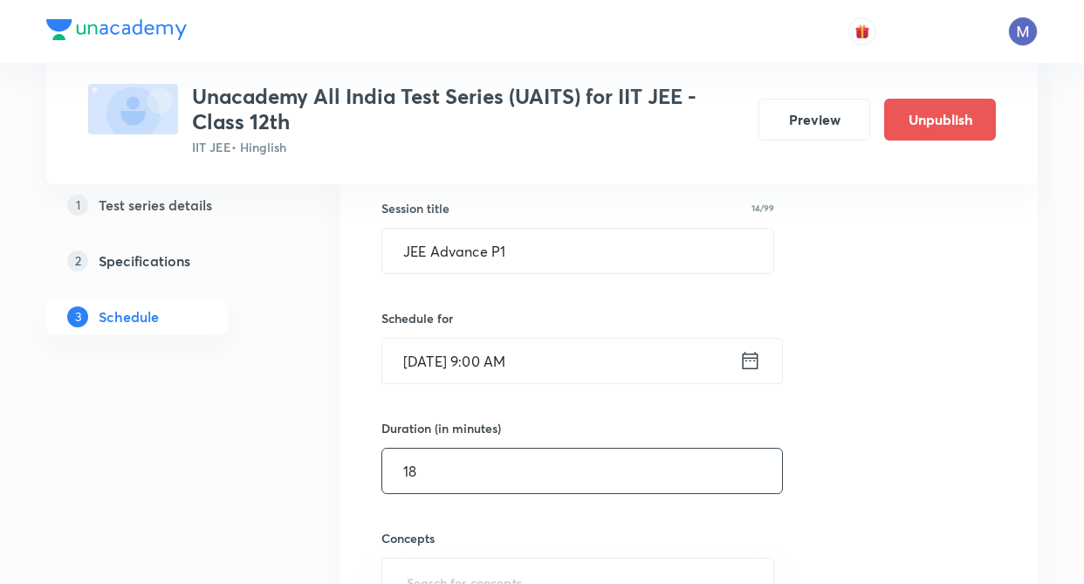
click at [469, 465] on input "18" at bounding box center [582, 471] width 400 height 45
type input "180"
click at [338, 513] on div "Test Series Unacademy All India Test Series (UAITS) for IIT JEE - Class 12th II…" at bounding box center [542, 547] width 992 height 1535
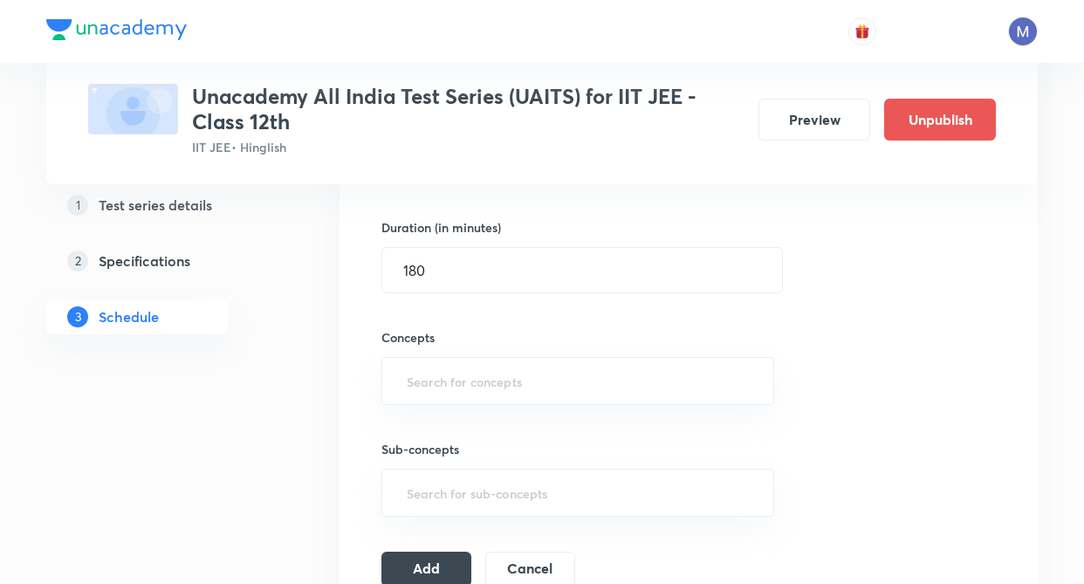
scroll to position [527, 0]
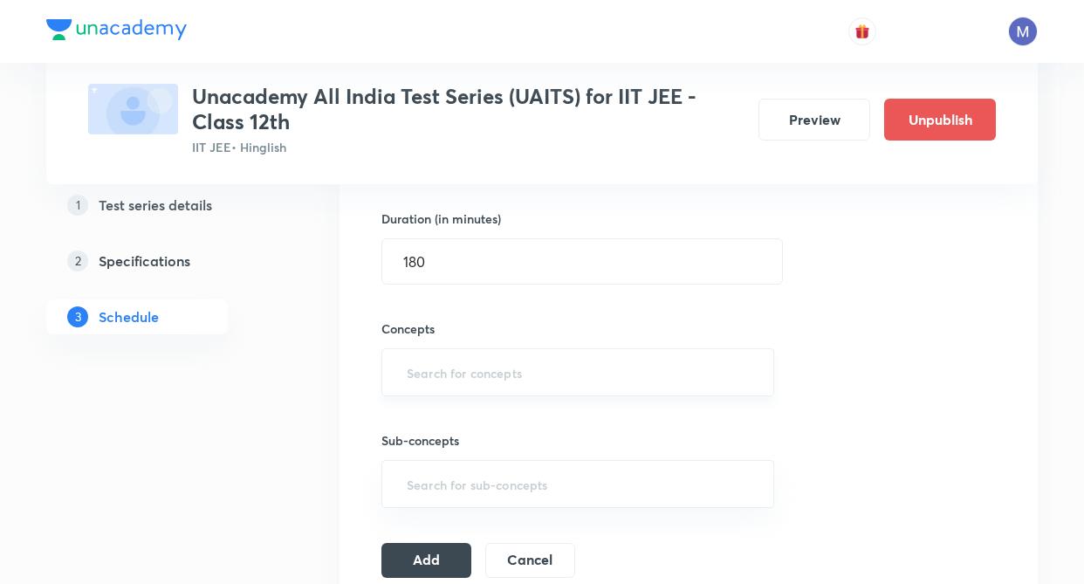
click at [436, 393] on div "​" at bounding box center [577, 372] width 393 height 48
type input "a"
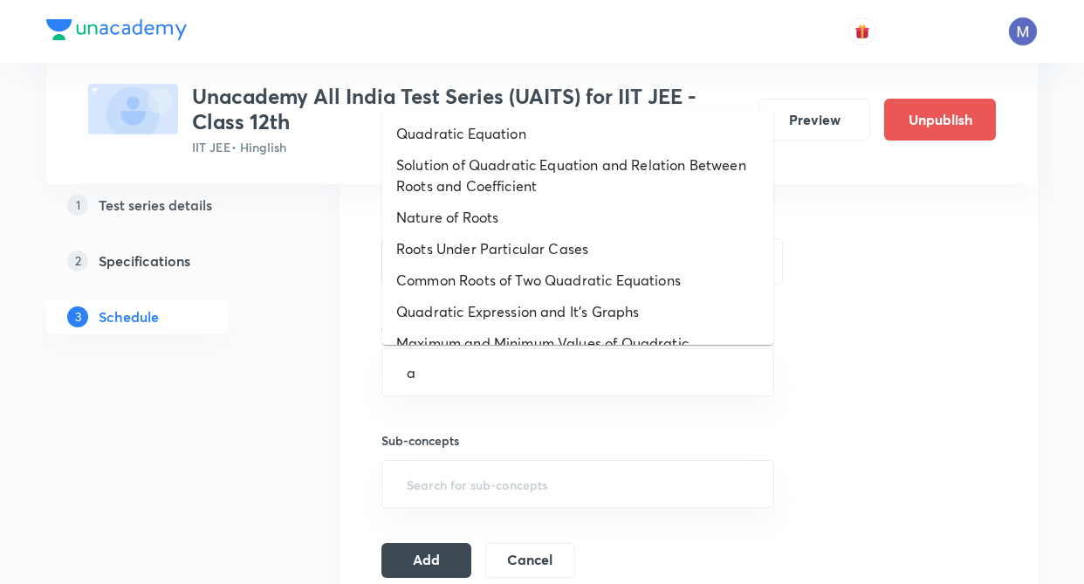
drag, startPoint x: 438, startPoint y: 388, endPoint x: 450, endPoint y: 312, distance: 76.9
click at [439, 382] on input "a" at bounding box center [577, 372] width 349 height 32
drag, startPoint x: 452, startPoint y: 306, endPoint x: 610, endPoint y: 325, distance: 159.1
click at [453, 306] on li "Quadratic Expression and It's Graphs" at bounding box center [577, 311] width 391 height 31
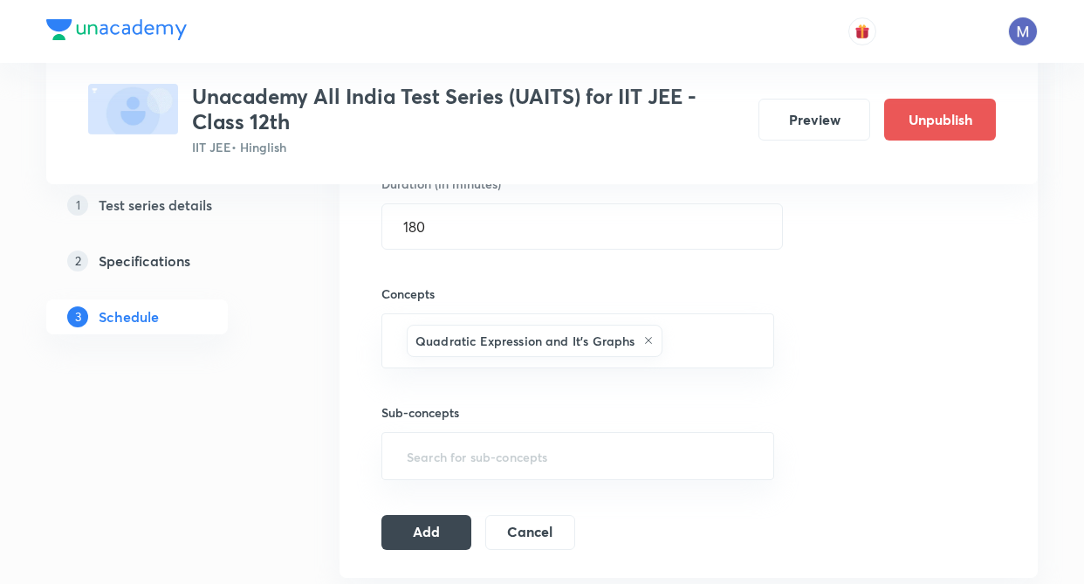
click at [795, 336] on div "Session 3 Live class Test Session title 14/99 JEE Advance P1 ​ Schedule for Sep…" at bounding box center [688, 193] width 615 height 713
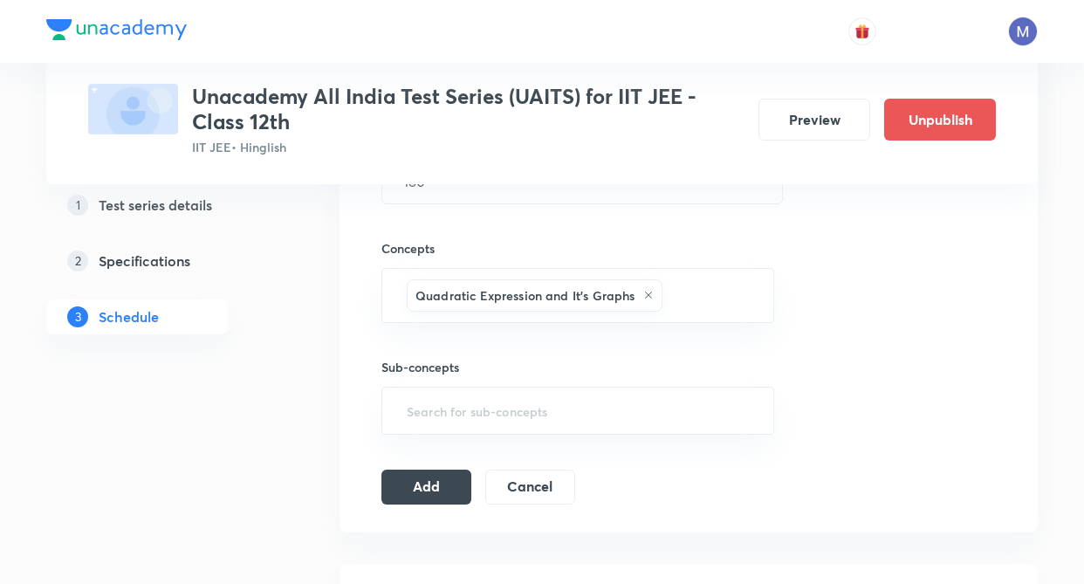
scroll to position [737, 0]
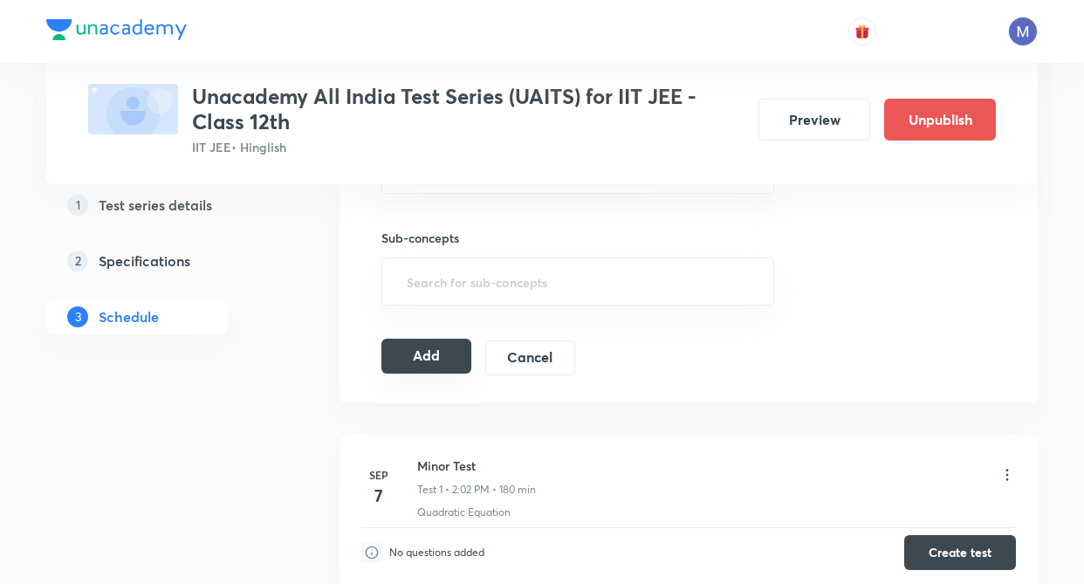
click at [446, 365] on button "Add" at bounding box center [426, 356] width 90 height 35
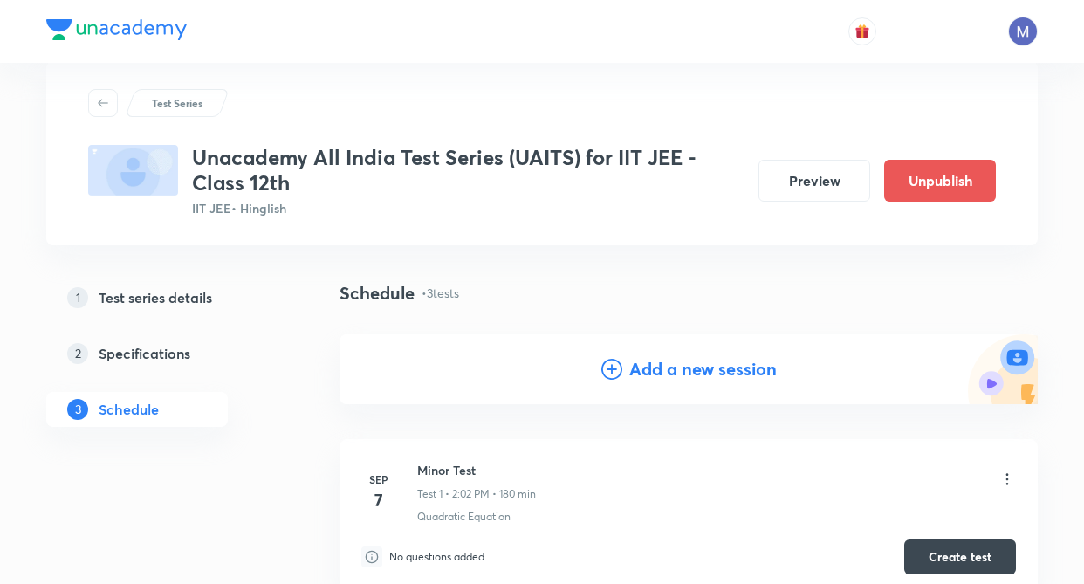
scroll to position [0, 0]
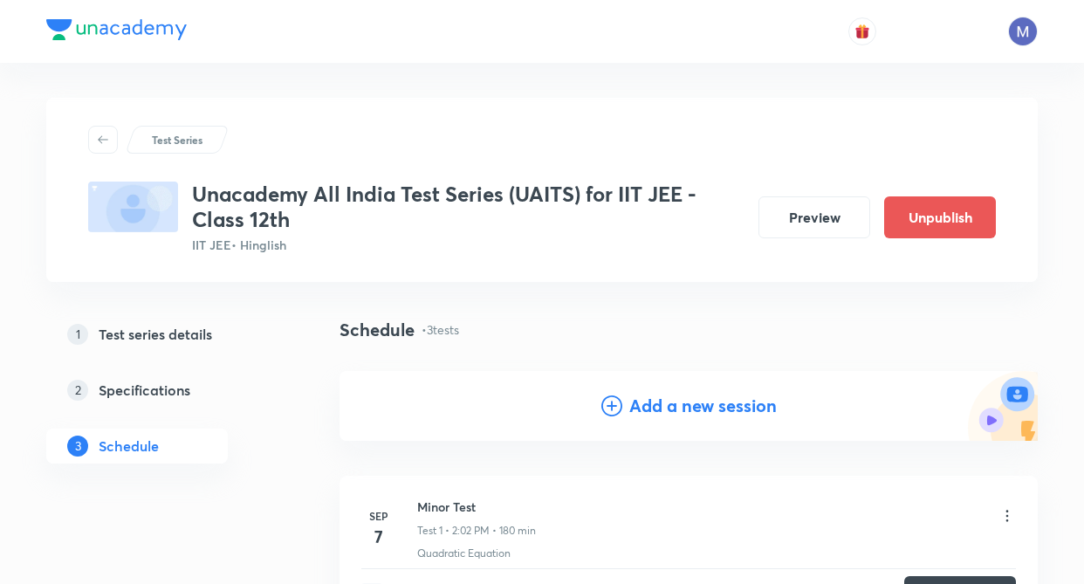
drag, startPoint x: 712, startPoint y: 402, endPoint x: 243, endPoint y: 386, distance: 469.9
click at [696, 402] on h4 "Add a new session" at bounding box center [703, 406] width 148 height 26
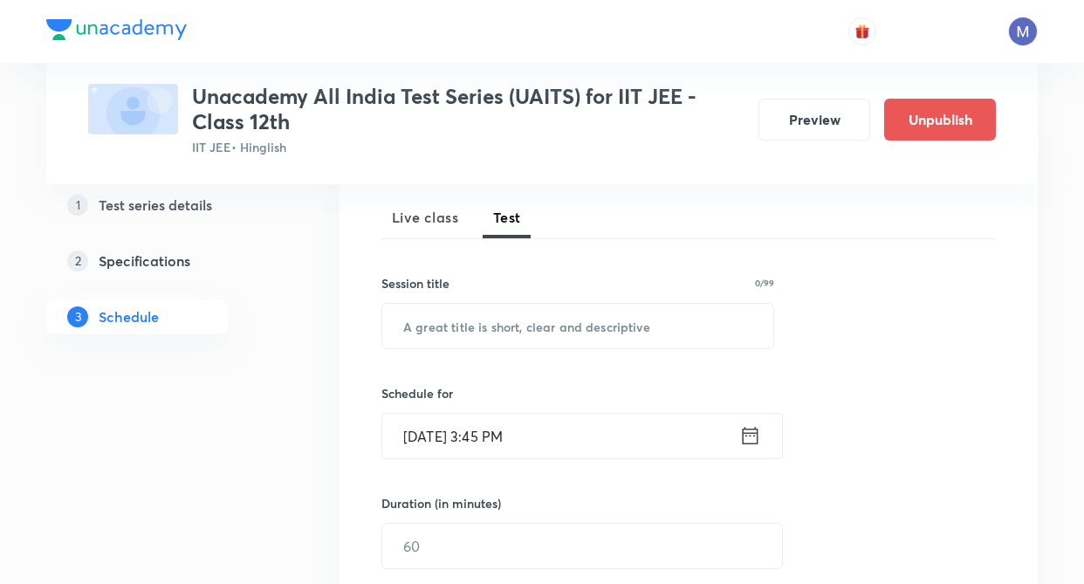
scroll to position [244, 0]
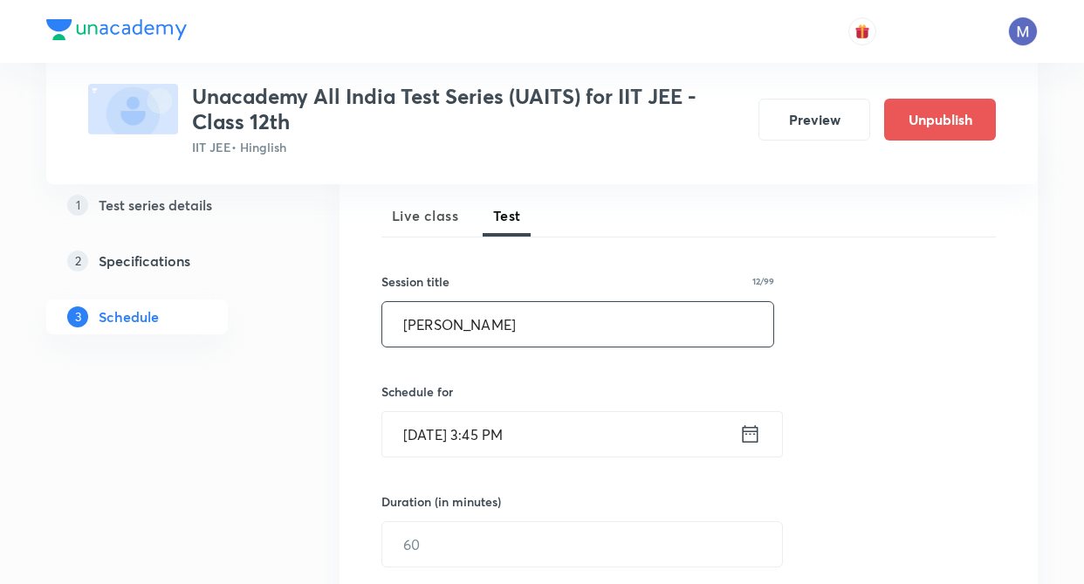
click at [471, 333] on input "JEE Adavnce" at bounding box center [577, 324] width 391 height 45
type input "JEE Advance P2"
click at [742, 438] on icon at bounding box center [750, 434] width 22 height 24
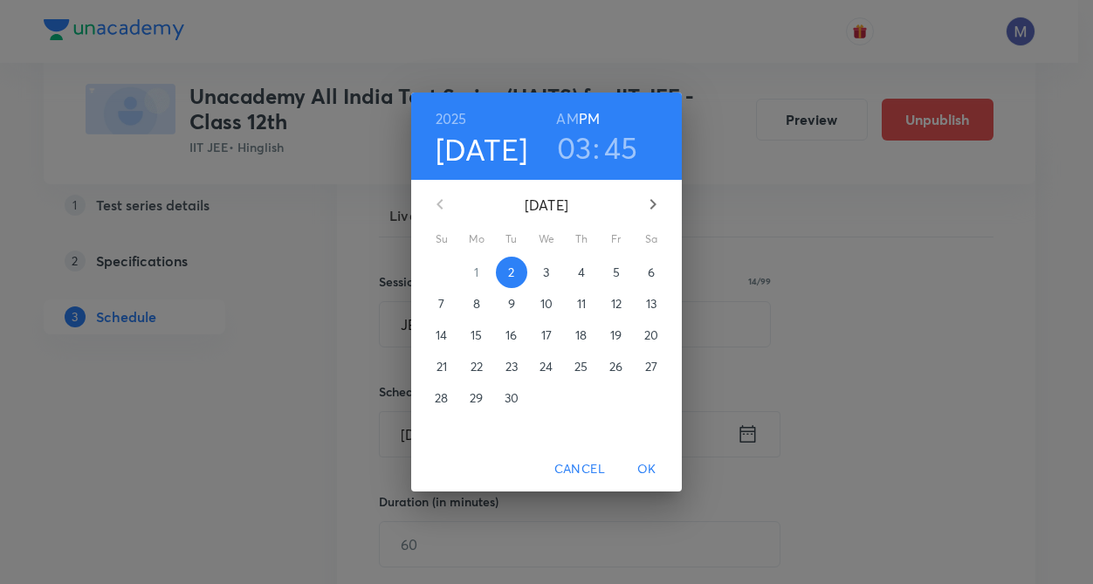
click at [442, 369] on p "21" at bounding box center [441, 366] width 10 height 17
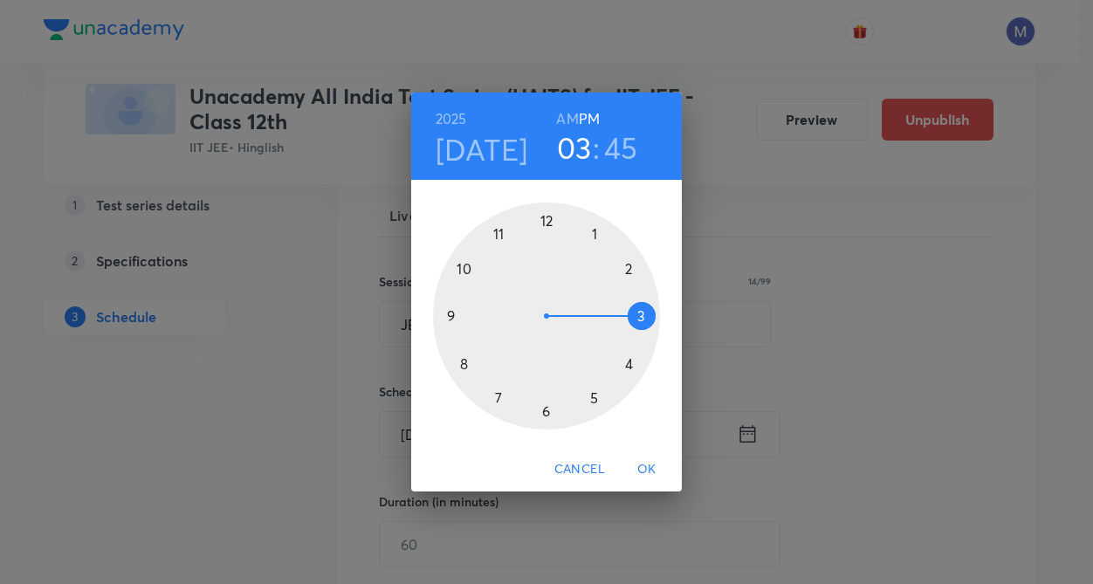
click at [622, 272] on div at bounding box center [546, 316] width 227 height 227
drag, startPoint x: 547, startPoint y: 222, endPoint x: 525, endPoint y: 333, distance: 113.2
click at [546, 223] on div at bounding box center [546, 316] width 227 height 227
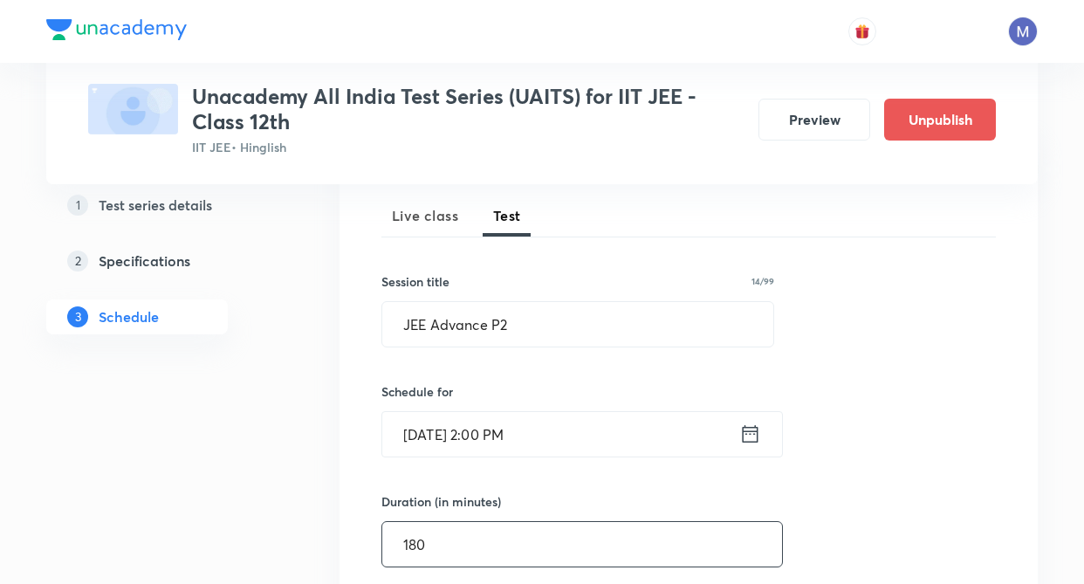
click at [423, 545] on input "180" at bounding box center [582, 544] width 400 height 45
type input "180"
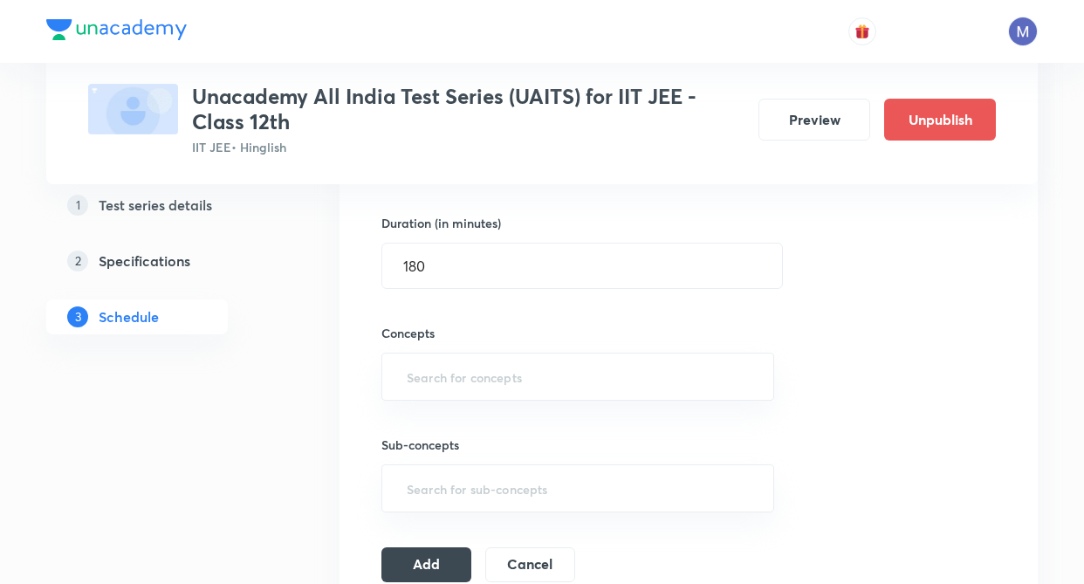
scroll to position [524, 0]
type input "b"
click at [493, 389] on input "b" at bounding box center [577, 376] width 349 height 32
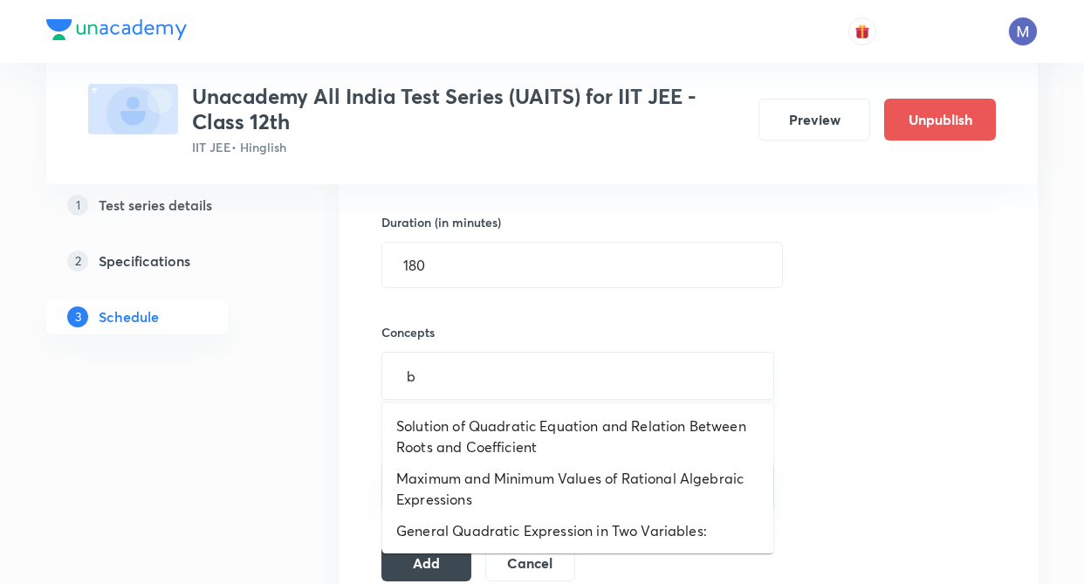
click at [450, 385] on input "b" at bounding box center [577, 376] width 349 height 32
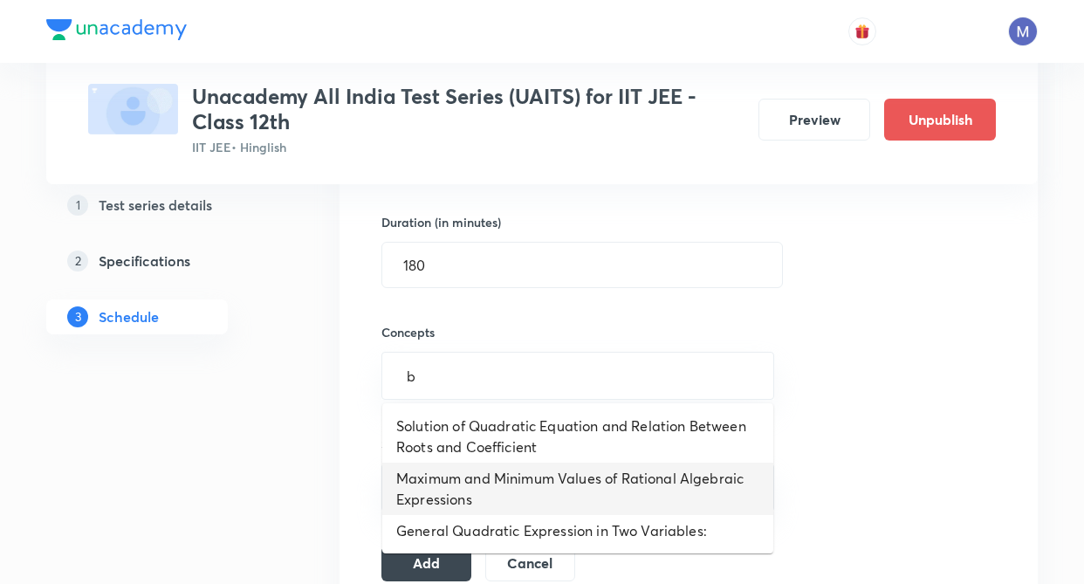
click at [460, 478] on li "Maximum and Minimum Values of Rational Algebraic Expressions" at bounding box center [577, 489] width 391 height 52
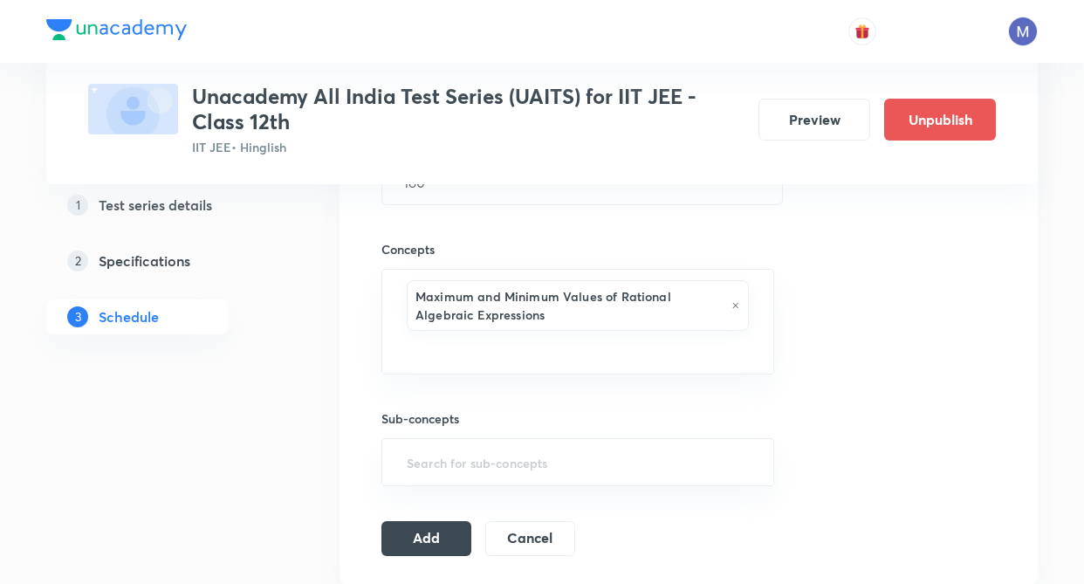
drag, startPoint x: 324, startPoint y: 470, endPoint x: 380, endPoint y: 466, distance: 56.0
click at [327, 470] on div "Test Series Unacademy All India Test Series (UAITS) for IIT JEE - Class 12th II…" at bounding box center [542, 376] width 992 height 1770
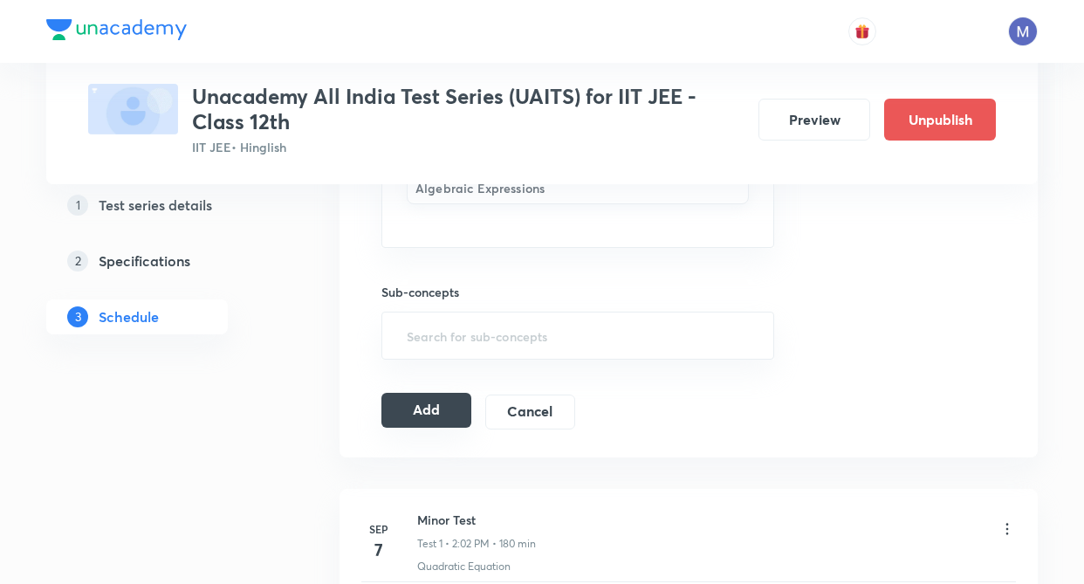
click at [438, 402] on button "Add" at bounding box center [426, 410] width 90 height 35
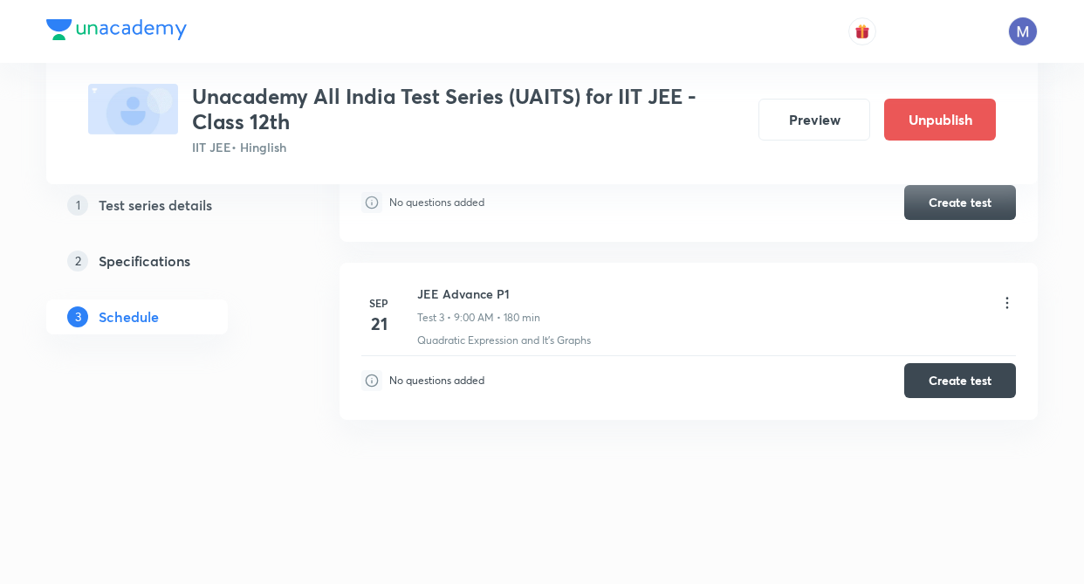
scroll to position [569, 0]
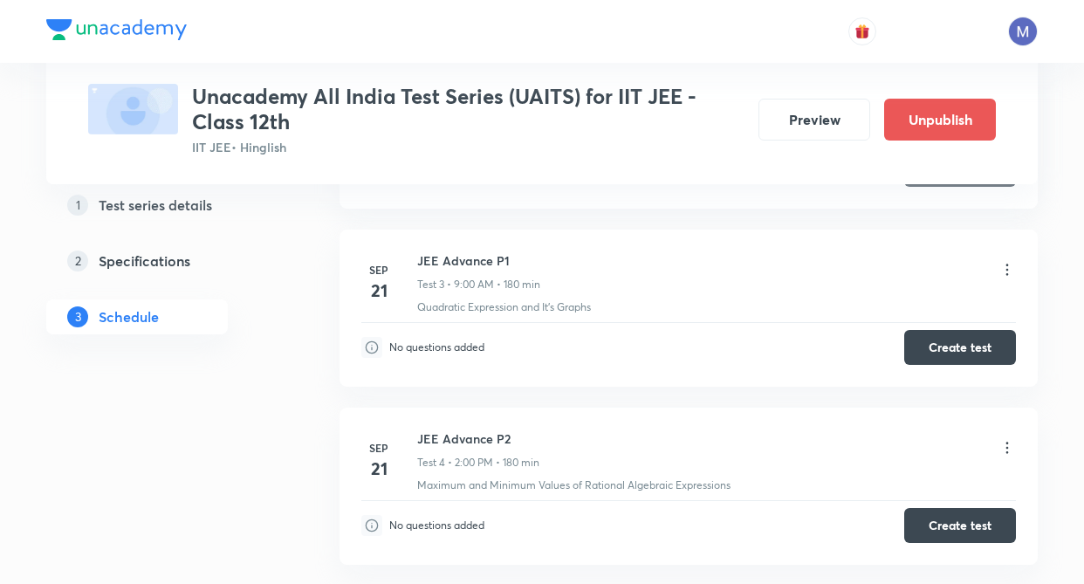
click at [315, 454] on div "Test Series Unacademy All India Test Series (UAITS) for IIT JEE - Class 12th II…" at bounding box center [542, 96] width 992 height 1202
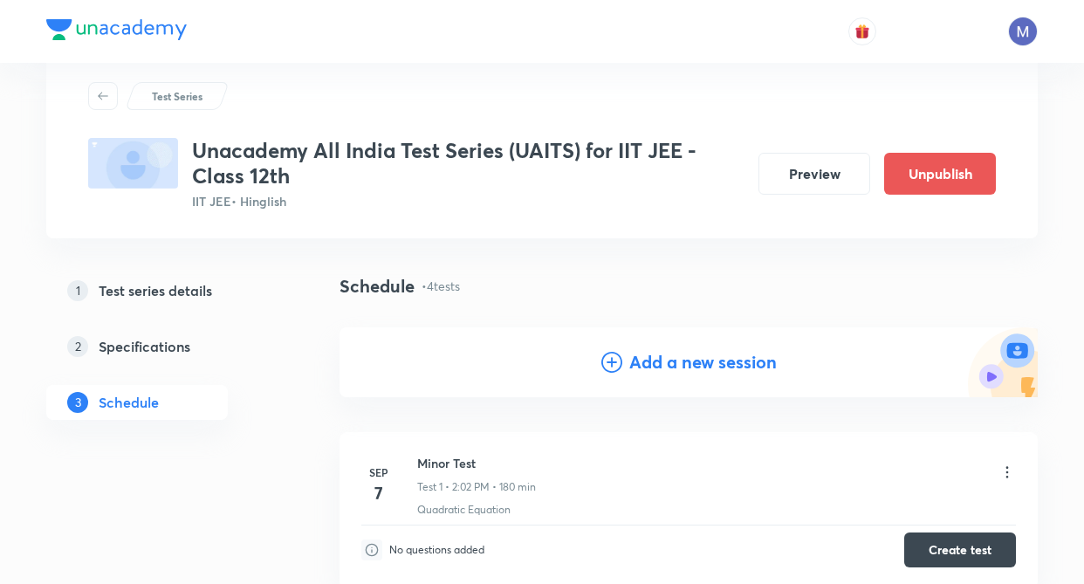
scroll to position [0, 0]
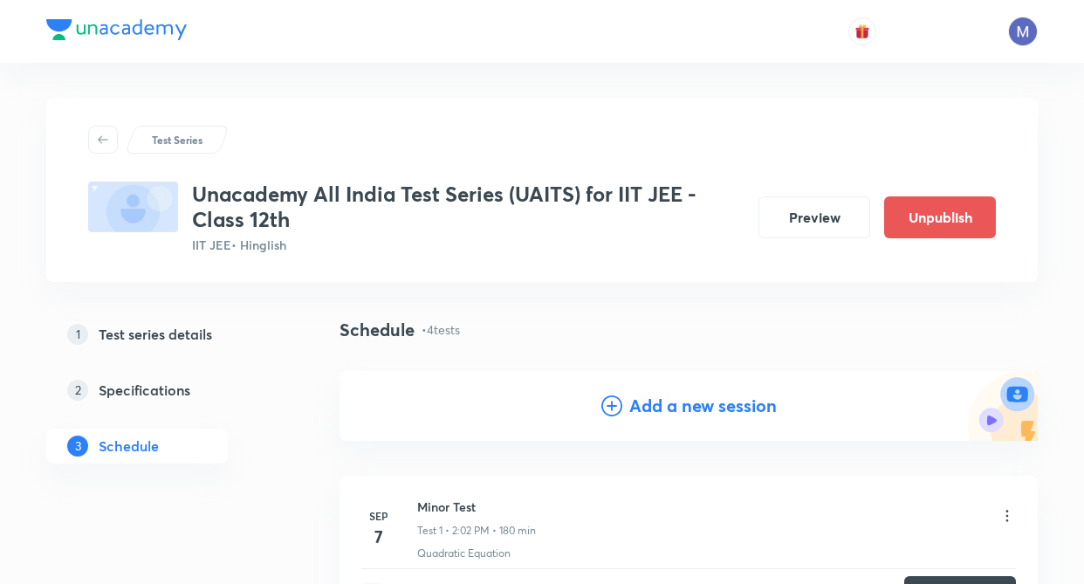
click at [624, 407] on div "Add a new session" at bounding box center [688, 406] width 175 height 26
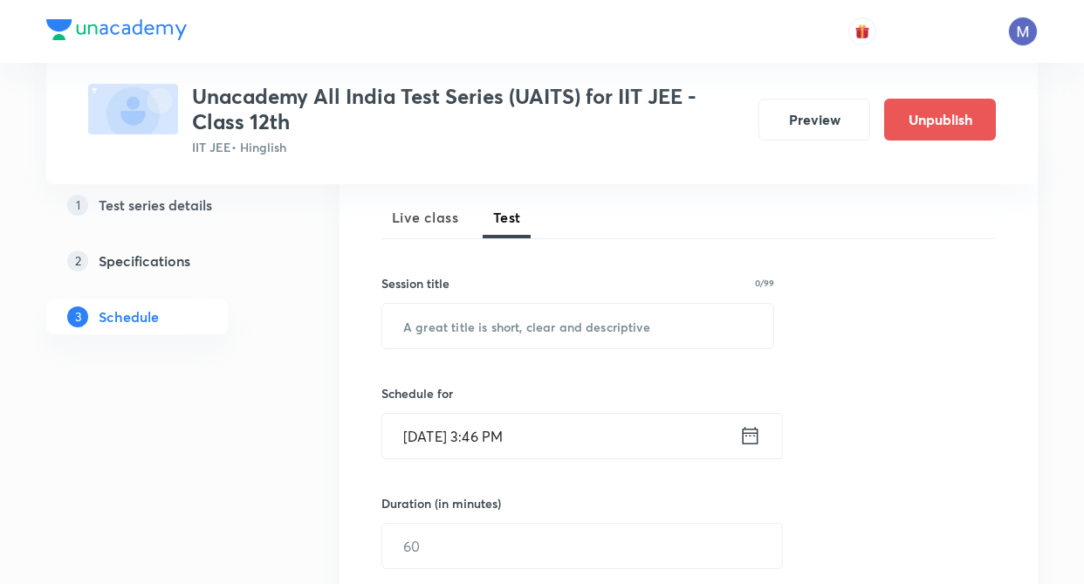
scroll to position [244, 0]
click at [490, 333] on input "text" at bounding box center [577, 324] width 391 height 45
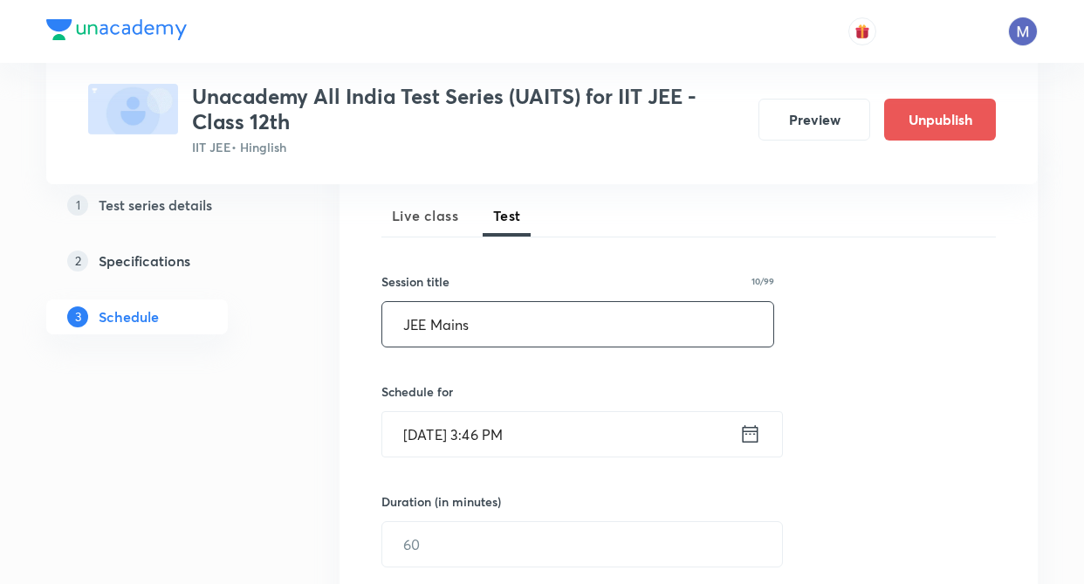
type input "JEE Mains"
click at [564, 428] on input "Sep 2, 2025, 3:46 PM" at bounding box center [560, 434] width 357 height 45
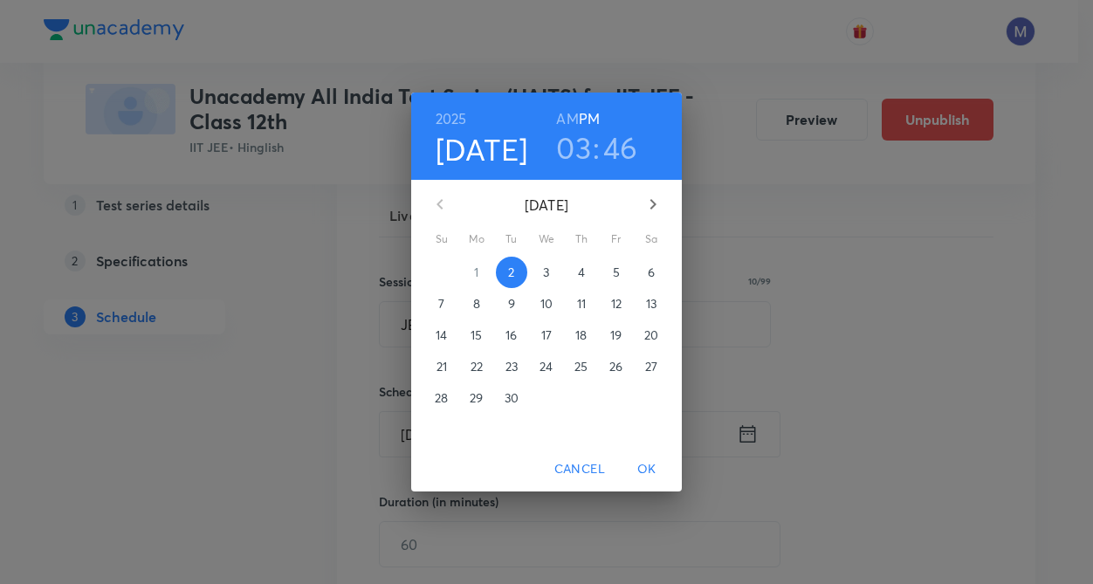
click at [445, 398] on p "28" at bounding box center [441, 397] width 13 height 17
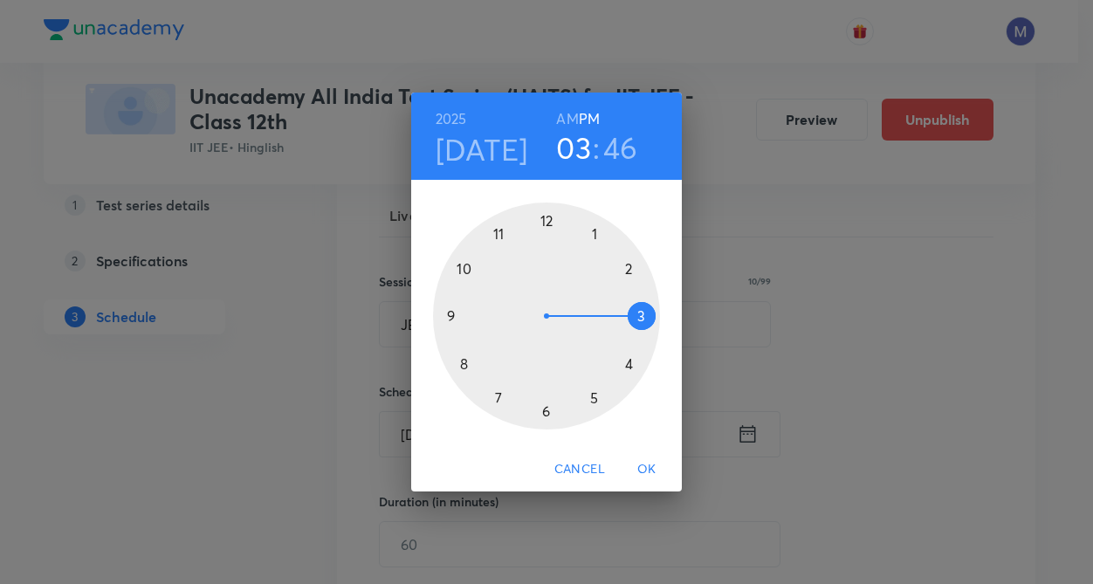
click at [627, 271] on div at bounding box center [546, 316] width 227 height 227
drag, startPoint x: 546, startPoint y: 216, endPoint x: 503, endPoint y: 353, distance: 143.6
click at [546, 223] on div at bounding box center [546, 316] width 227 height 227
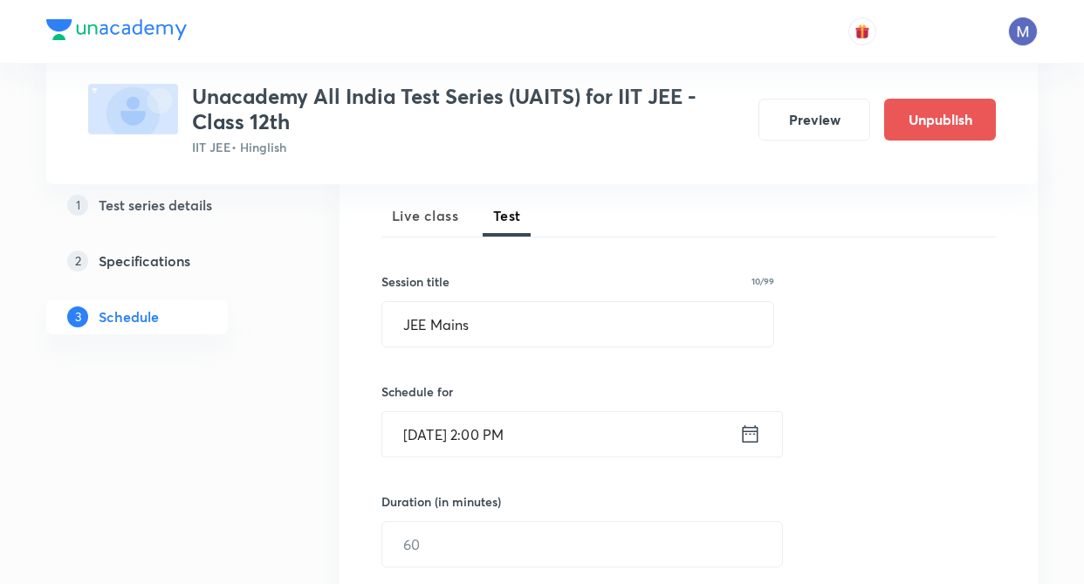
drag, startPoint x: 347, startPoint y: 477, endPoint x: 392, endPoint y: 492, distance: 48.0
click at [350, 478] on div "Session 5 Live class Test Session title 10/99 JEE Mains ​ Schedule for Sep 28, …" at bounding box center [689, 508] width 698 height 762
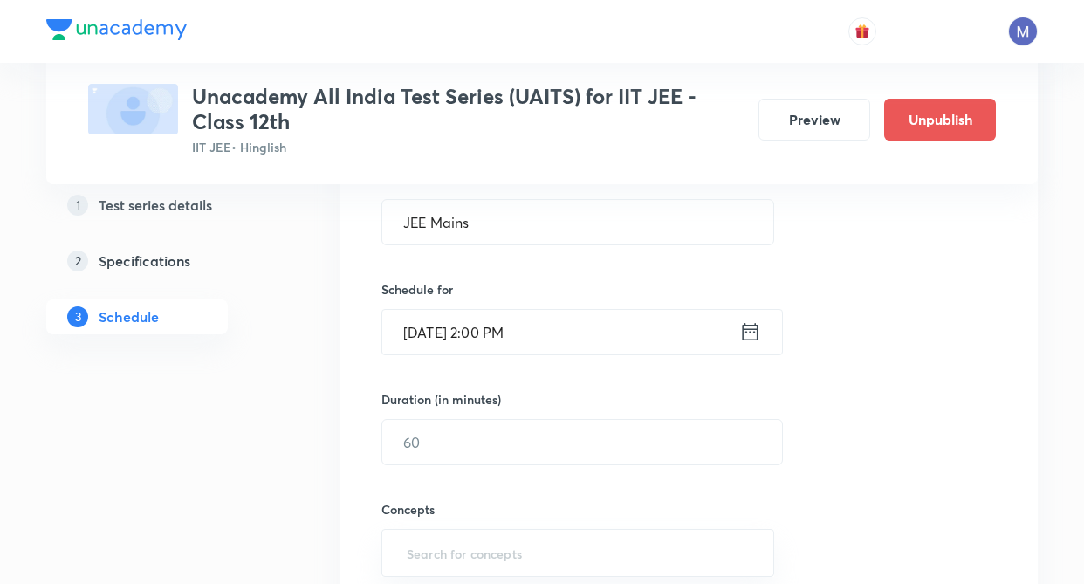
scroll to position [349, 0]
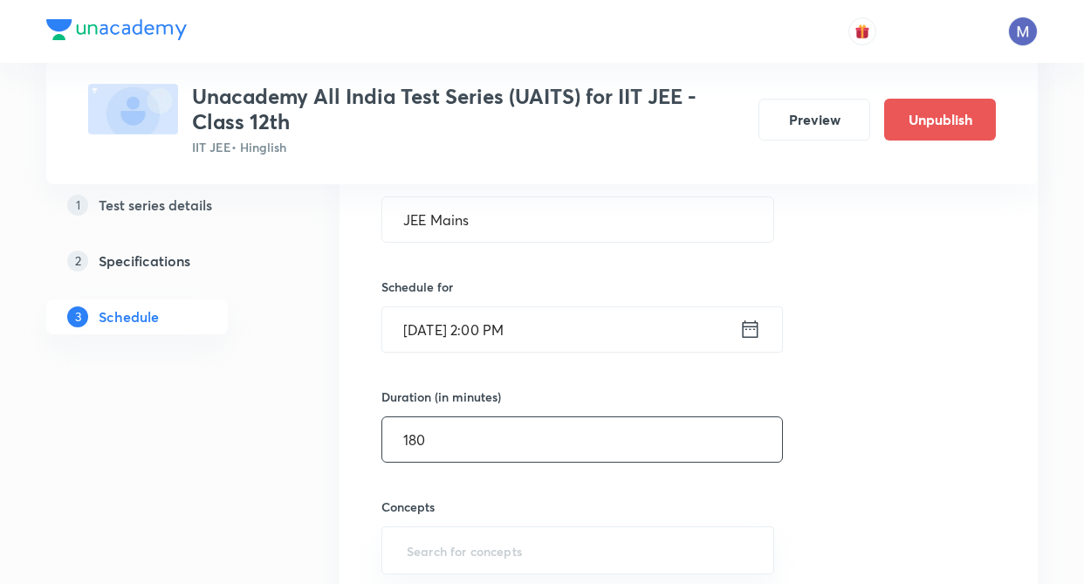
click at [468, 443] on input "180" at bounding box center [582, 439] width 400 height 45
type input "180"
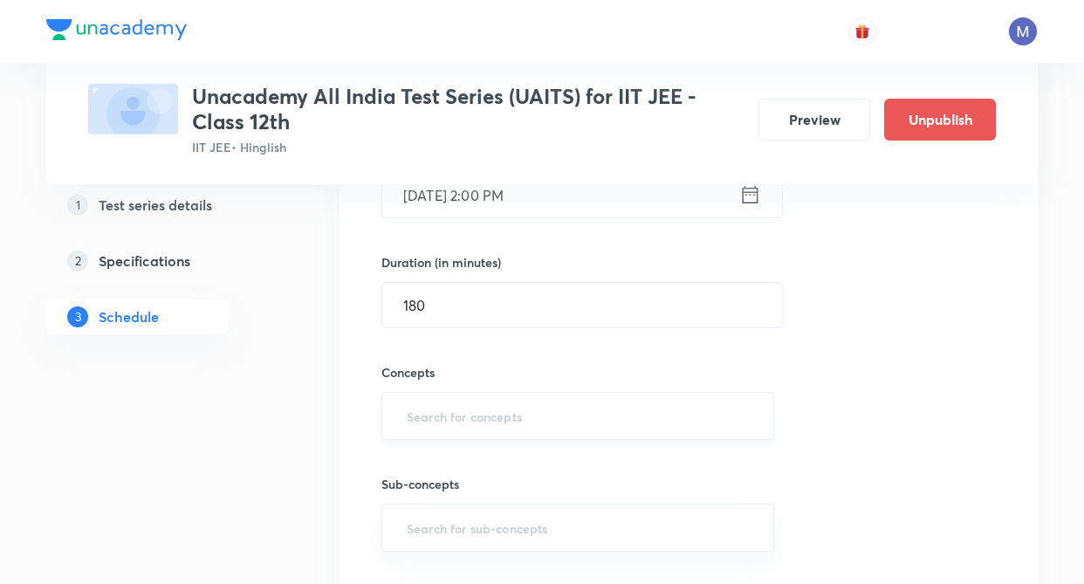
scroll to position [489, 0]
type input "v"
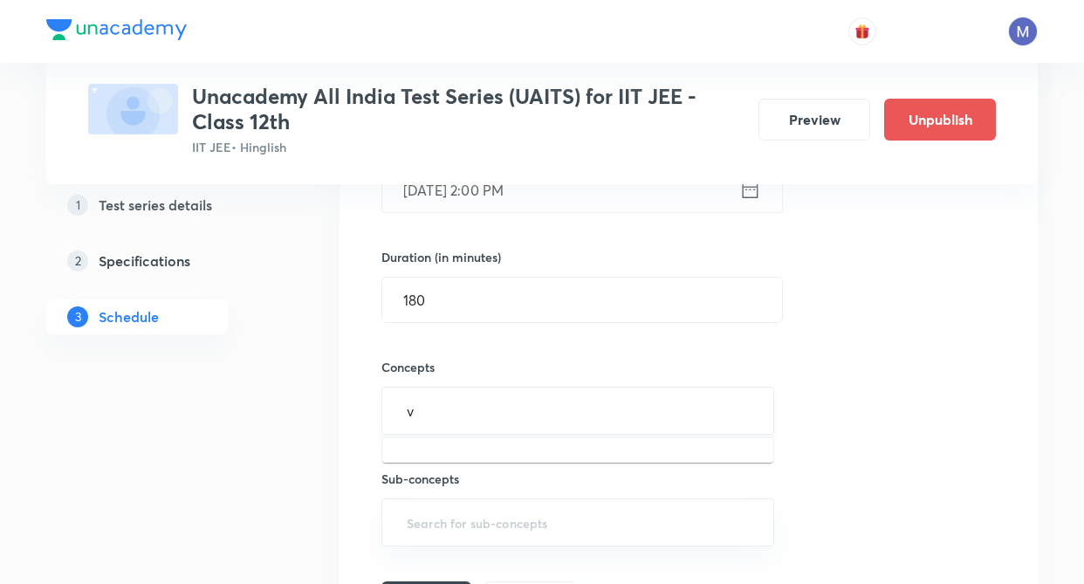
click at [473, 416] on input "v" at bounding box center [577, 411] width 349 height 32
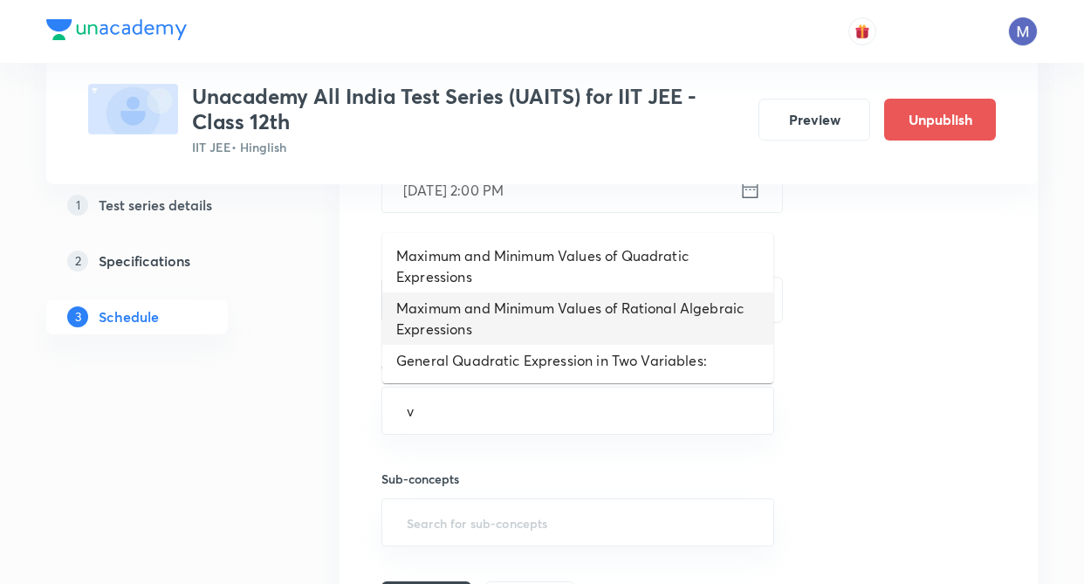
click at [470, 336] on li "Maximum and Minimum Values of Rational Algebraic Expressions" at bounding box center [577, 318] width 391 height 52
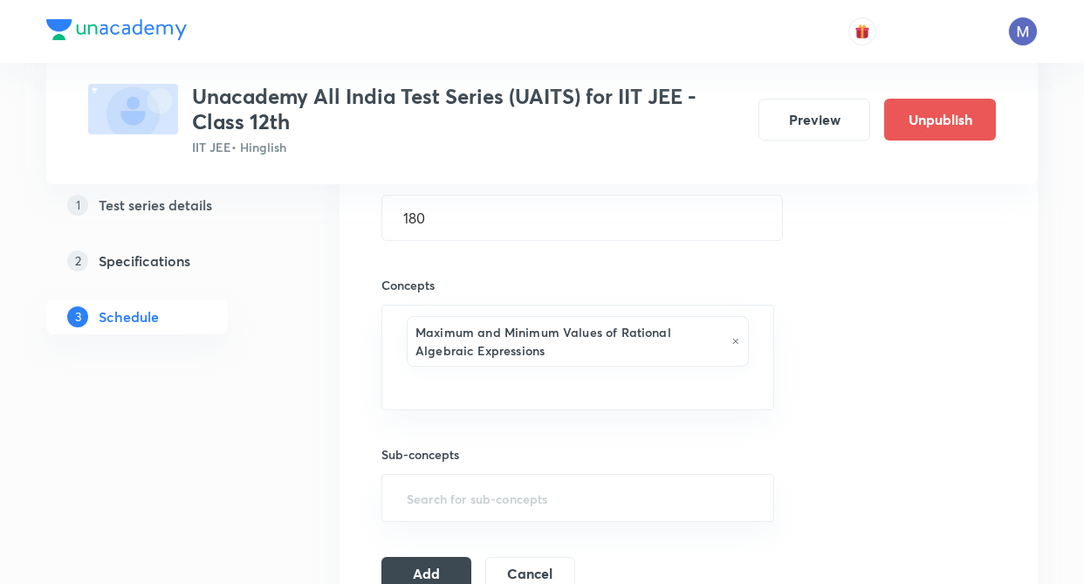
drag, startPoint x: 282, startPoint y: 460, endPoint x: 373, endPoint y: 429, distance: 96.1
click at [284, 456] on div "Test Series Unacademy All India Test Series (UAITS) for IIT JEE - Class 12th II…" at bounding box center [542, 501] width 992 height 1948
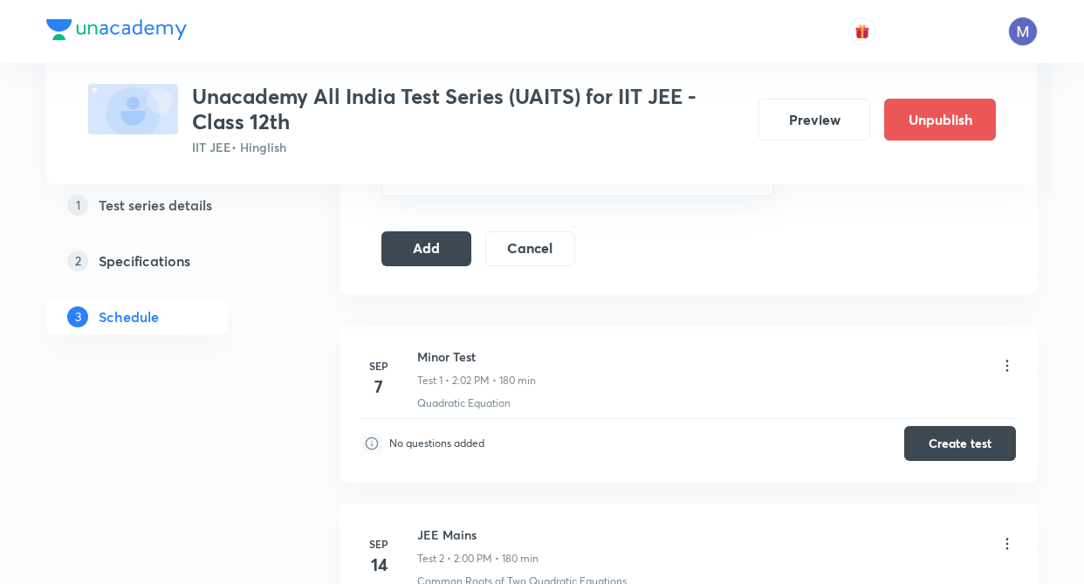
scroll to position [908, 0]
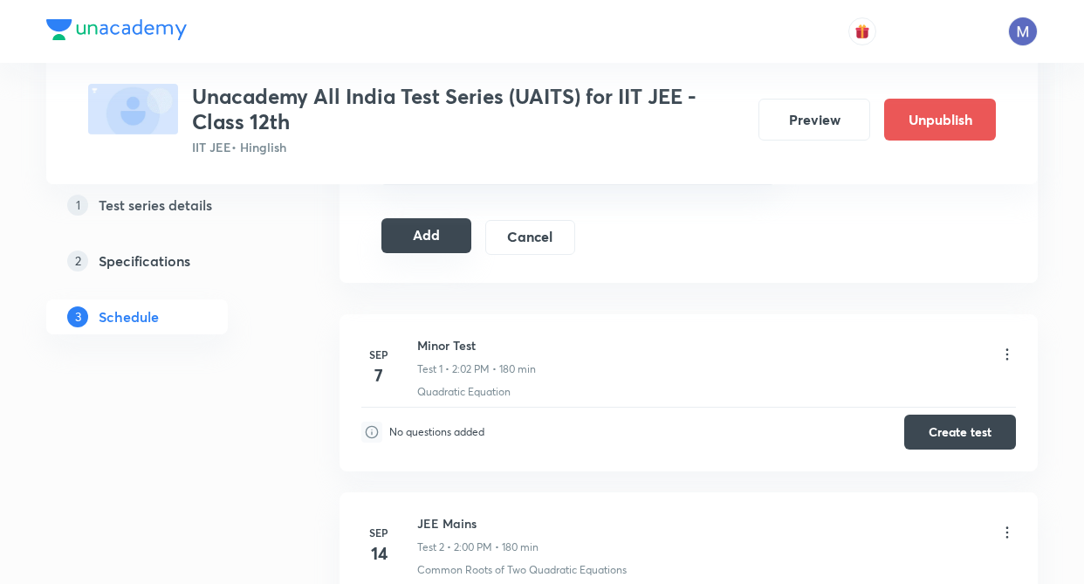
click at [442, 245] on button "Add" at bounding box center [426, 235] width 90 height 35
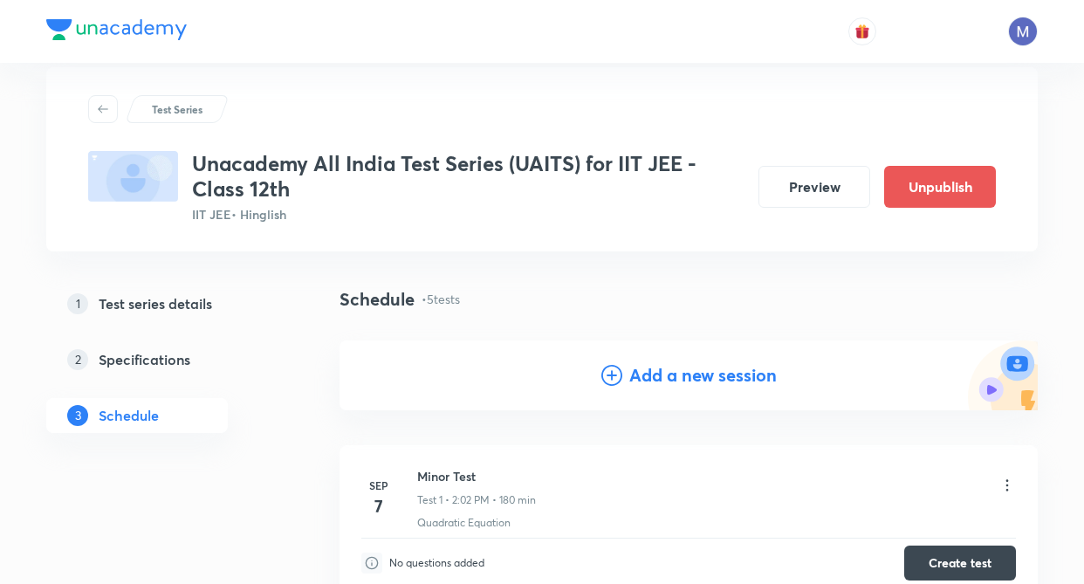
scroll to position [0, 0]
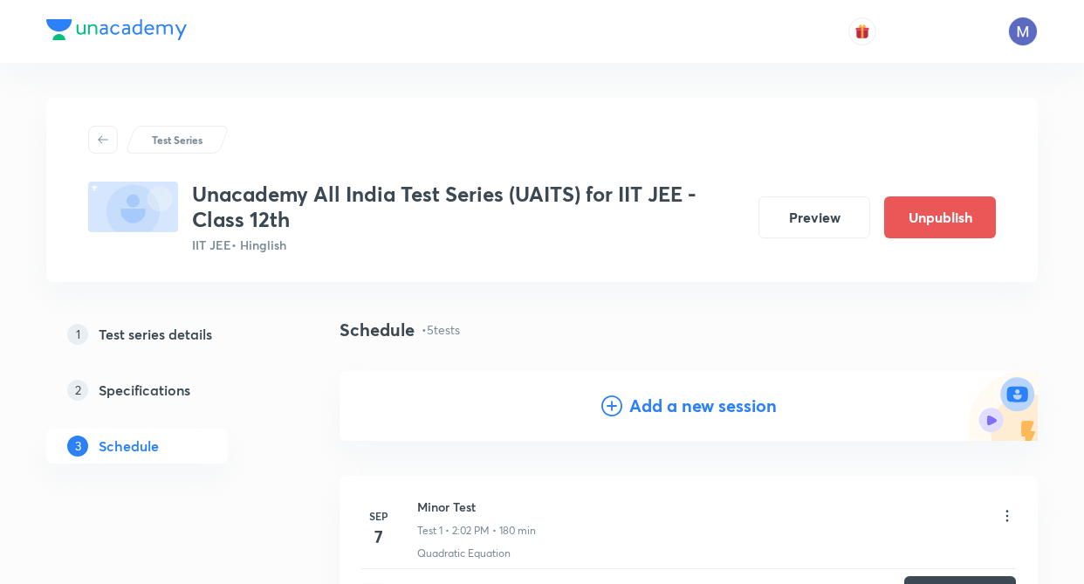
click at [656, 409] on h4 "Add a new session" at bounding box center [703, 406] width 148 height 26
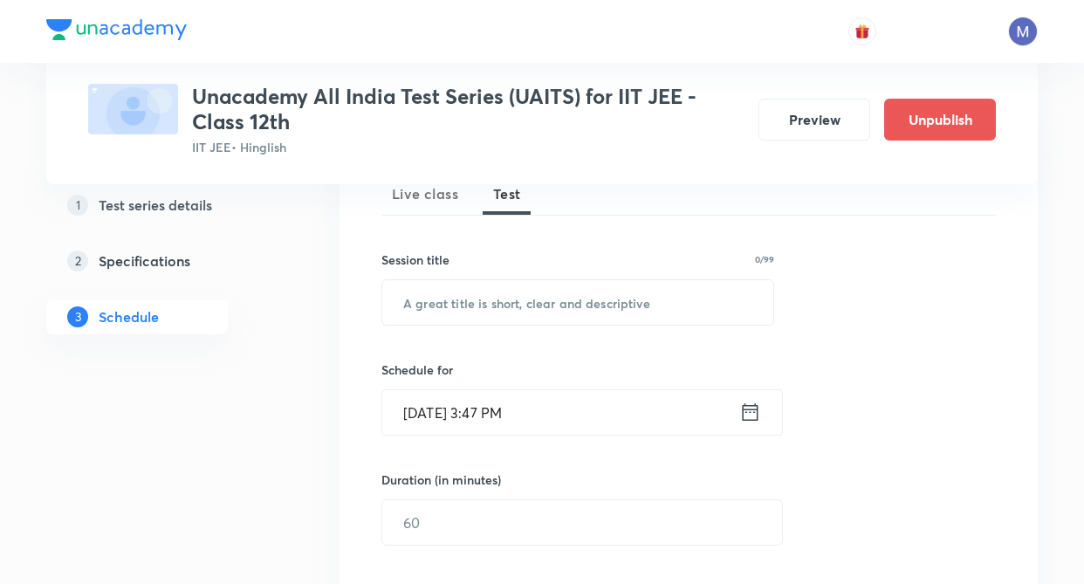
scroll to position [279, 0]
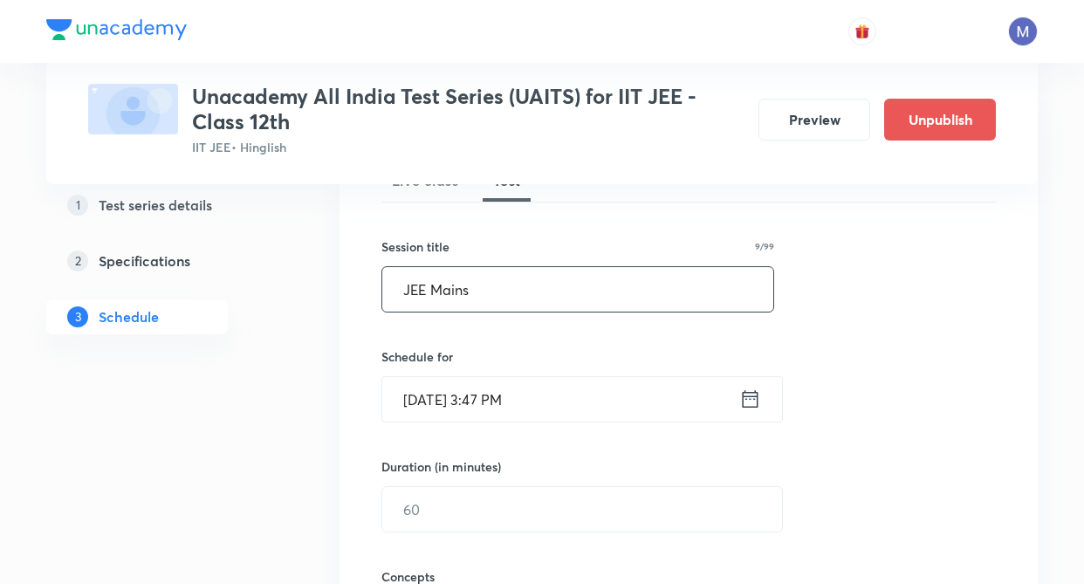
drag, startPoint x: 502, startPoint y: 289, endPoint x: 512, endPoint y: 313, distance: 26.3
click at [502, 287] on input "JEE Mains" at bounding box center [577, 289] width 391 height 45
type input "JEE Mains"
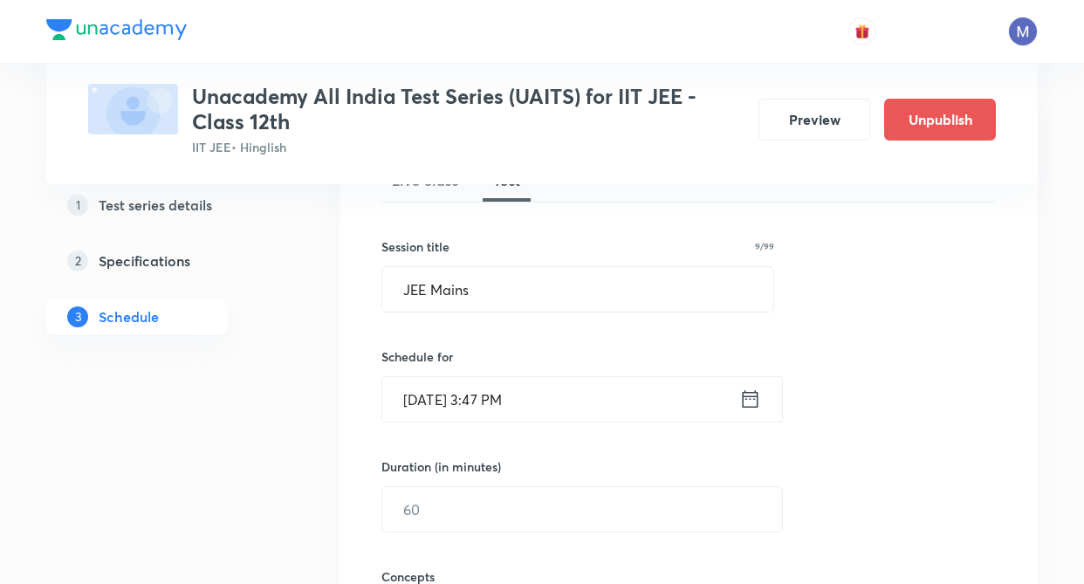
click at [756, 395] on icon at bounding box center [750, 399] width 22 height 24
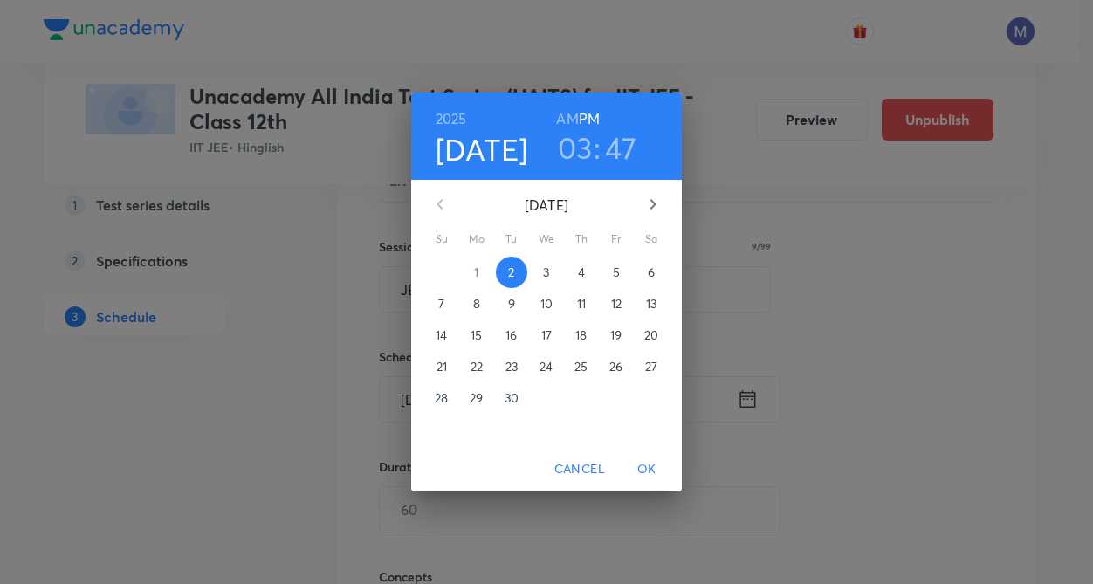
click at [658, 202] on icon "button" at bounding box center [652, 204] width 21 height 21
click at [443, 334] on p "12" at bounding box center [441, 334] width 10 height 17
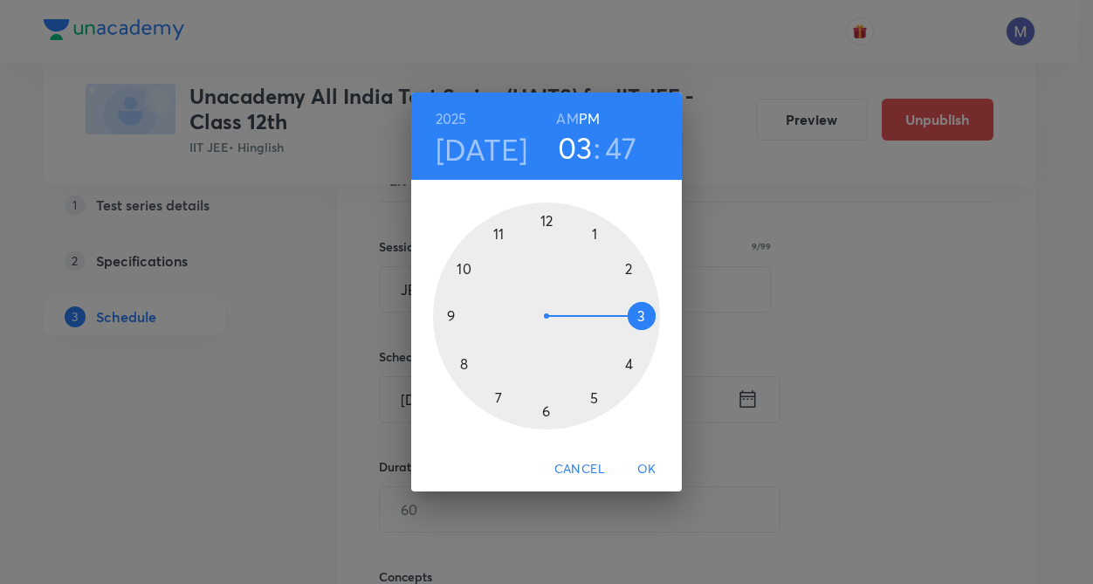
click at [575, 116] on h6 "AM" at bounding box center [567, 119] width 22 height 24
click at [593, 114] on h6 "PM" at bounding box center [589, 119] width 21 height 24
drag, startPoint x: 629, startPoint y: 265, endPoint x: 610, endPoint y: 247, distance: 26.5
click at [629, 264] on div at bounding box center [546, 316] width 227 height 227
click at [542, 219] on div at bounding box center [546, 316] width 227 height 227
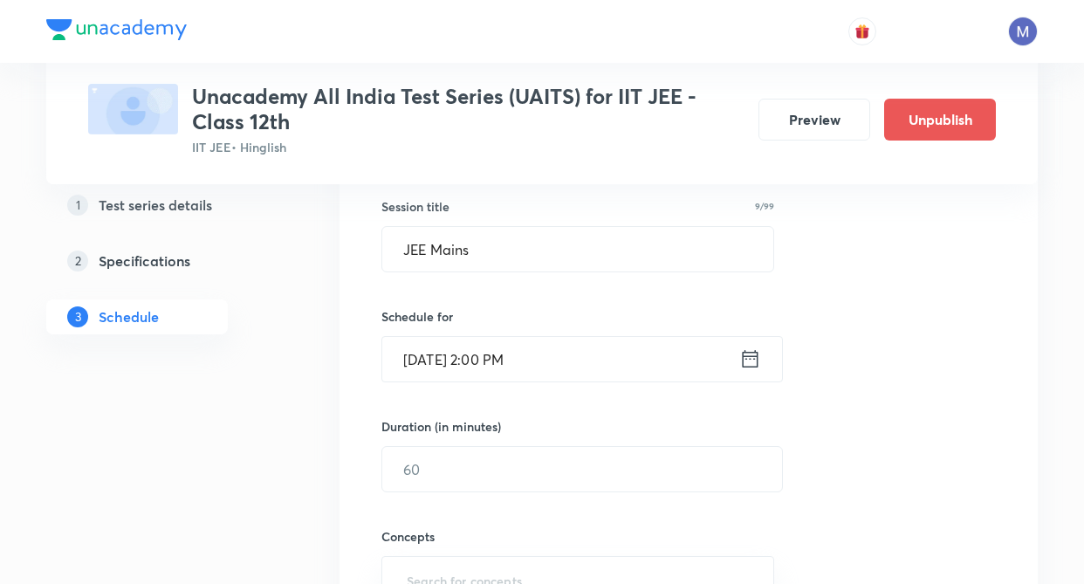
drag, startPoint x: 322, startPoint y: 405, endPoint x: 332, endPoint y: 417, distance: 15.5
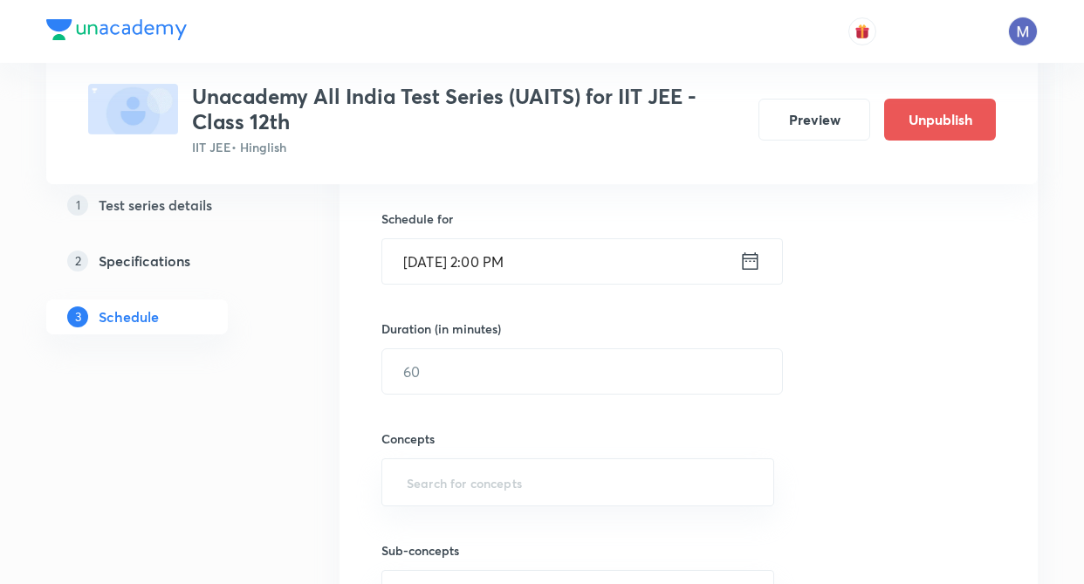
scroll to position [419, 0]
drag, startPoint x: 484, startPoint y: 378, endPoint x: 288, endPoint y: 427, distance: 202.4
click at [482, 378] on input "180" at bounding box center [582, 369] width 400 height 45
type input "180"
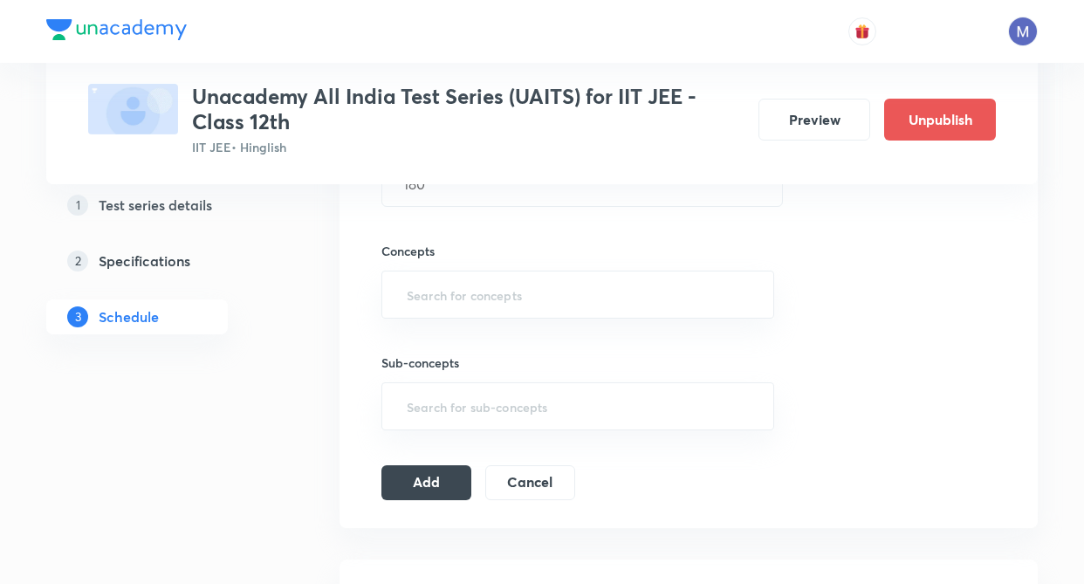
scroll to position [629, 0]
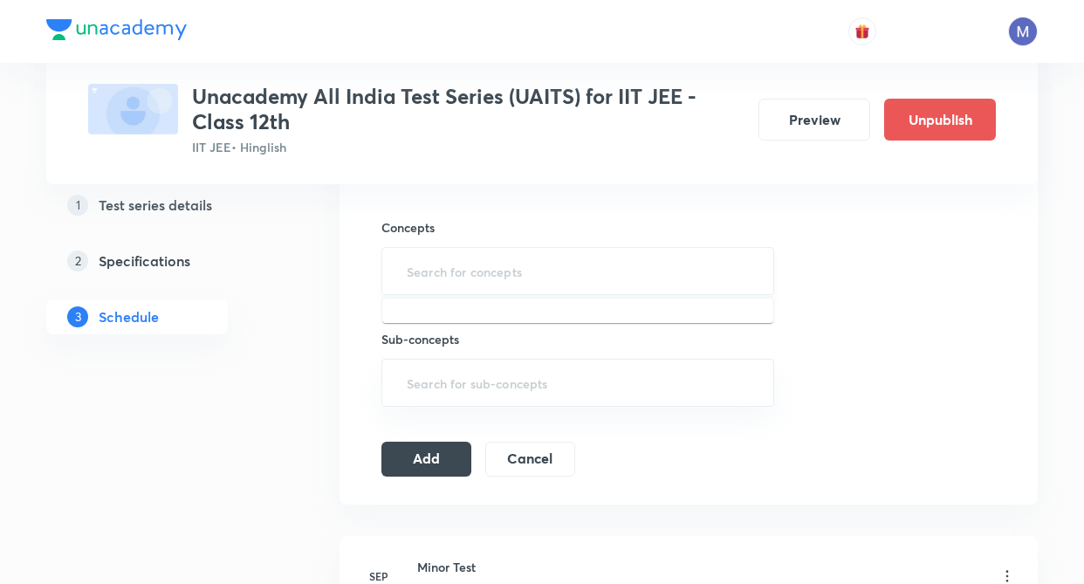
type input "m"
click at [485, 272] on input "m" at bounding box center [577, 271] width 349 height 32
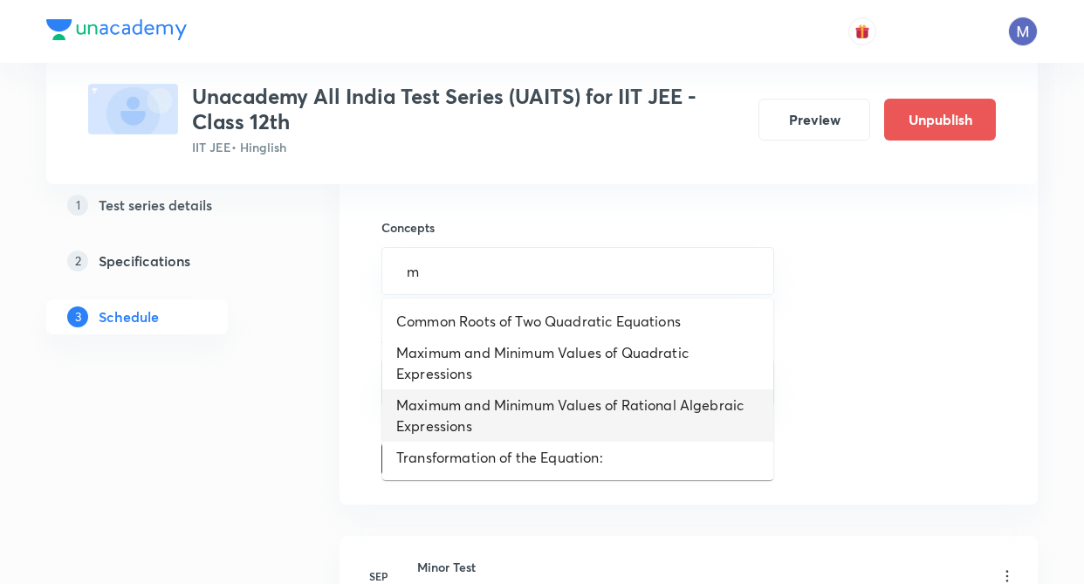
drag, startPoint x: 437, startPoint y: 438, endPoint x: 778, endPoint y: 372, distance: 346.9
click at [440, 438] on li "Maximum and Minimum Values of Rational Algebraic Expressions" at bounding box center [577, 415] width 391 height 52
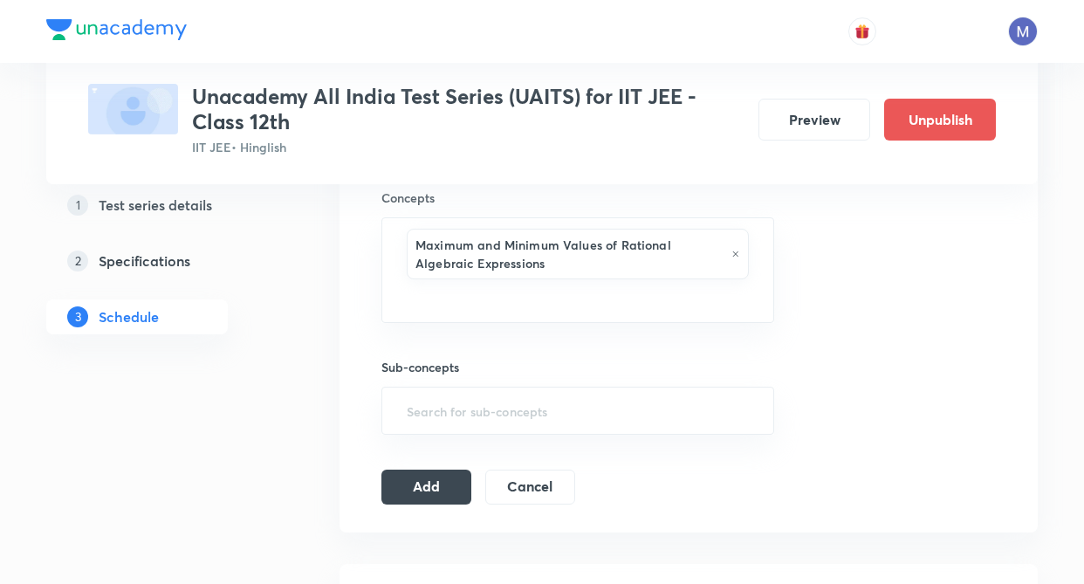
drag, startPoint x: 965, startPoint y: 368, endPoint x: 956, endPoint y: 381, distance: 15.5
click at [965, 369] on div "Session 6 Live class Test Session title 9/99 JEE Mains ​ Schedule for Oct 12, 2…" at bounding box center [688, 123] width 615 height 764
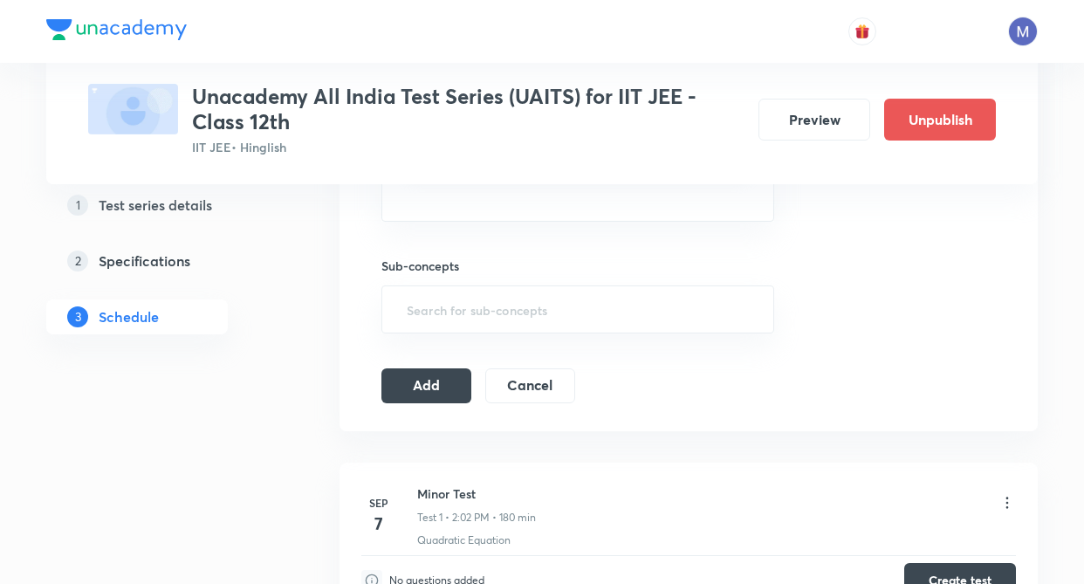
scroll to position [768, 0]
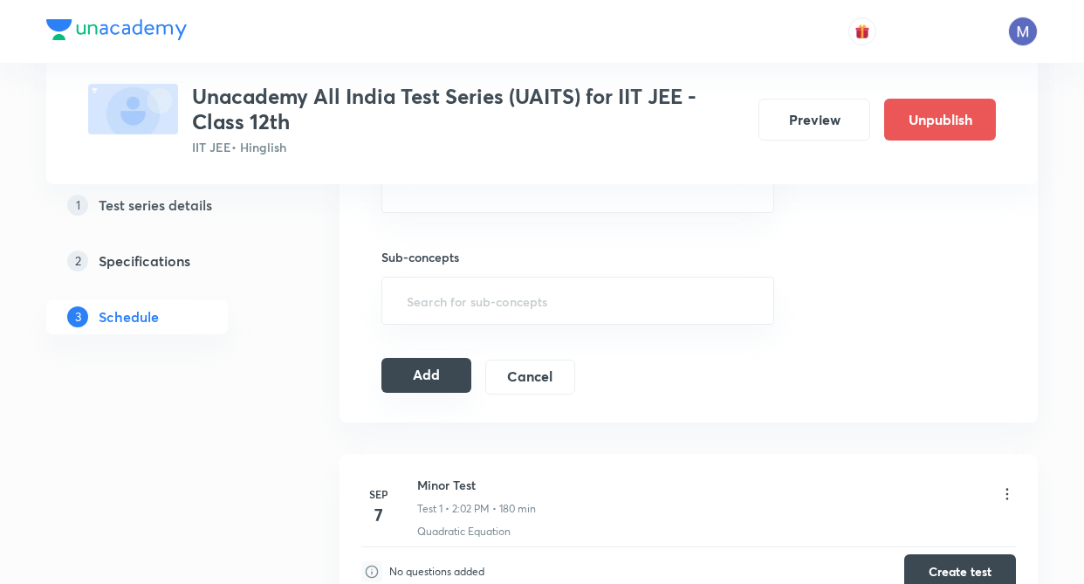
click at [424, 384] on button "Add" at bounding box center [426, 375] width 90 height 35
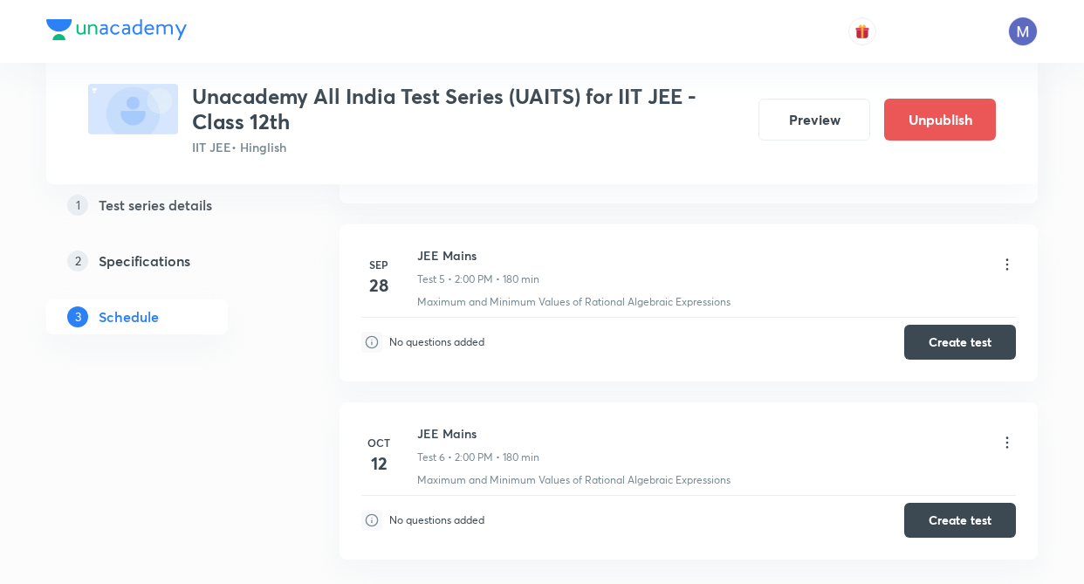
scroll to position [1068, 0]
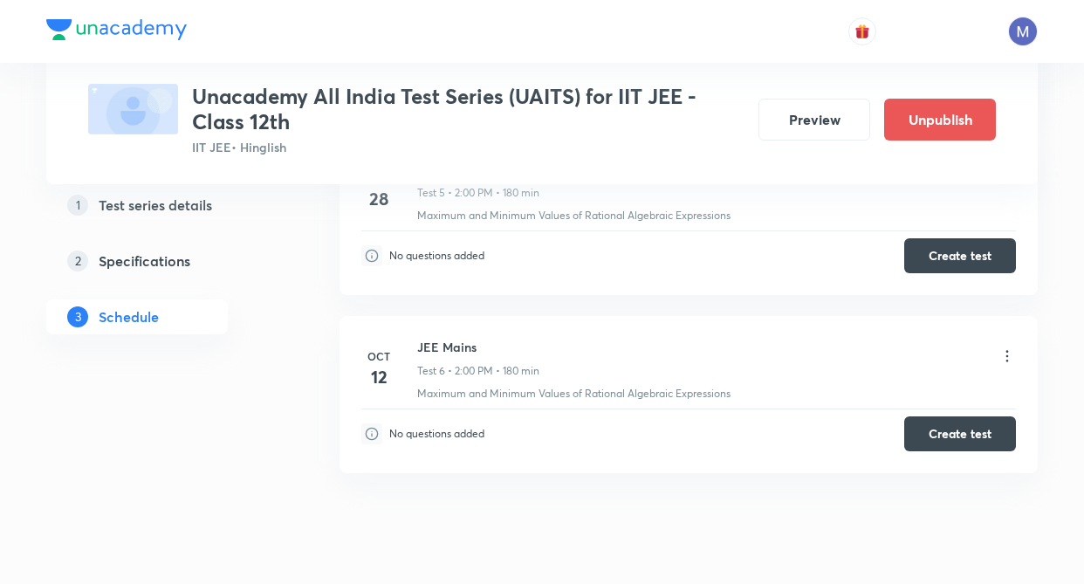
scroll to position [1662, 0]
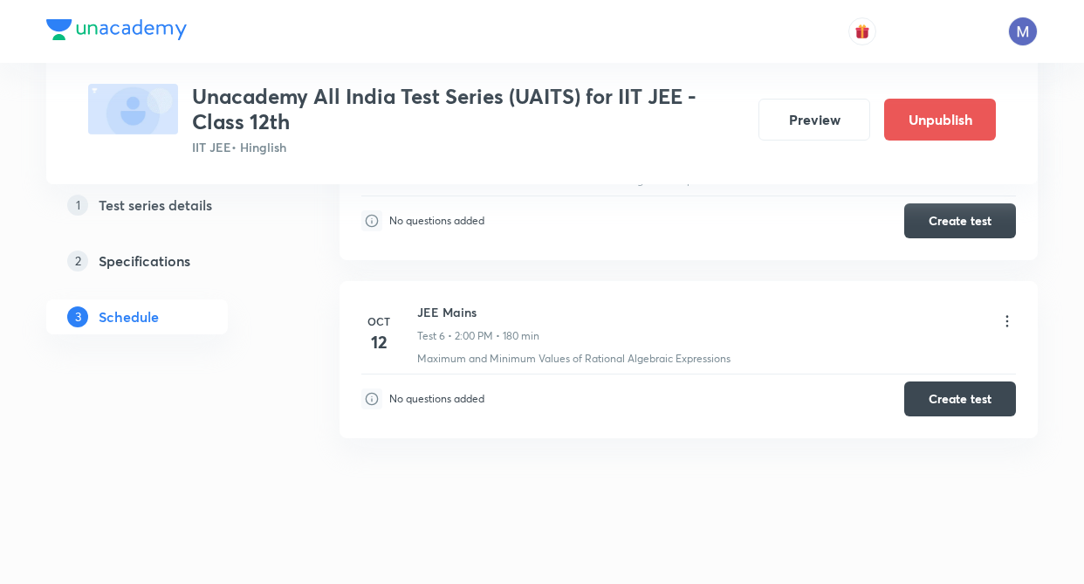
drag, startPoint x: 246, startPoint y: 460, endPoint x: 262, endPoint y: 419, distance: 43.9
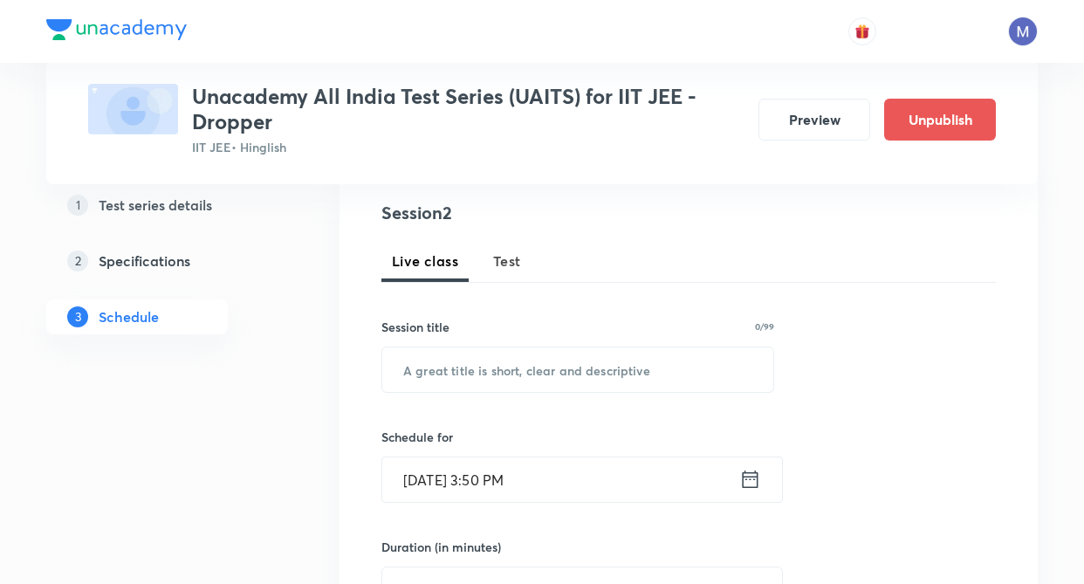
scroll to position [175, 0]
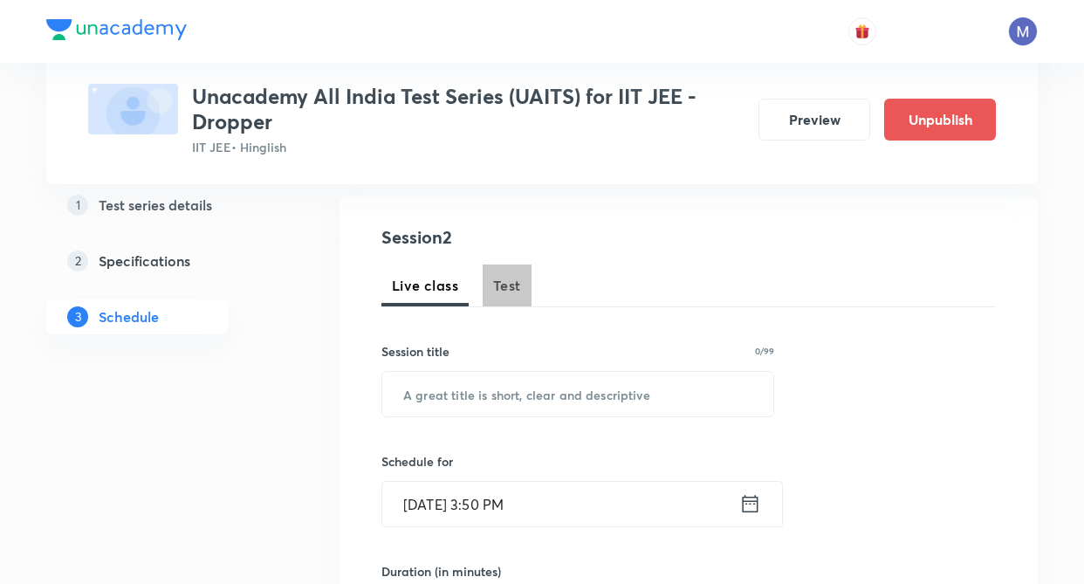
drag, startPoint x: 500, startPoint y: 280, endPoint x: 331, endPoint y: 374, distance: 193.4
click at [500, 283] on span "Test" at bounding box center [507, 285] width 28 height 21
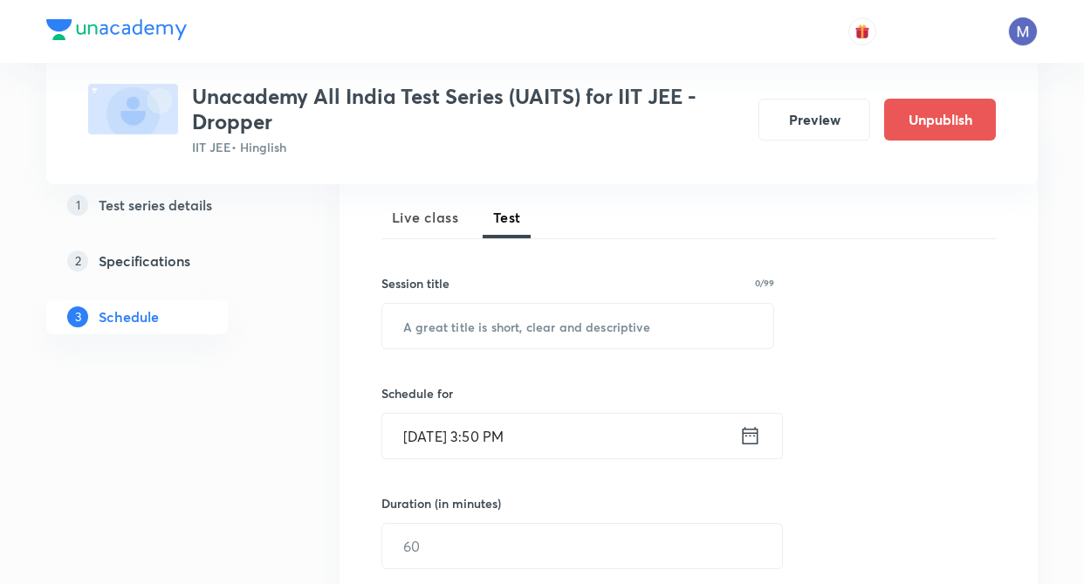
scroll to position [244, 0]
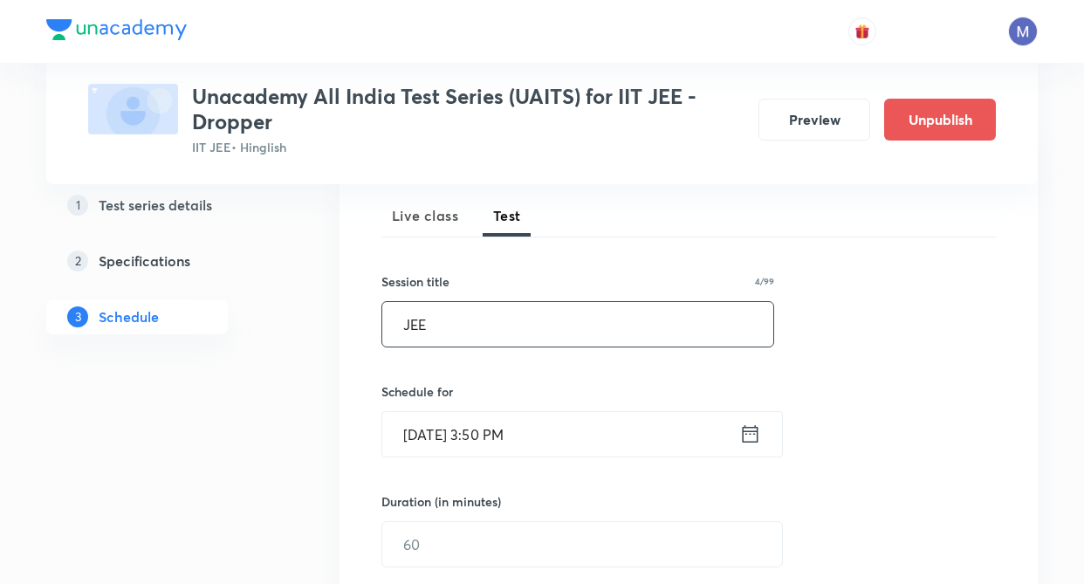
type input "JEE"
